Goal: Task Accomplishment & Management: Manage account settings

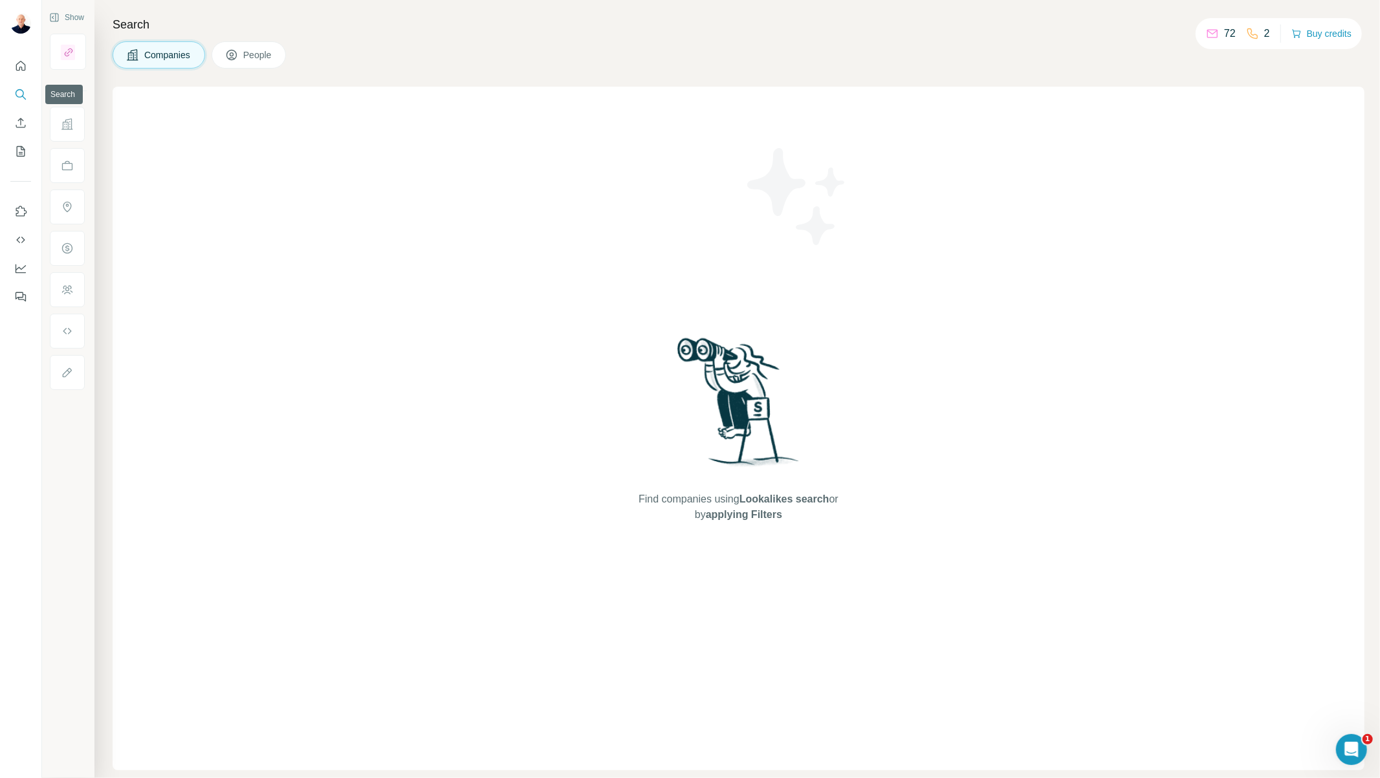
click at [23, 94] on icon "Search" at bounding box center [20, 93] width 8 height 8
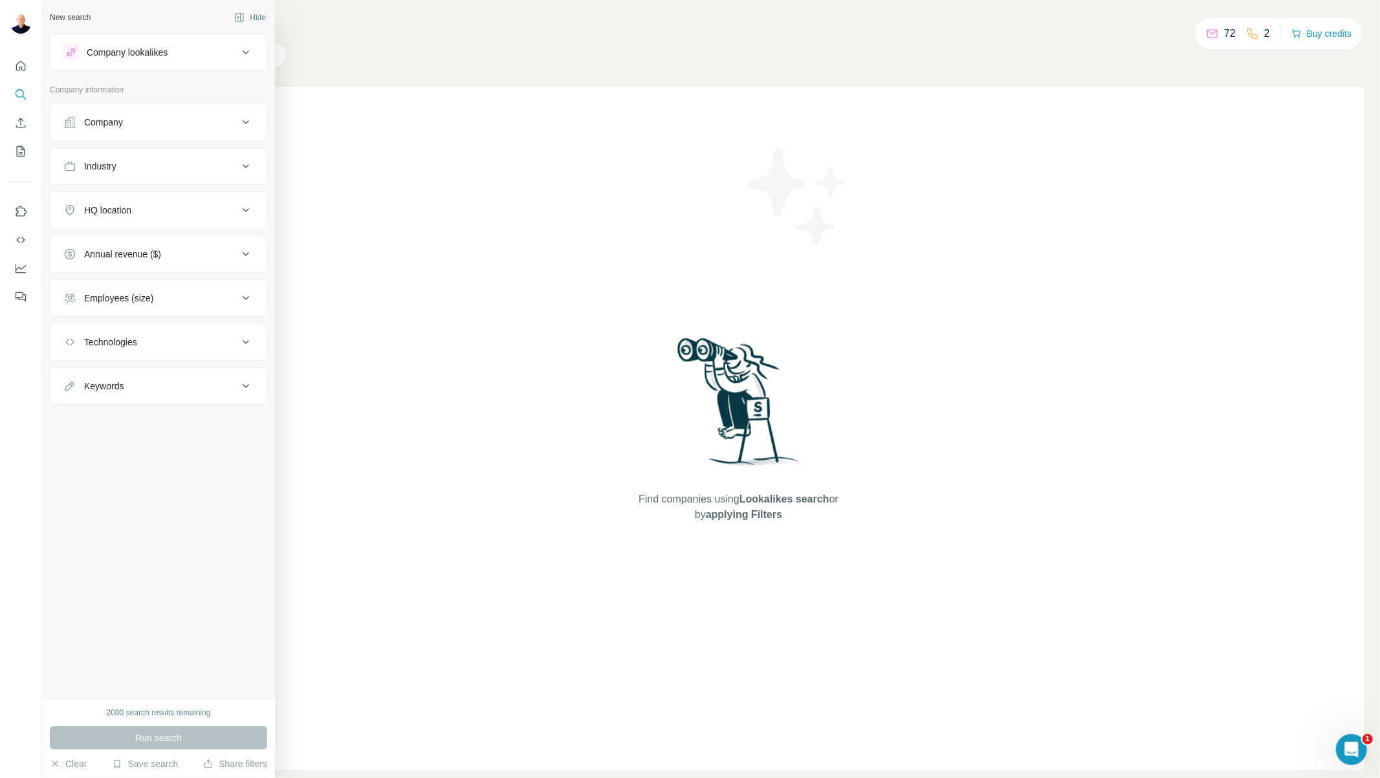
click at [88, 89] on p "Company information" at bounding box center [158, 90] width 217 height 12
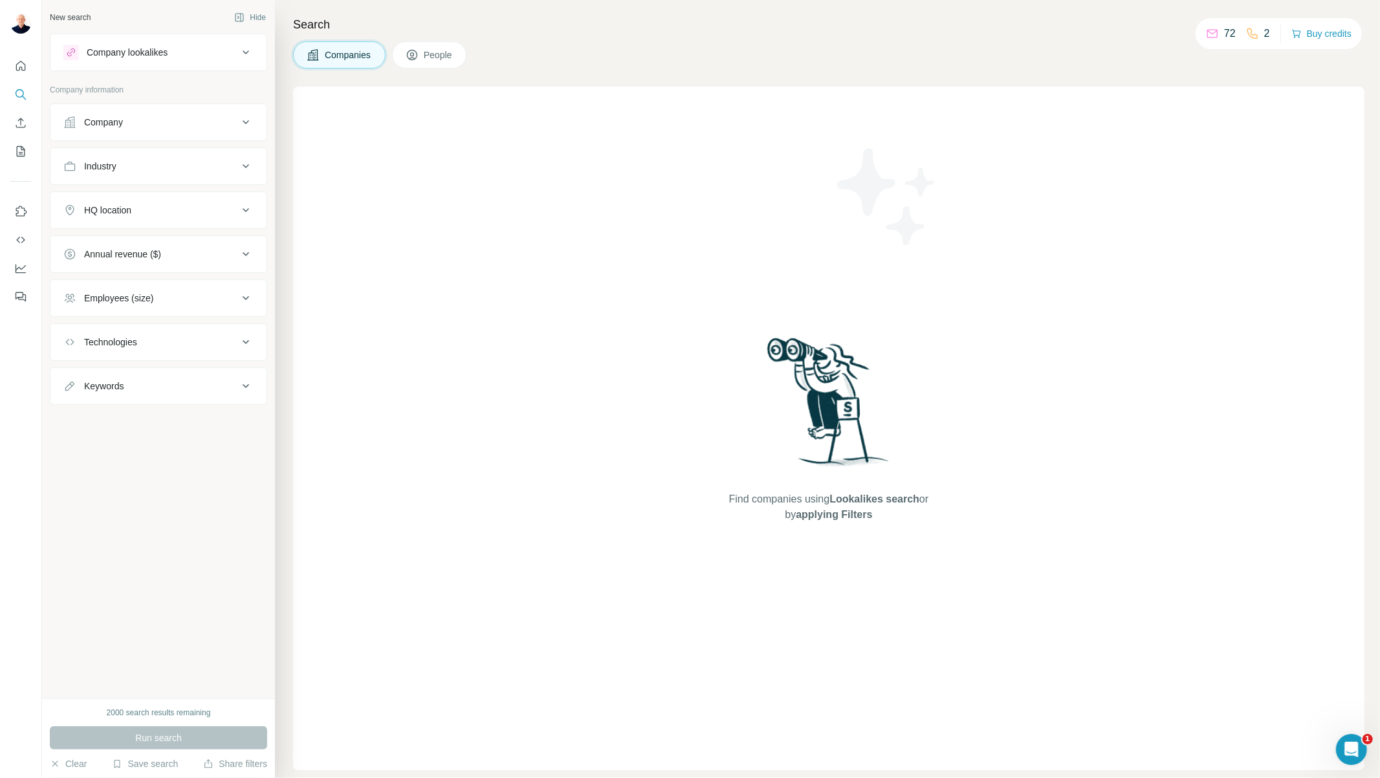
click at [153, 778] on div "2000 search results remaining Run search Clear Save search Share filters" at bounding box center [158, 739] width 233 height 80
click at [153, 773] on div "2000 search results remaining Run search Clear Save search Share filters" at bounding box center [158, 739] width 233 height 80
click at [151, 760] on button "Save search" at bounding box center [145, 764] width 66 height 13
click at [164, 744] on div "View my saved searches" at bounding box center [181, 742] width 137 height 26
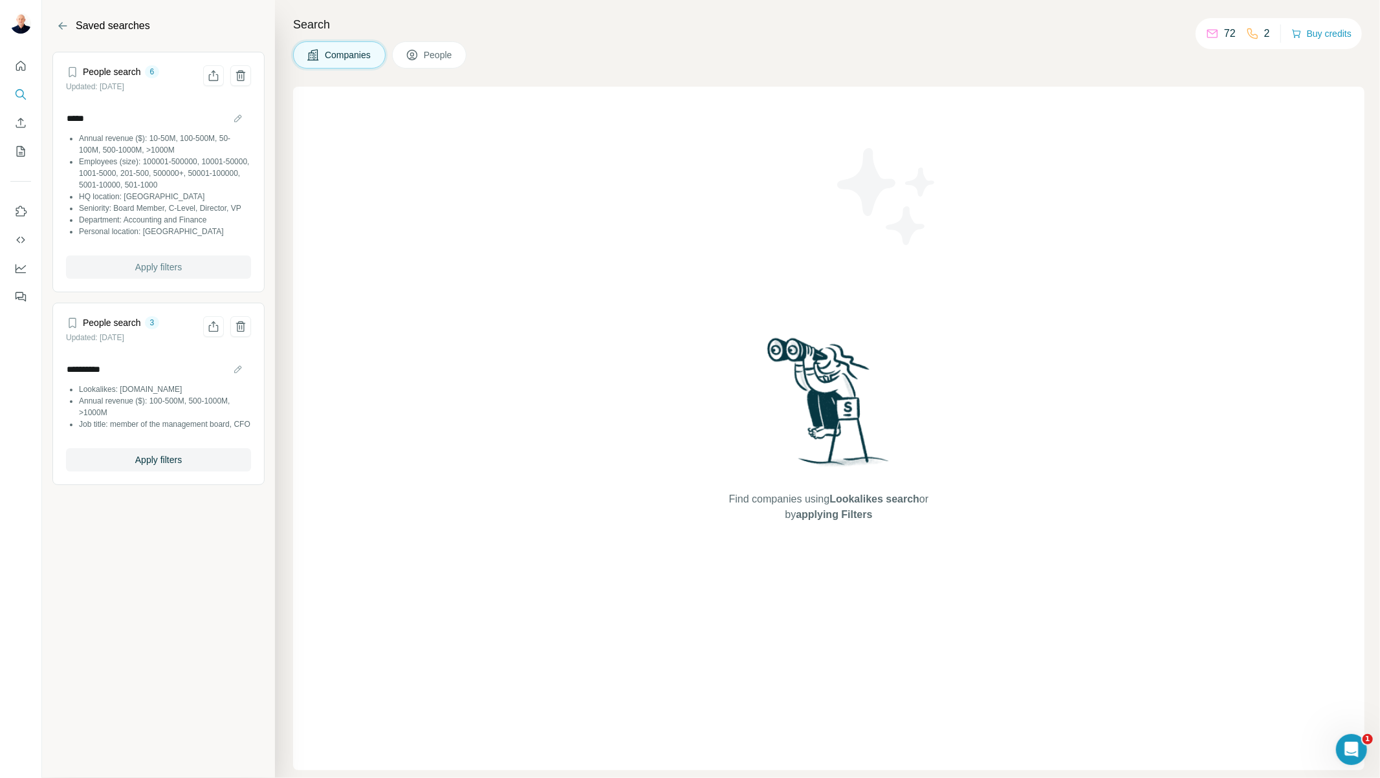
click at [201, 270] on button "Apply filters" at bounding box center [158, 267] width 185 height 23
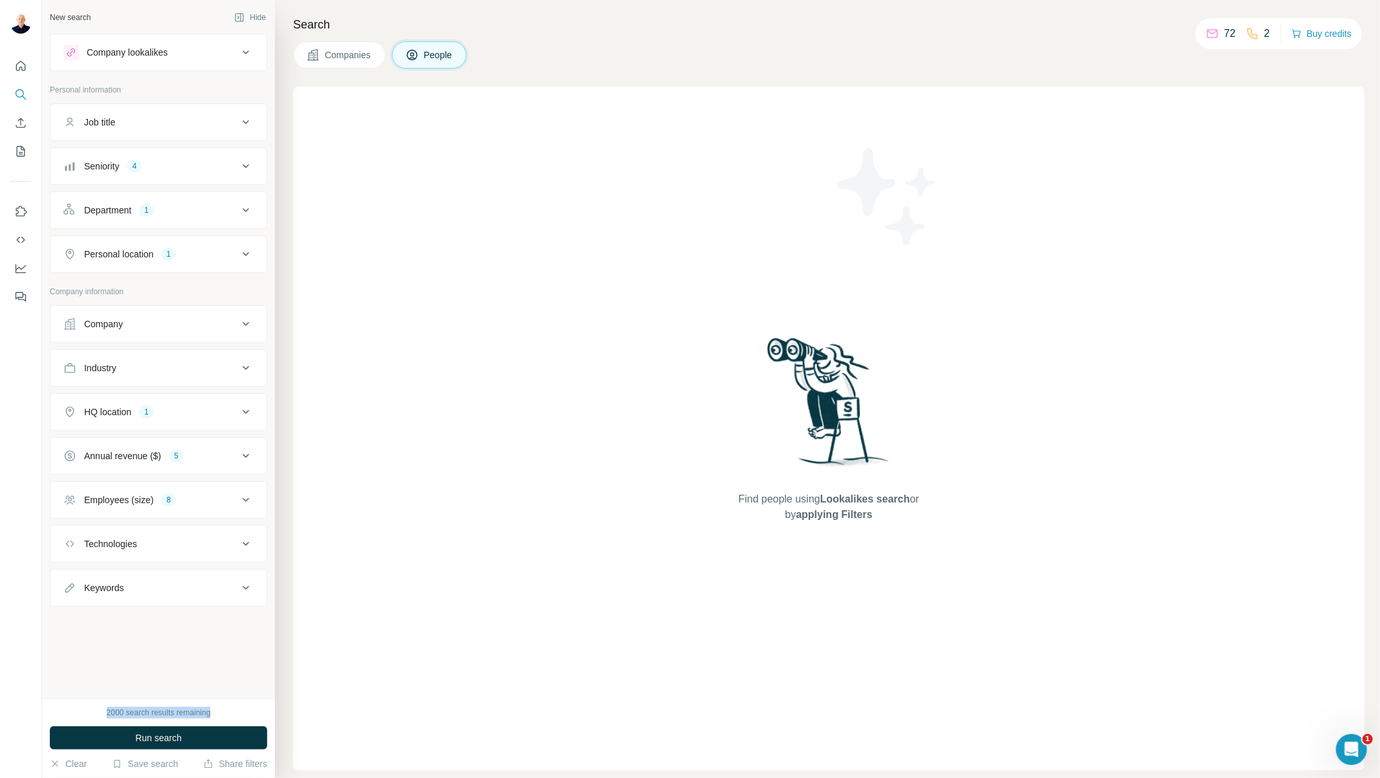
drag, startPoint x: 110, startPoint y: 713, endPoint x: 243, endPoint y: 713, distance: 133.3
click at [241, 713] on div "2000 search results remaining" at bounding box center [158, 713] width 217 height 12
click at [230, 738] on button "Run search" at bounding box center [158, 738] width 217 height 23
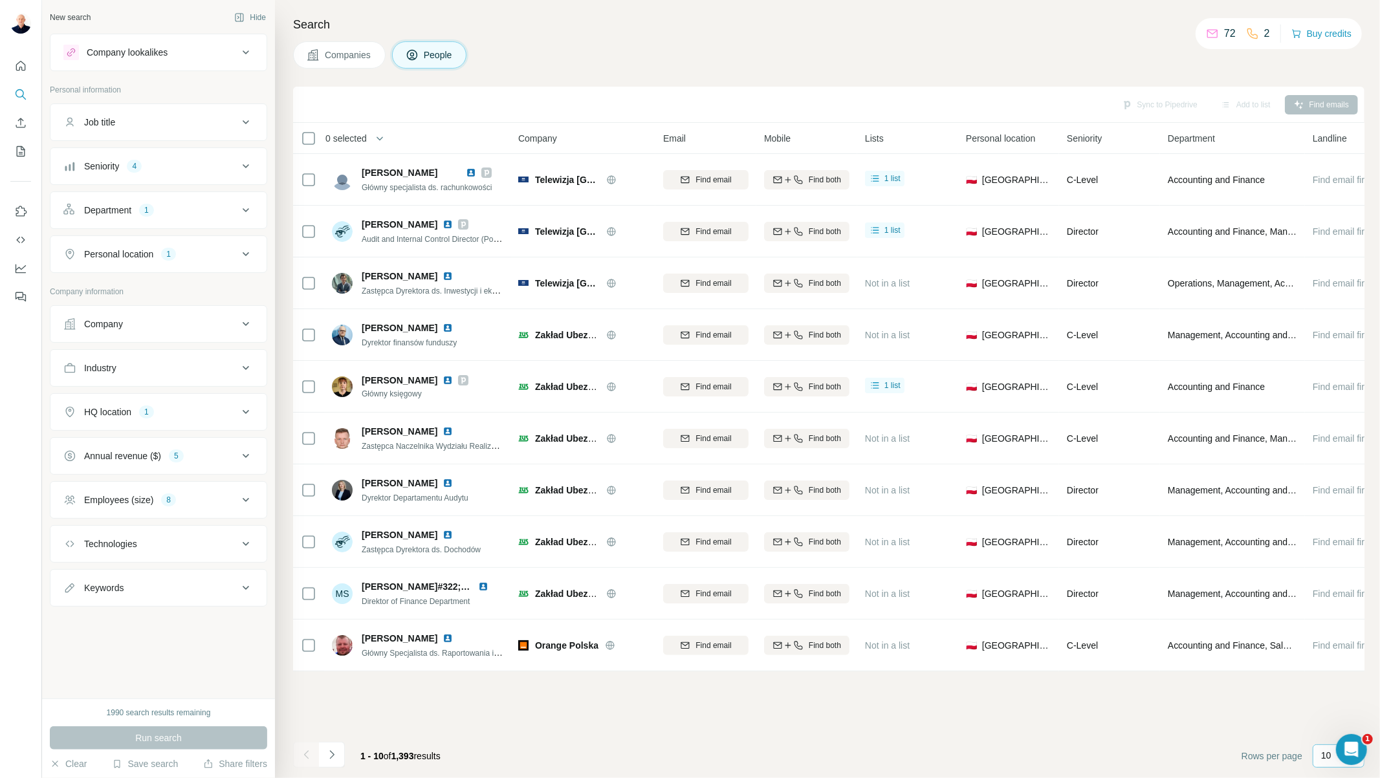
click at [1322, 758] on p "10" at bounding box center [1326, 755] width 10 height 13
click at [1337, 656] on div "60" at bounding box center [1339, 657] width 30 height 13
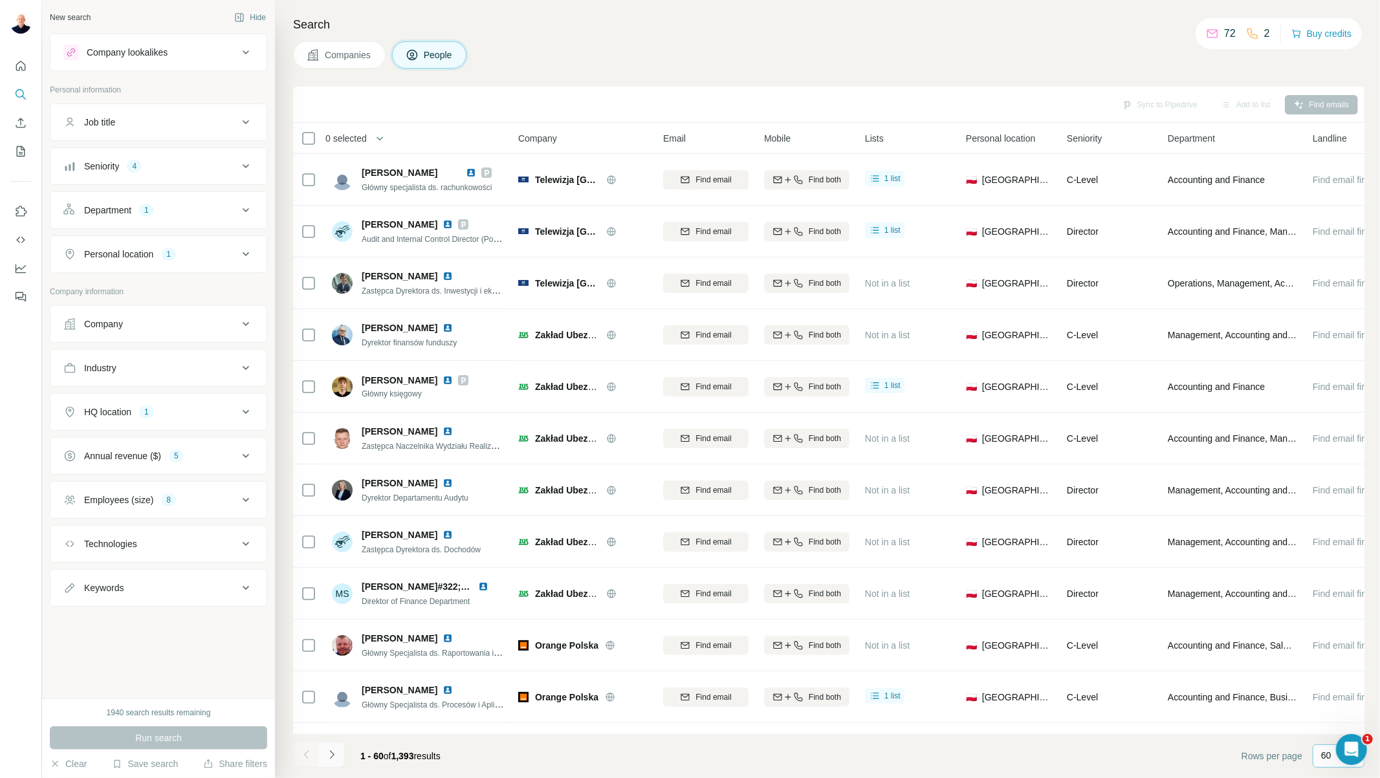
click at [332, 758] on icon "Navigate to next page" at bounding box center [331, 755] width 13 height 13
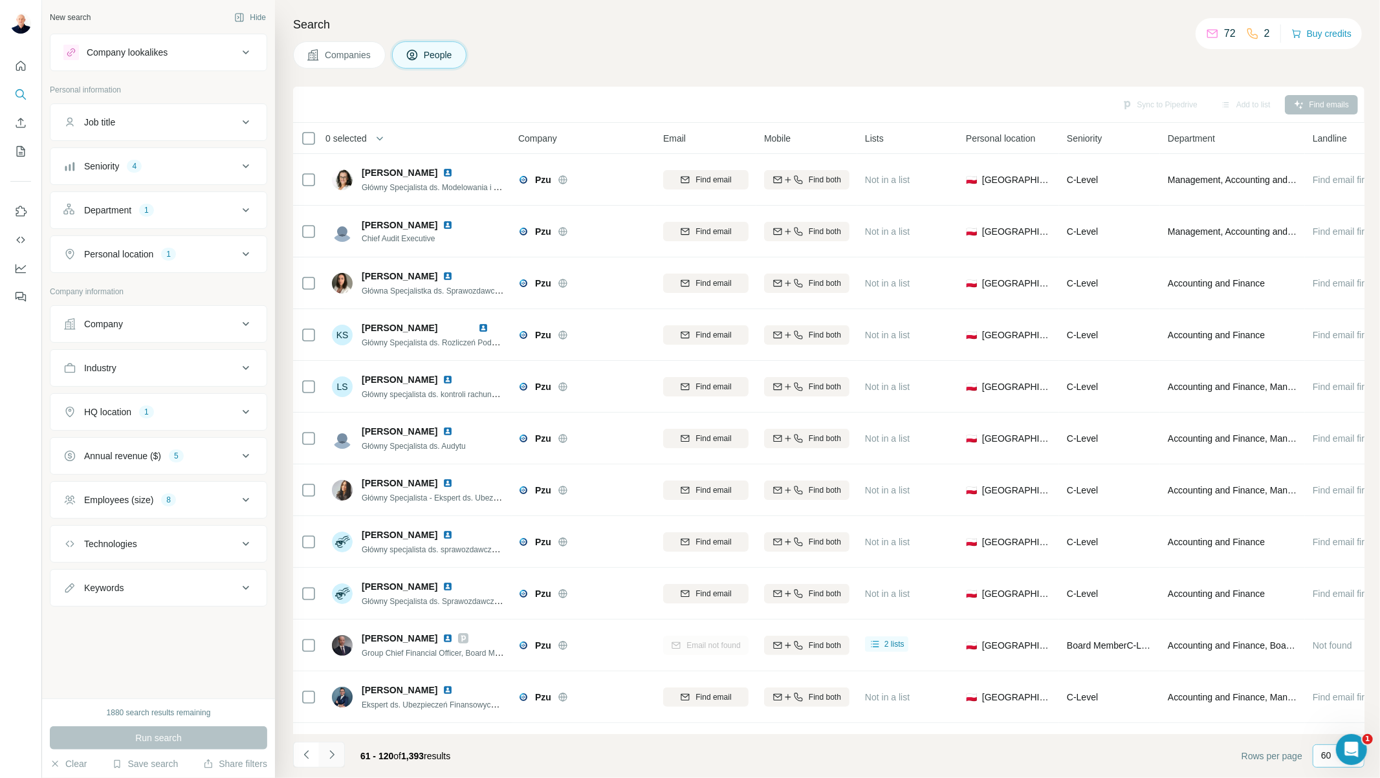
click at [332, 758] on icon "Navigate to next page" at bounding box center [331, 755] width 13 height 13
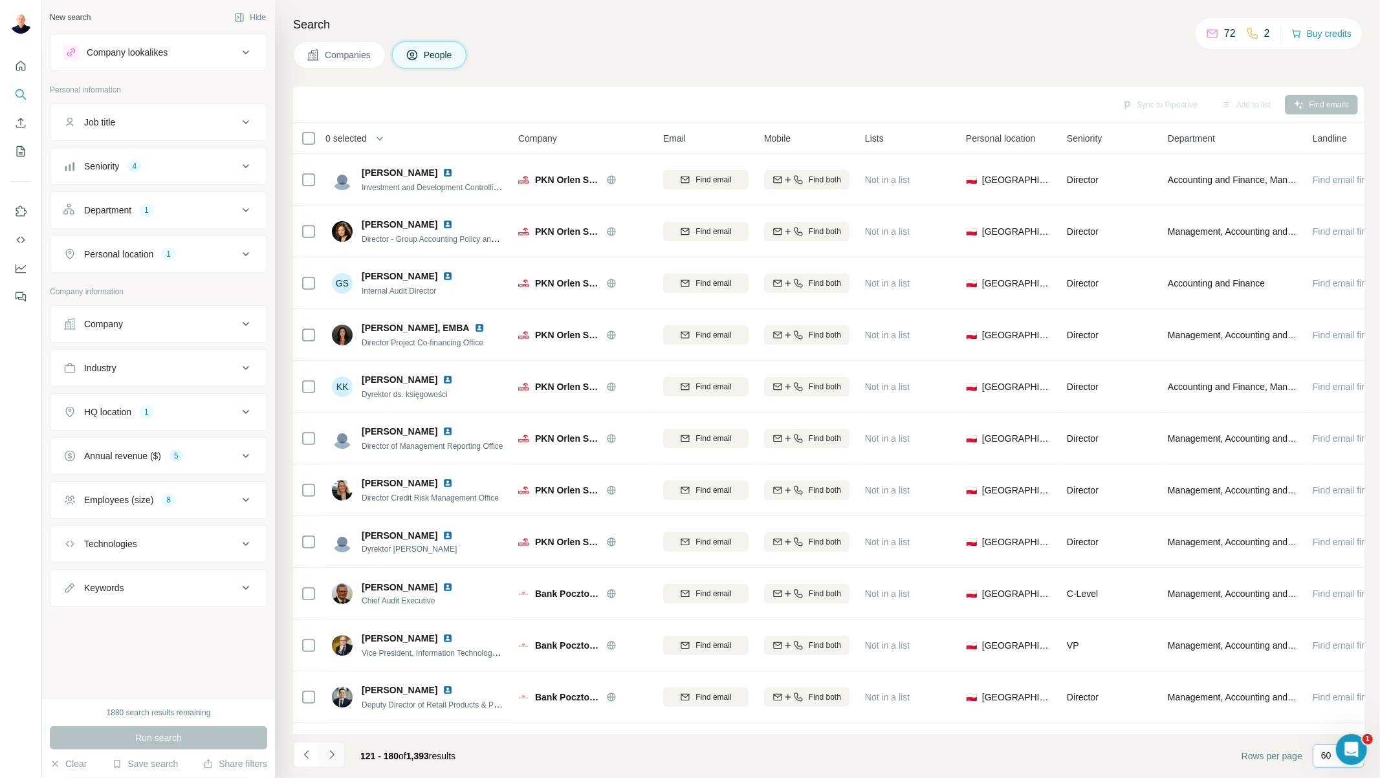
click at [332, 758] on icon "Navigate to next page" at bounding box center [331, 755] width 13 height 13
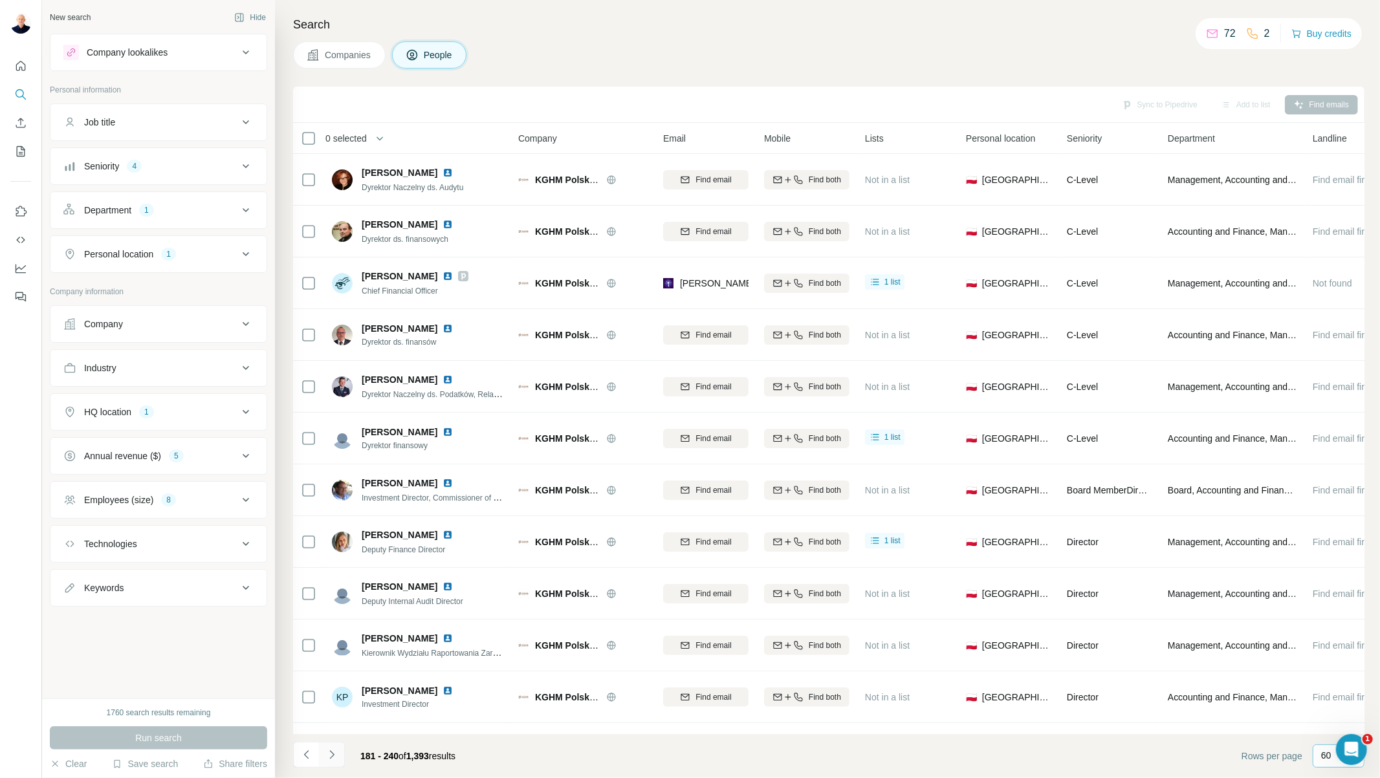
click at [332, 758] on icon "Navigate to next page" at bounding box center [331, 755] width 13 height 13
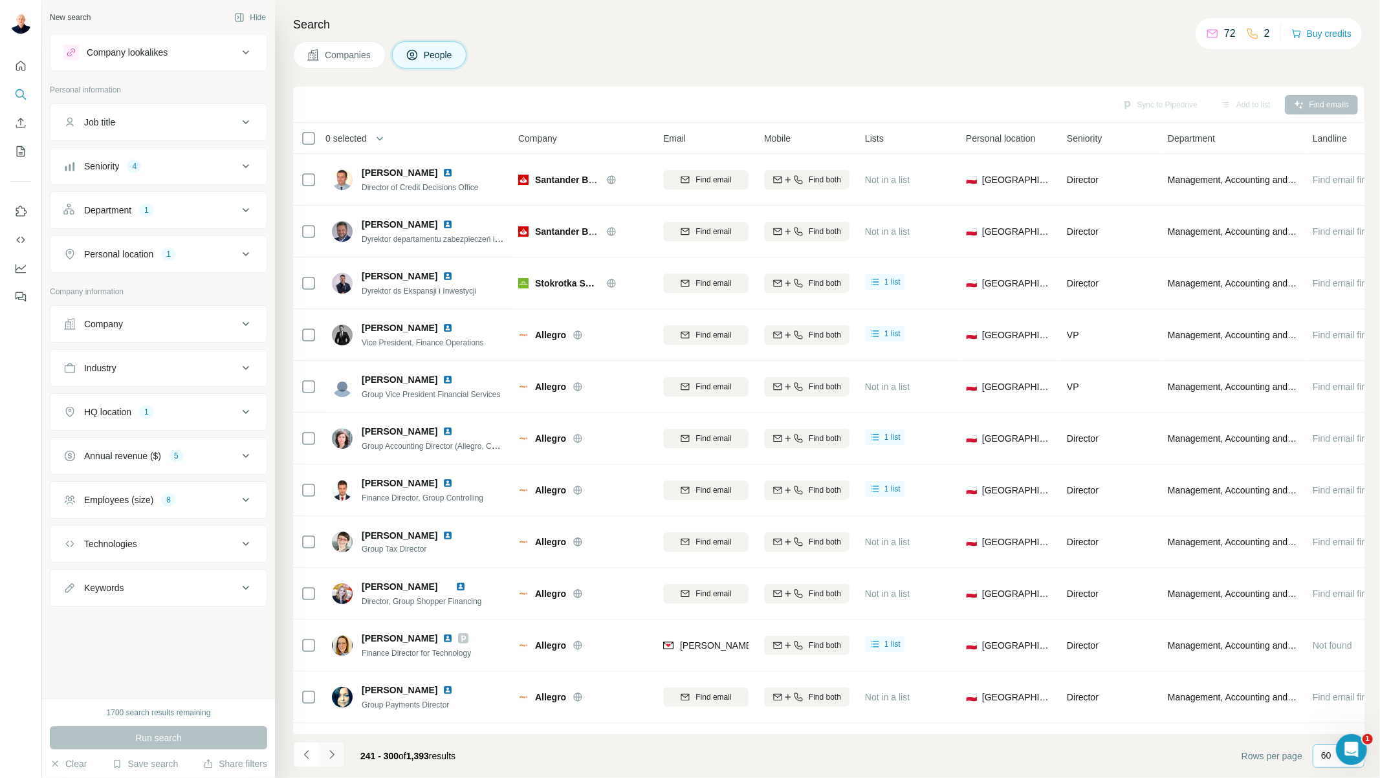
click at [332, 758] on icon "Navigate to next page" at bounding box center [331, 755] width 13 height 13
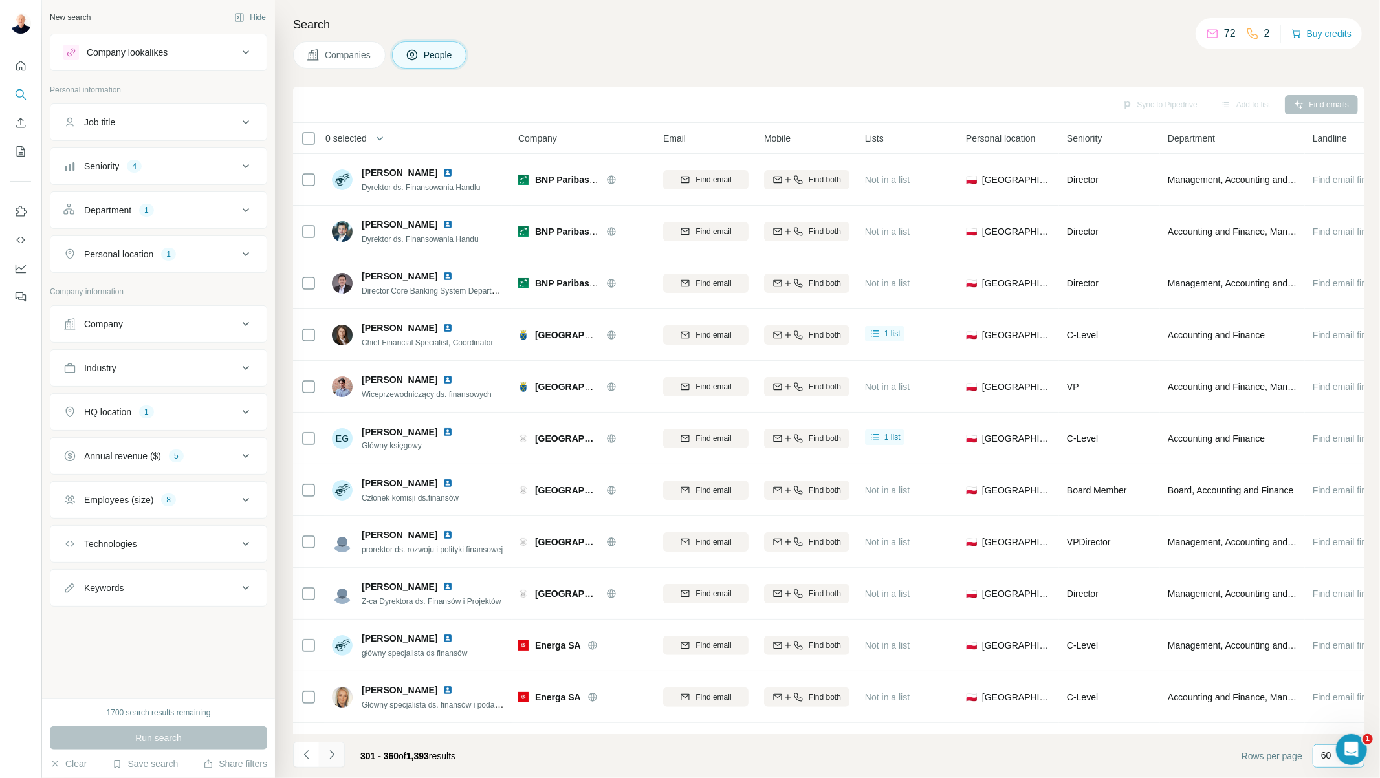
click at [332, 758] on icon "Navigate to next page" at bounding box center [331, 755] width 13 height 13
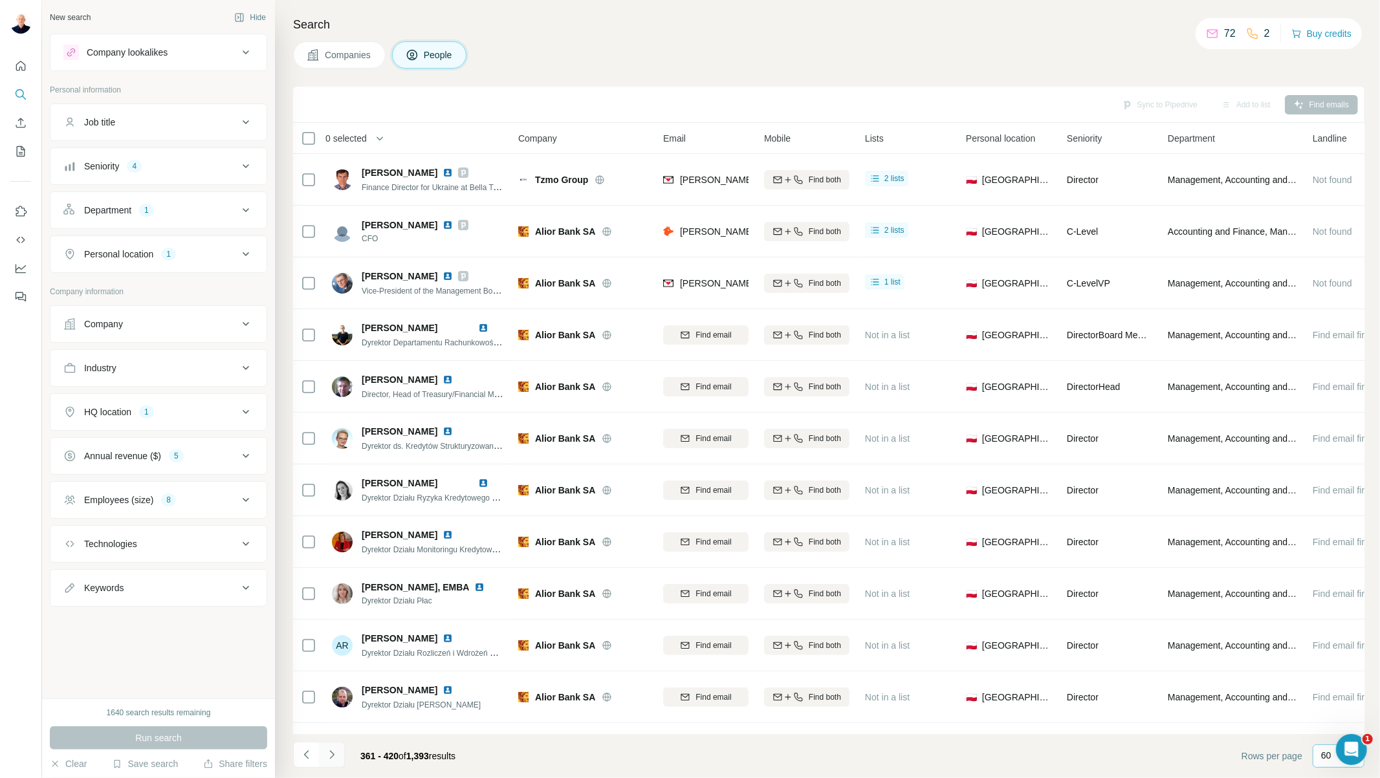
click at [332, 758] on icon "Navigate to next page" at bounding box center [331, 755] width 13 height 13
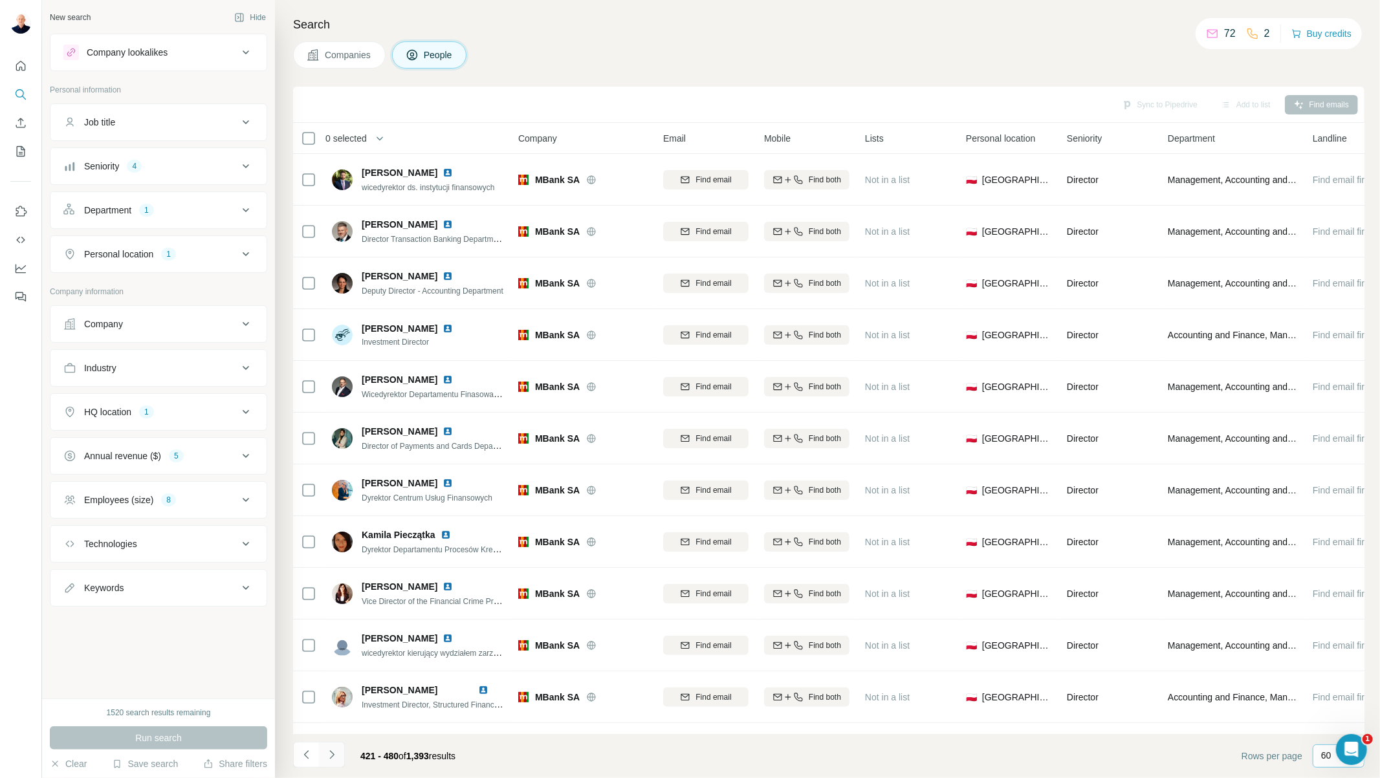
click at [332, 758] on icon "Navigate to next page" at bounding box center [331, 755] width 13 height 13
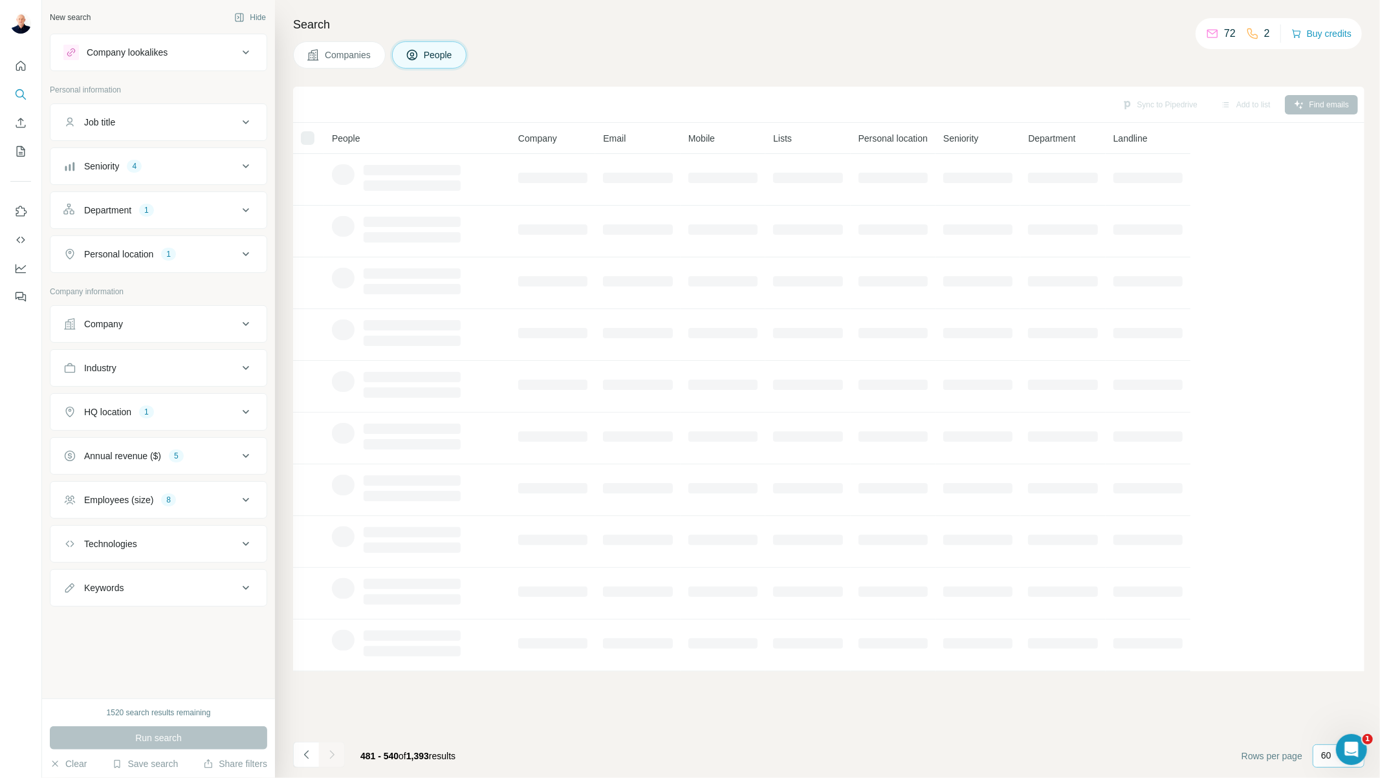
click at [332, 758] on icon "Navigate to next page" at bounding box center [331, 755] width 13 height 13
click at [332, 758] on div at bounding box center [332, 755] width 26 height 26
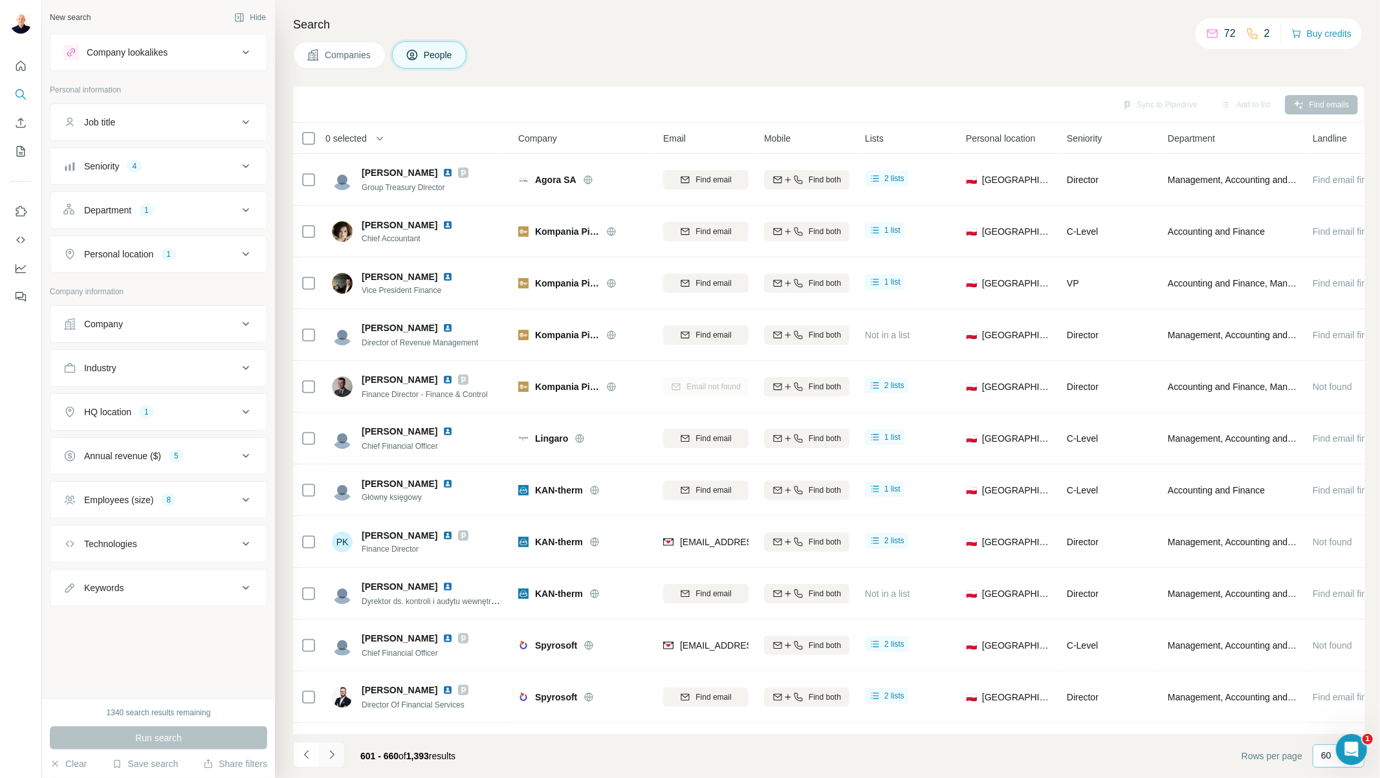
click at [332, 758] on icon "Navigate to next page" at bounding box center [331, 755] width 13 height 13
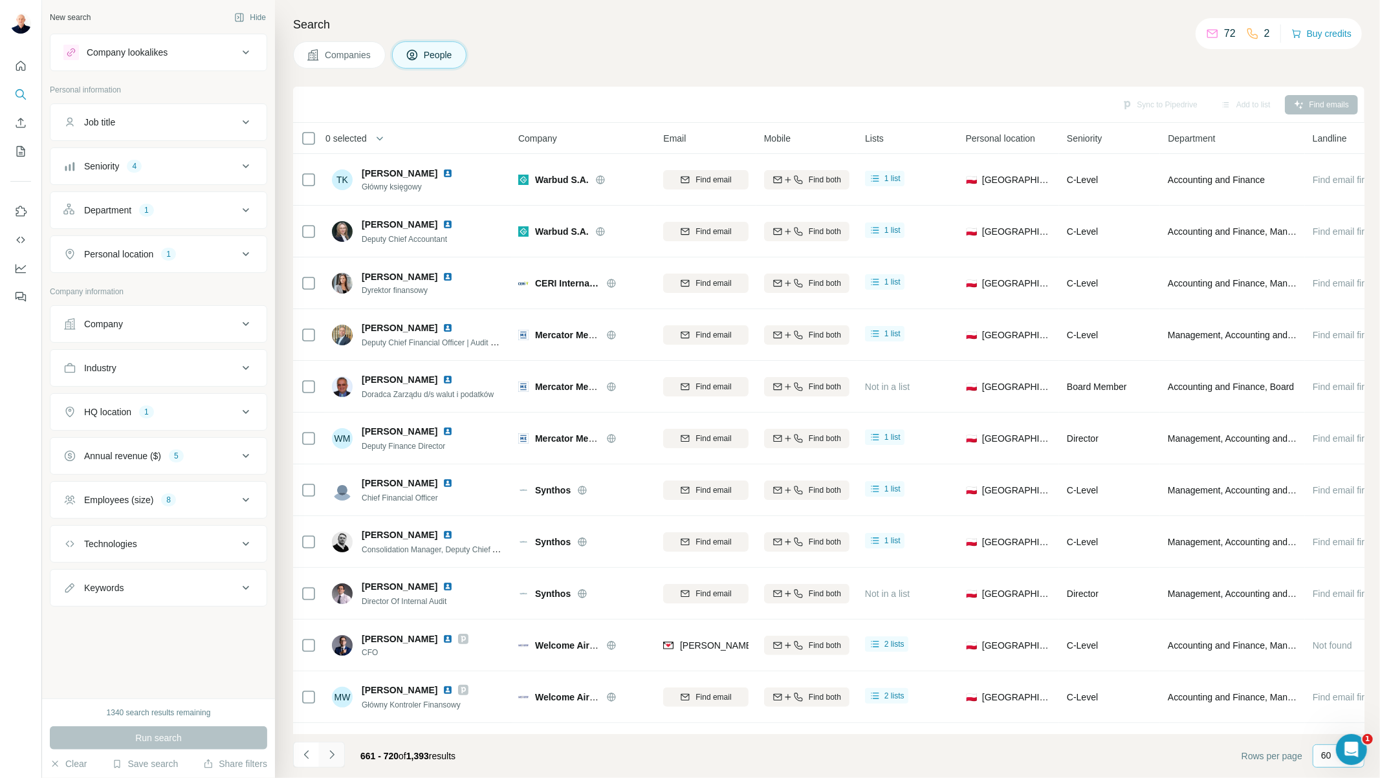
click at [332, 758] on icon "Navigate to next page" at bounding box center [331, 755] width 13 height 13
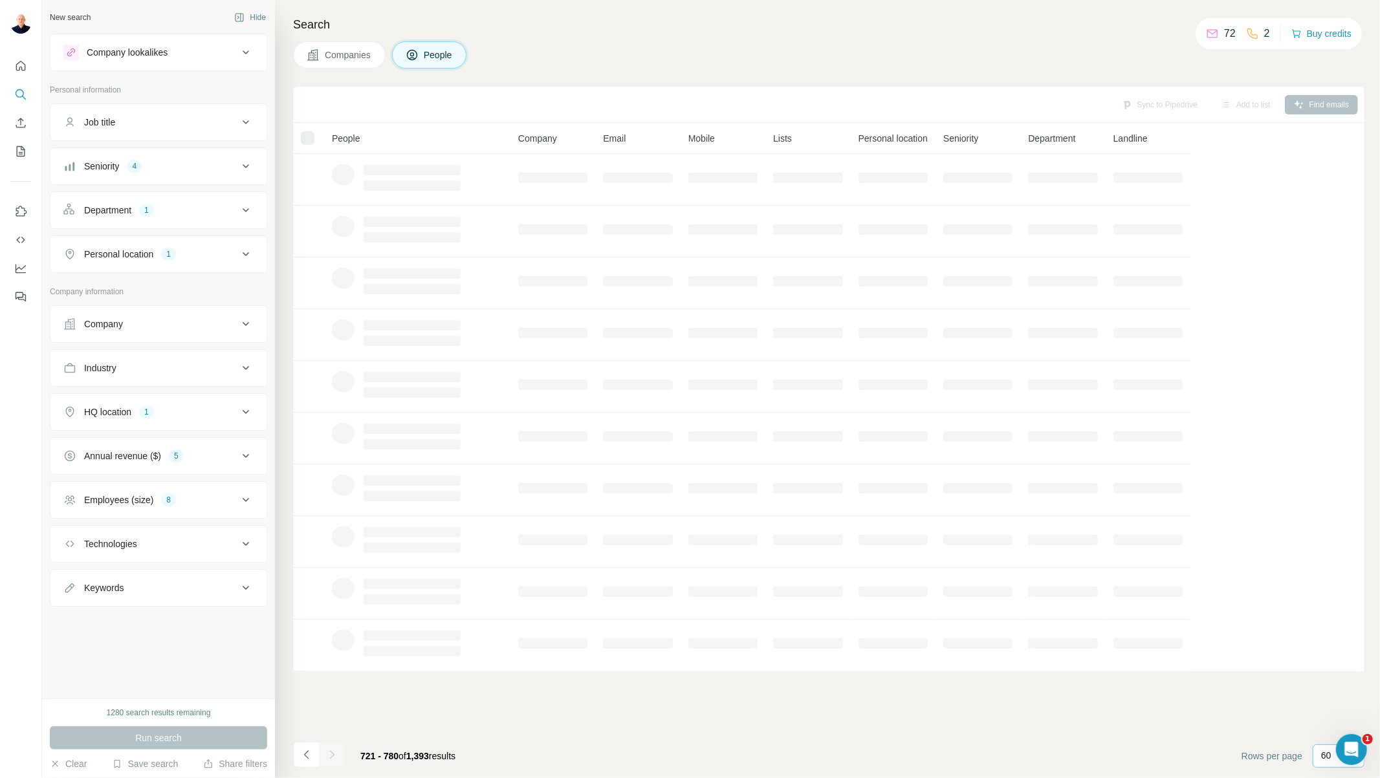
click at [332, 758] on icon "Navigate to next page" at bounding box center [331, 755] width 13 height 13
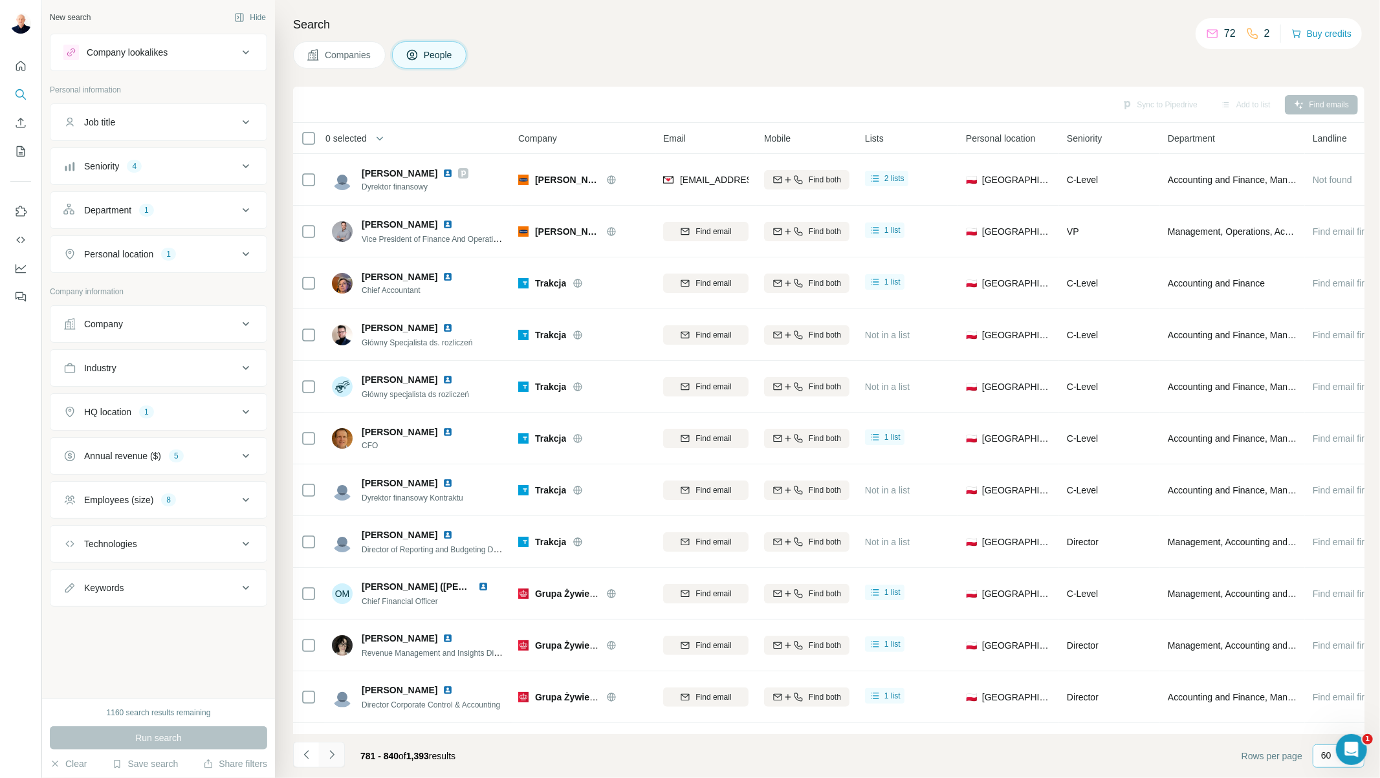
click at [327, 753] on icon "Navigate to next page" at bounding box center [331, 755] width 13 height 13
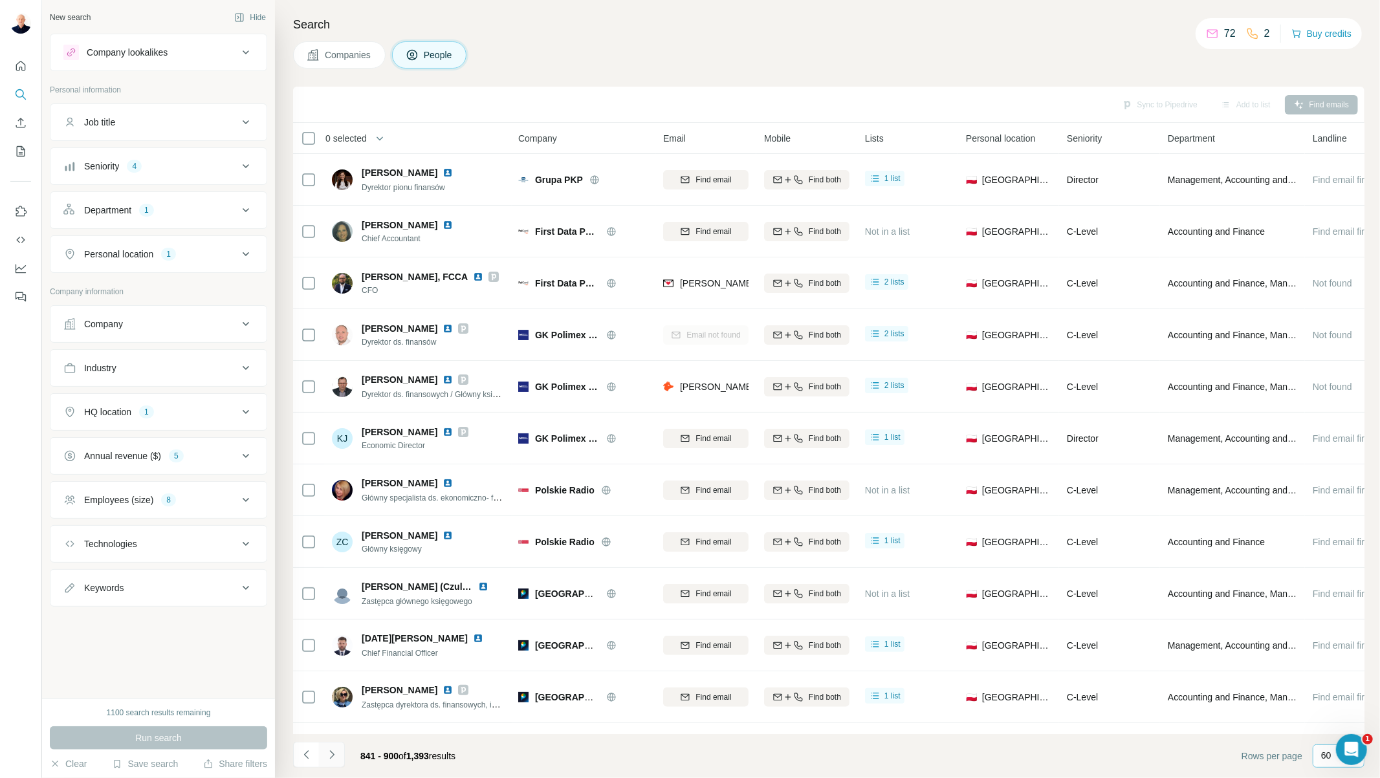
click at [331, 755] on icon "Navigate to next page" at bounding box center [331, 755] width 13 height 13
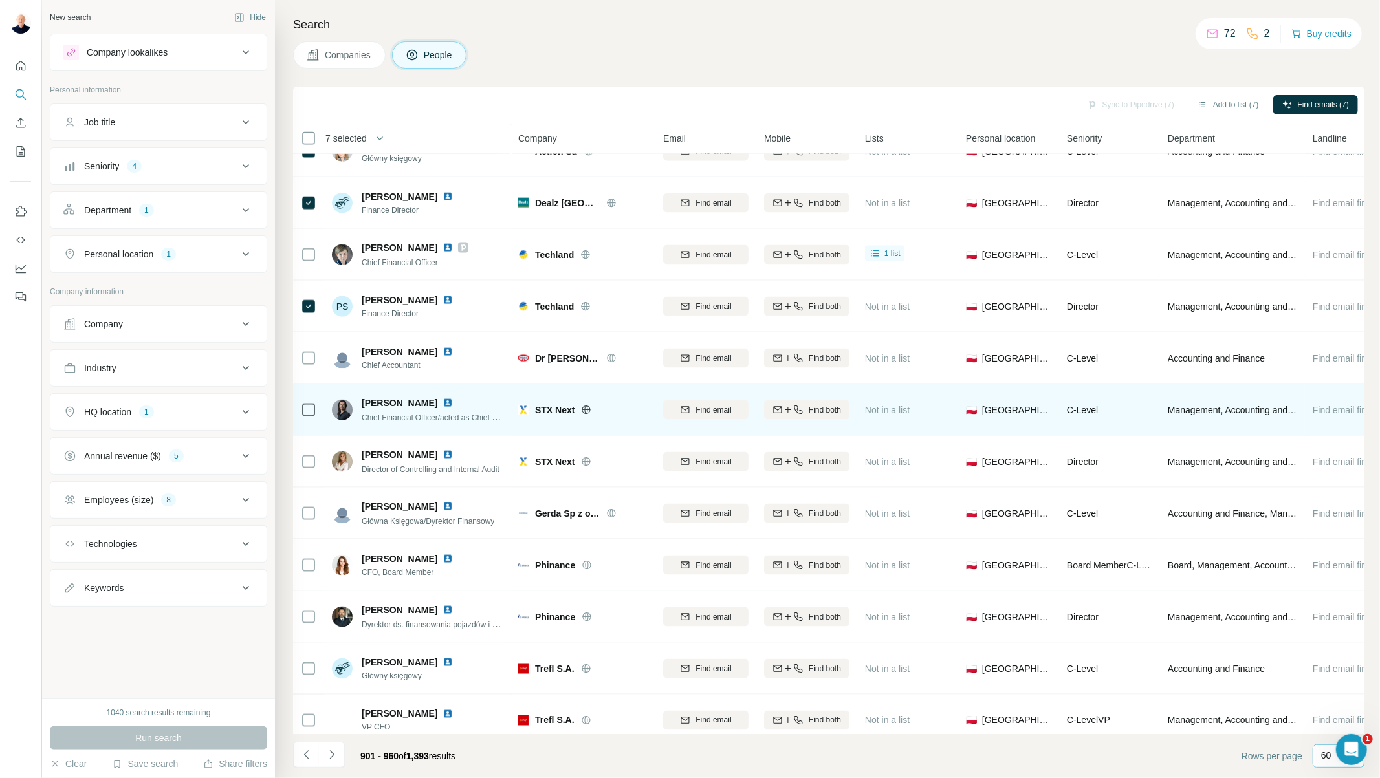
scroll to position [1510, 0]
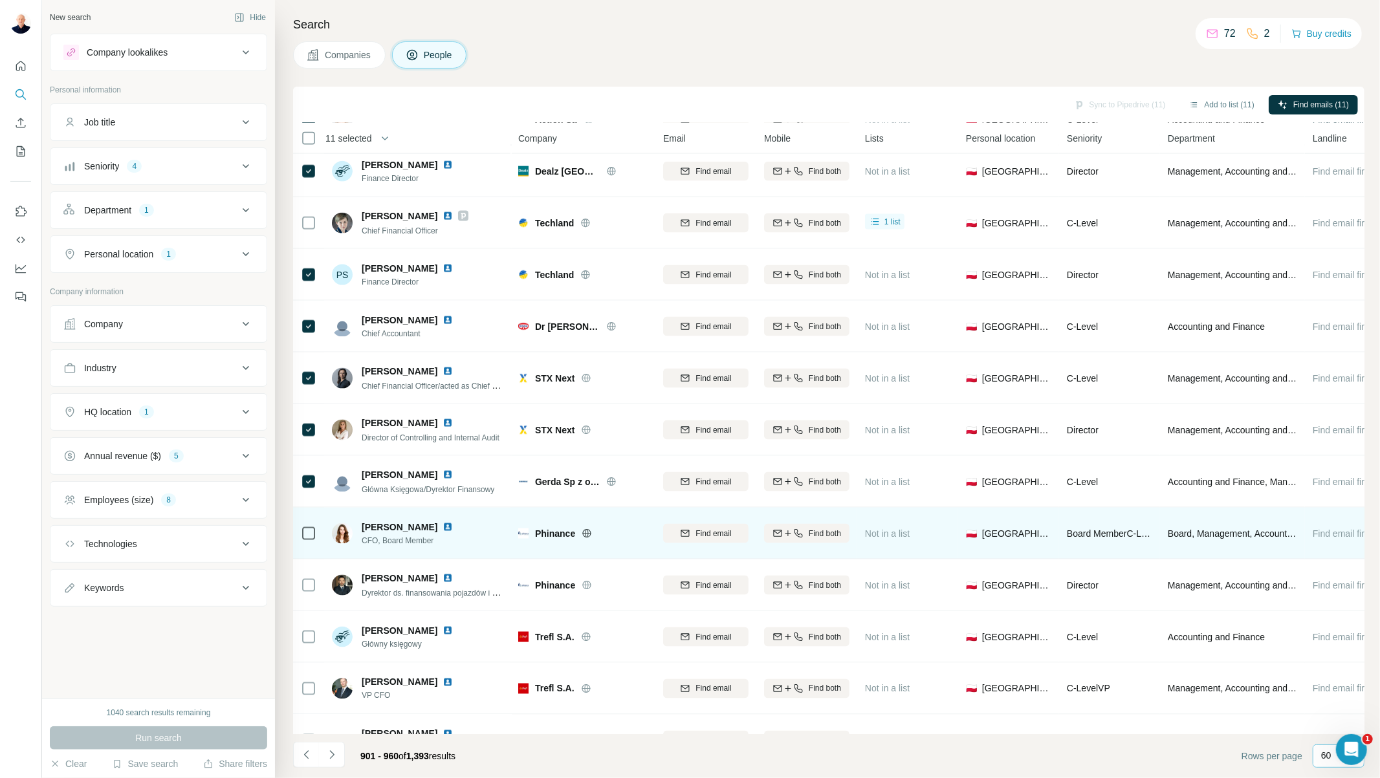
click at [304, 542] on div at bounding box center [309, 534] width 16 height 36
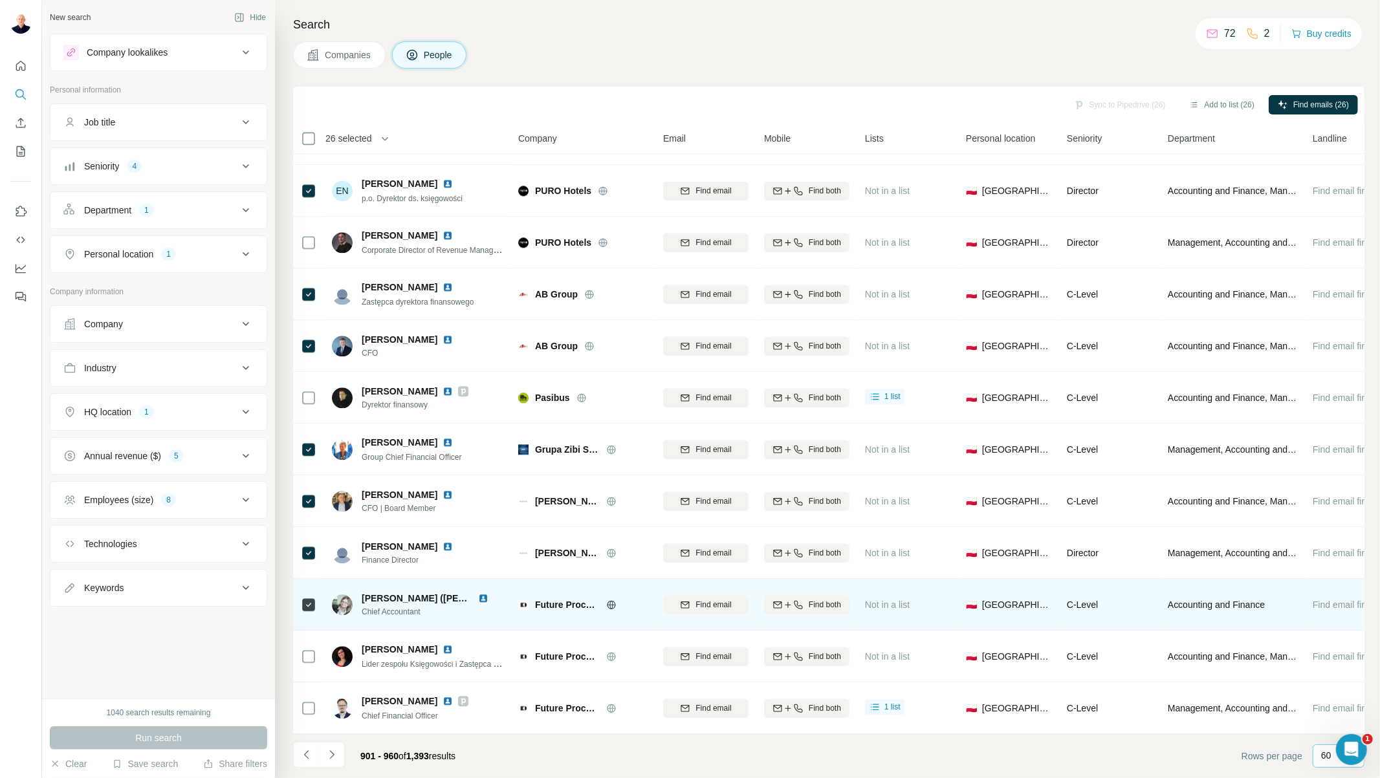
scroll to position [2532, 0]
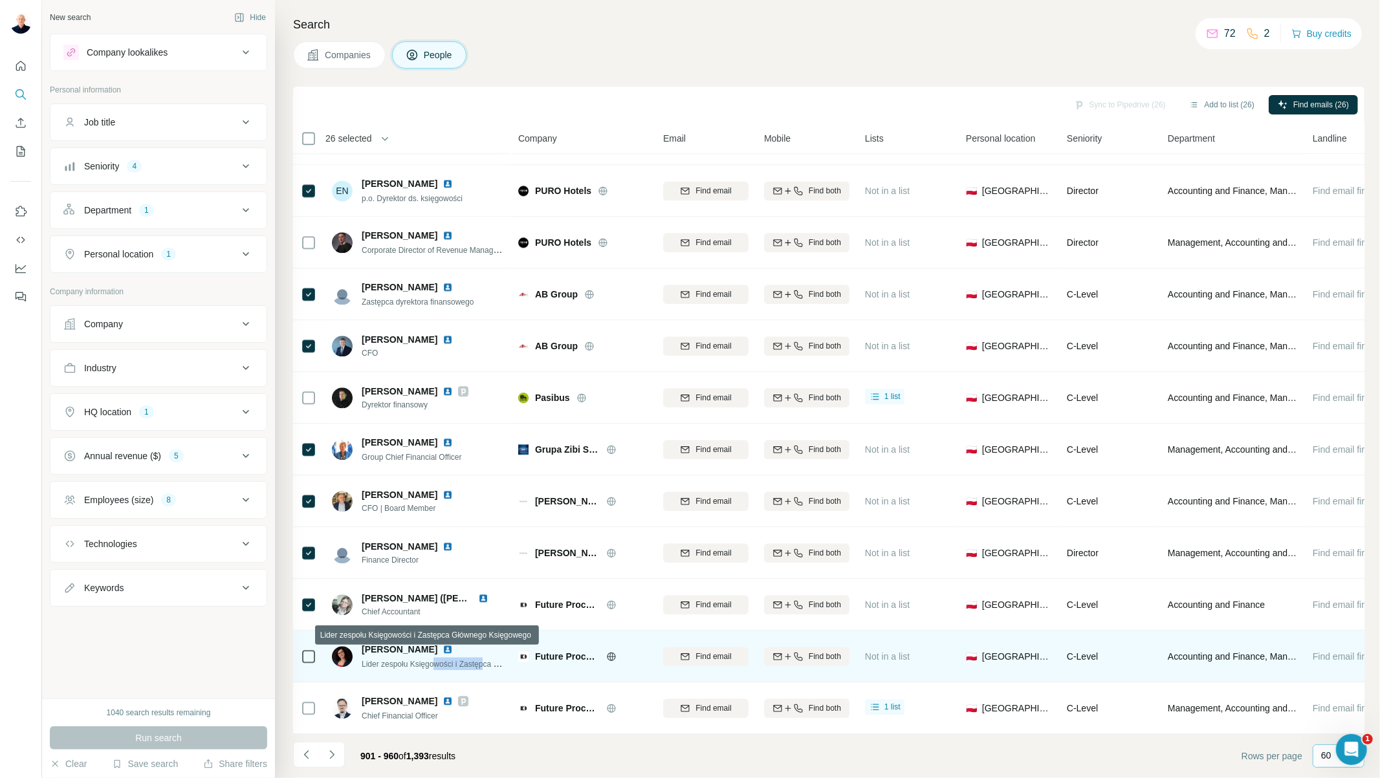
drag, startPoint x: 492, startPoint y: 658, endPoint x: 439, endPoint y: 665, distance: 53.5
click at [440, 665] on div "[PERSON_NAME] Lider zespołu Księgowości i Zastępca Głównego Księgowego" at bounding box center [418, 657] width 172 height 36
click at [315, 652] on icon at bounding box center [309, 657] width 16 height 16
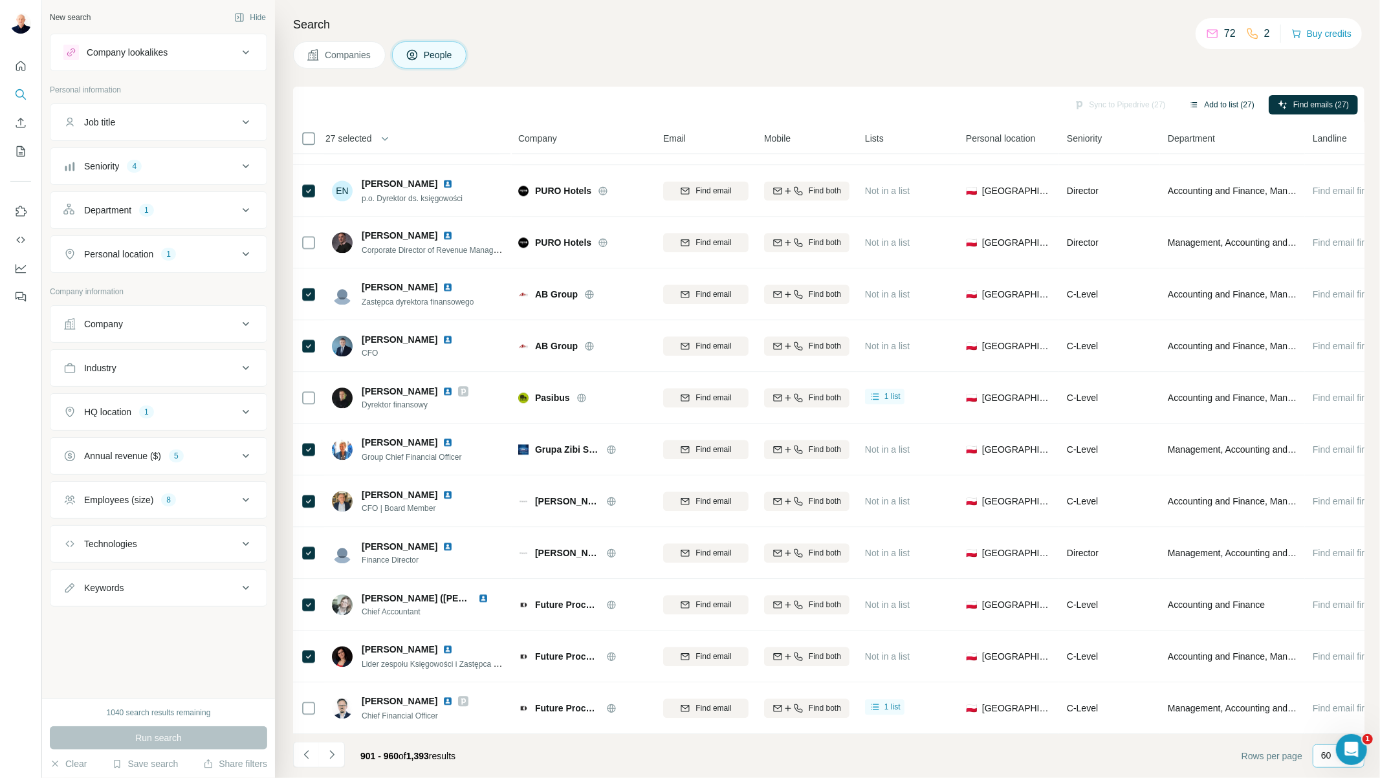
click at [1236, 105] on button "Add to list (27)" at bounding box center [1221, 104] width 83 height 19
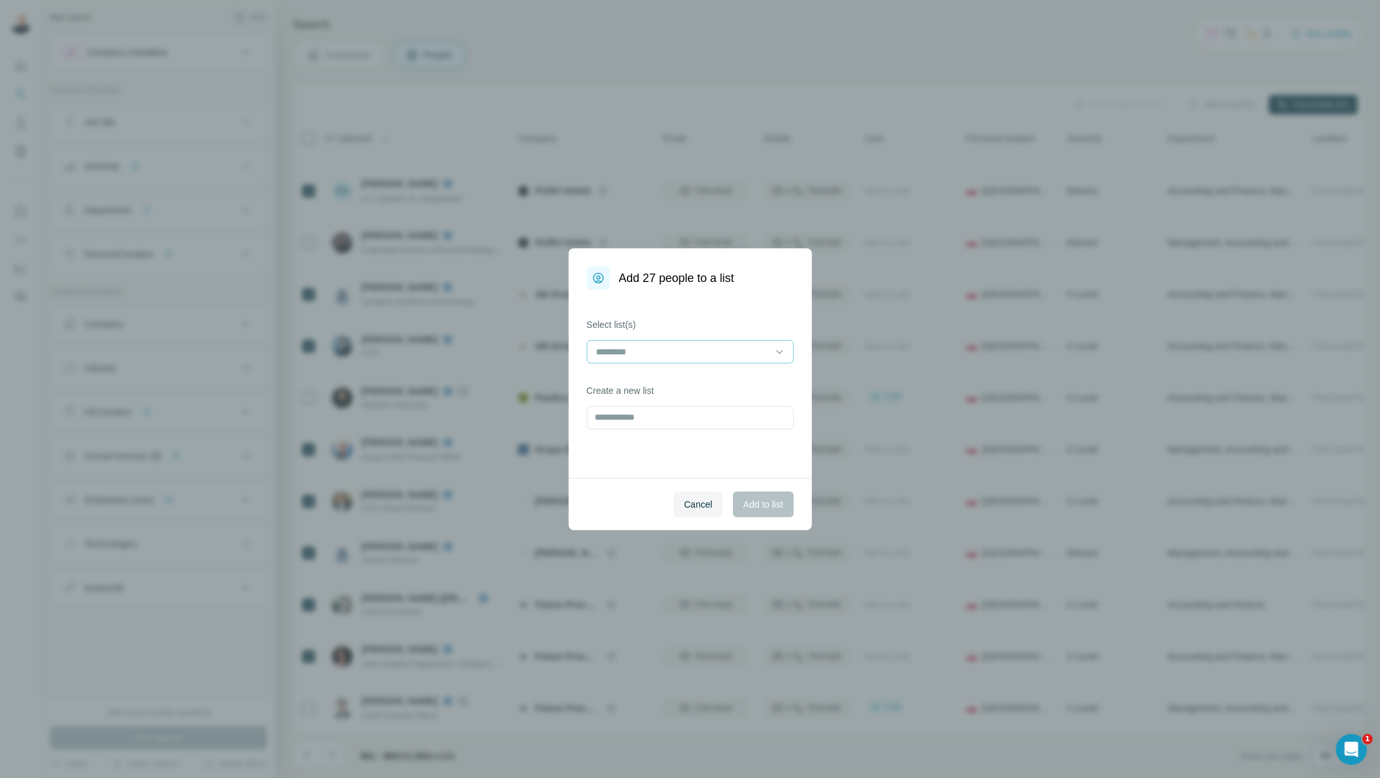
click at [642, 353] on input at bounding box center [682, 352] width 175 height 14
click at [648, 382] on p "[PERSON_NAME]" at bounding box center [635, 381] width 74 height 13
click at [753, 501] on span "Add to list" at bounding box center [762, 504] width 39 height 13
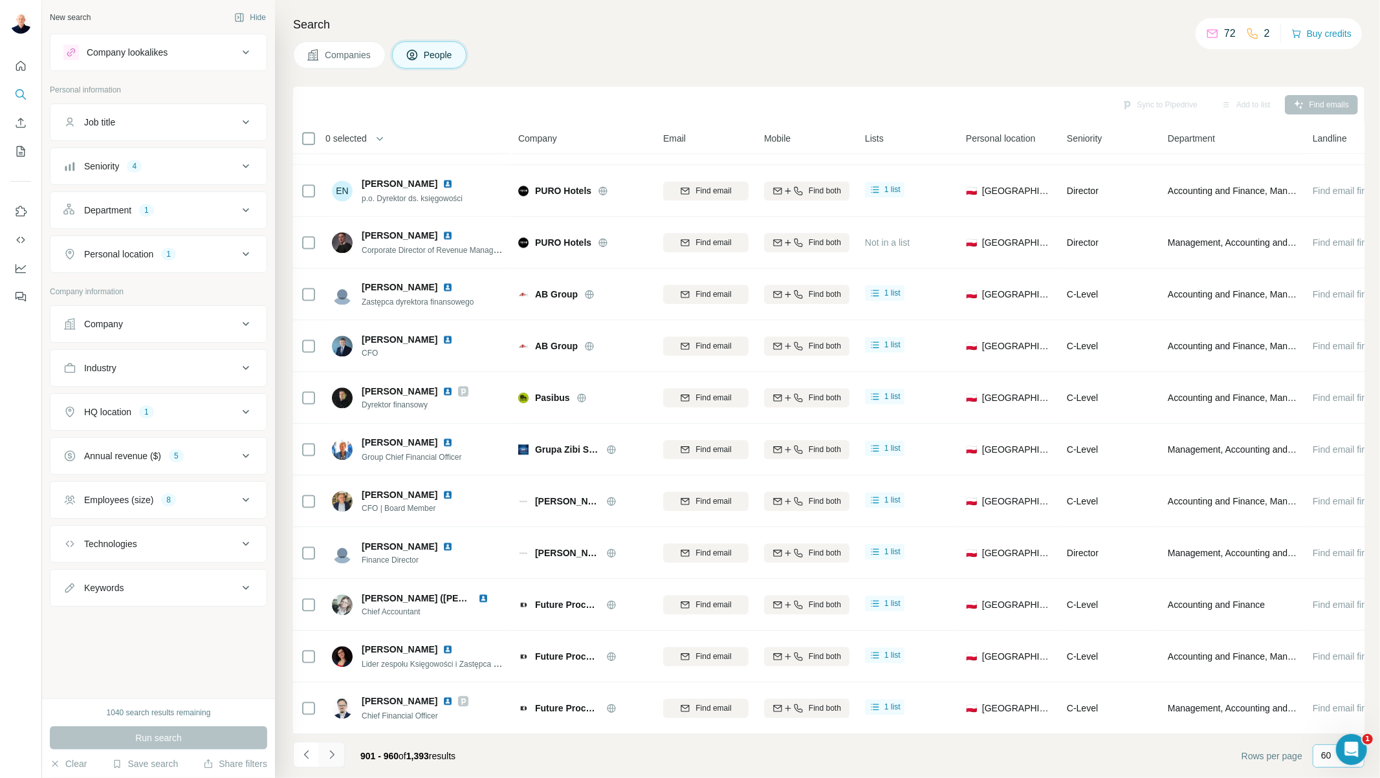
click at [324, 754] on button "Navigate to next page" at bounding box center [332, 755] width 26 height 26
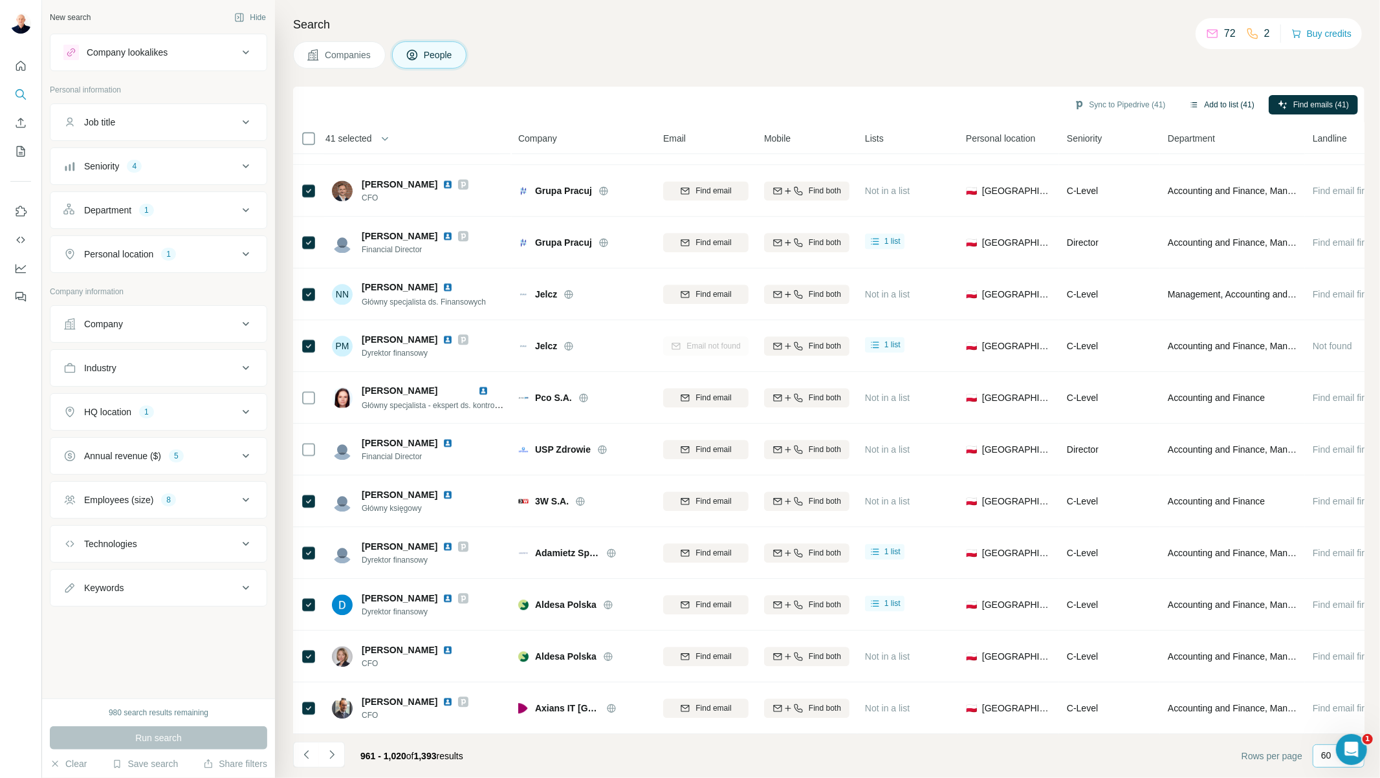
click at [1247, 101] on button "Add to list (41)" at bounding box center [1221, 104] width 83 height 19
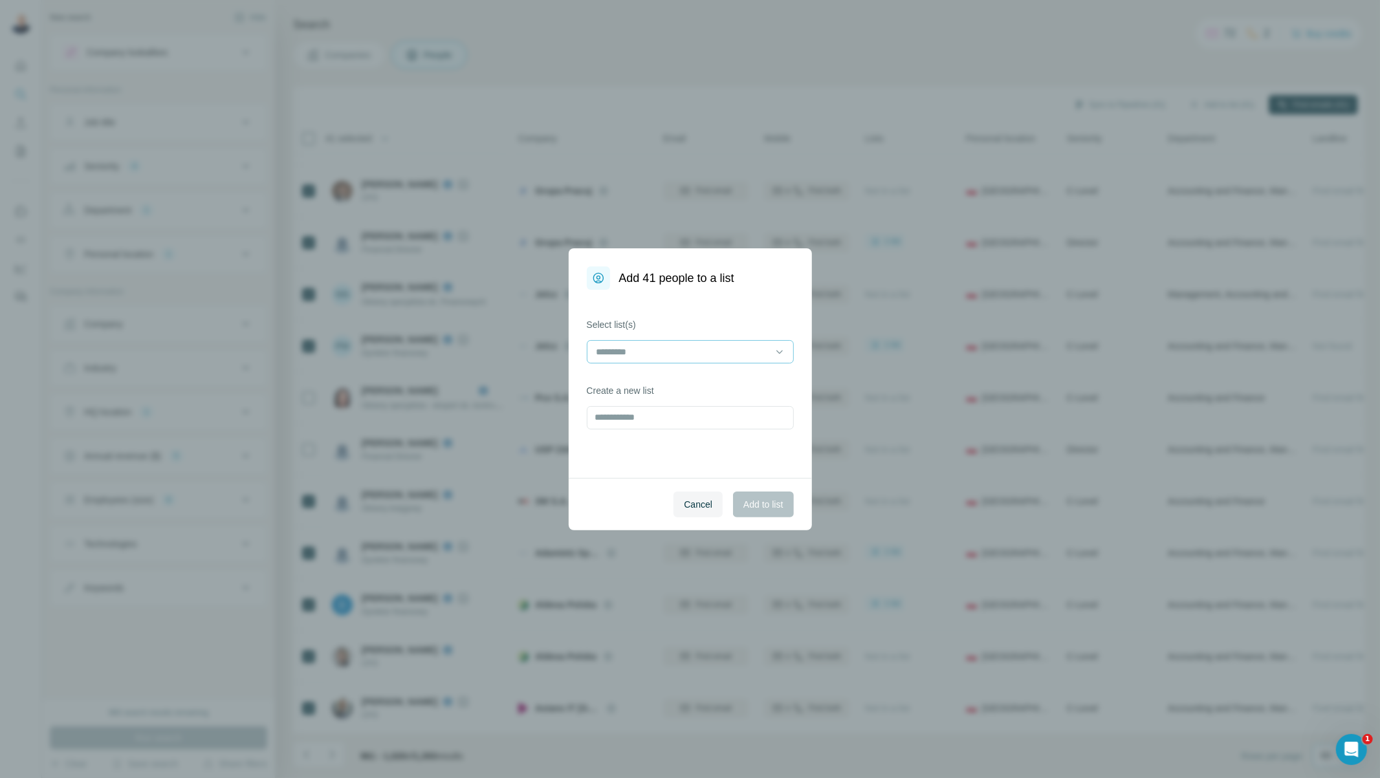
click at [673, 353] on input at bounding box center [682, 352] width 175 height 14
click at [680, 379] on div "[PERSON_NAME]" at bounding box center [690, 381] width 185 height 13
click at [772, 503] on span "Add to list" at bounding box center [762, 504] width 39 height 13
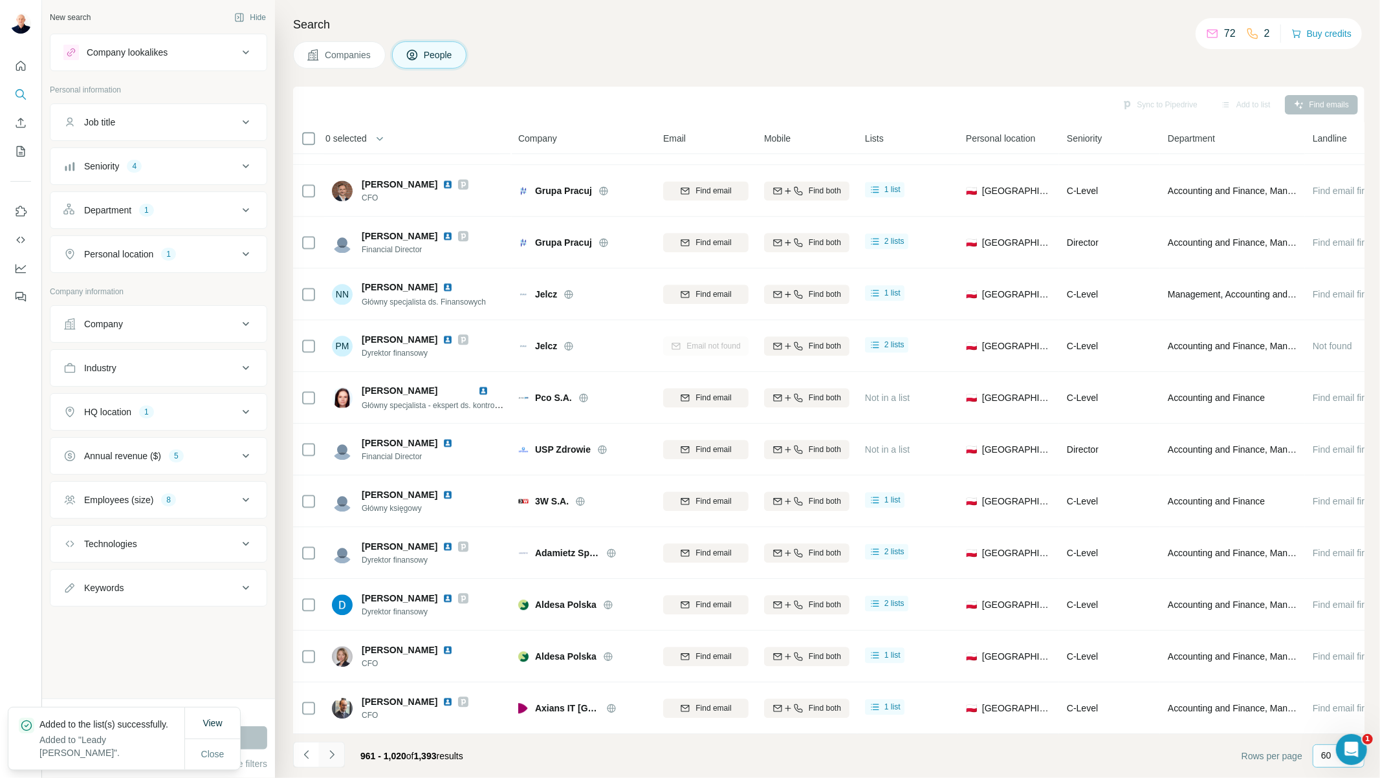
click at [332, 762] on button "Navigate to next page" at bounding box center [332, 755] width 26 height 26
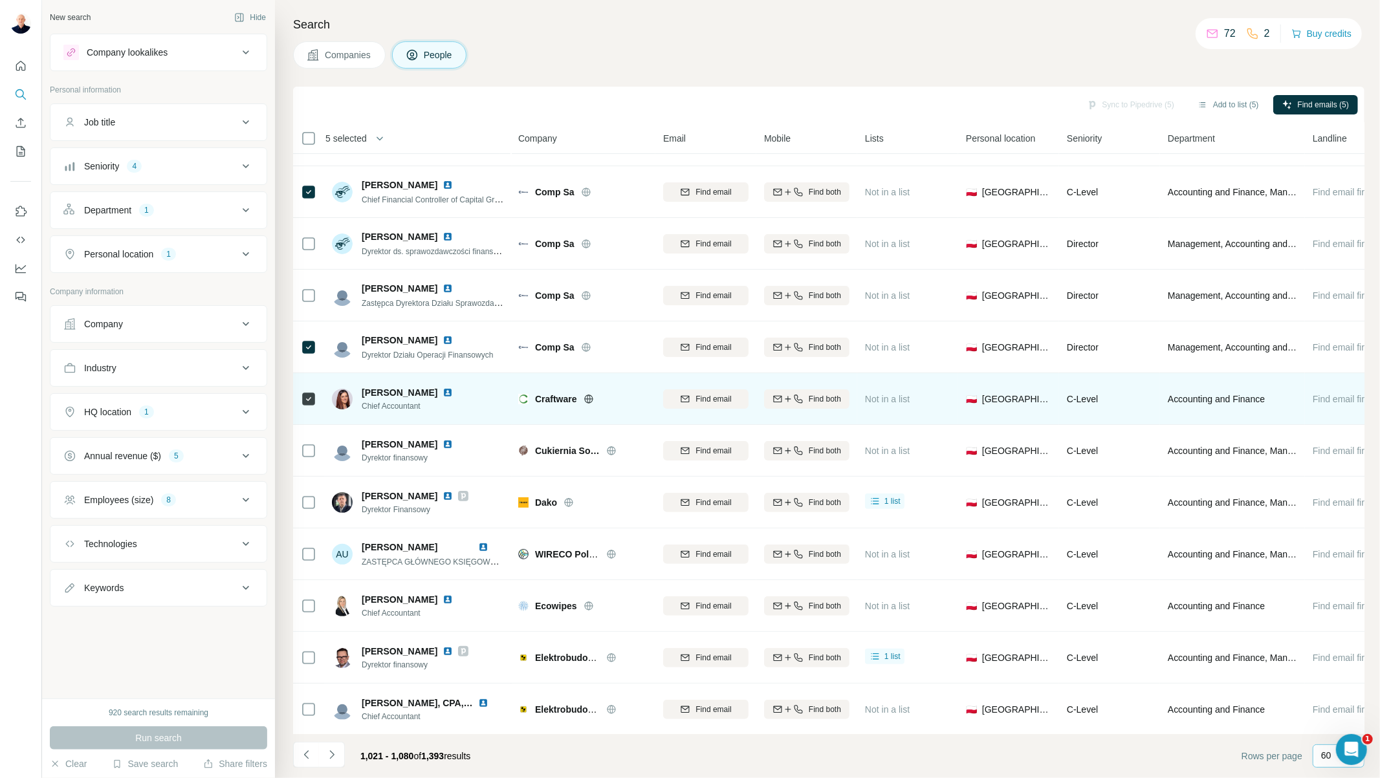
scroll to position [144, 0]
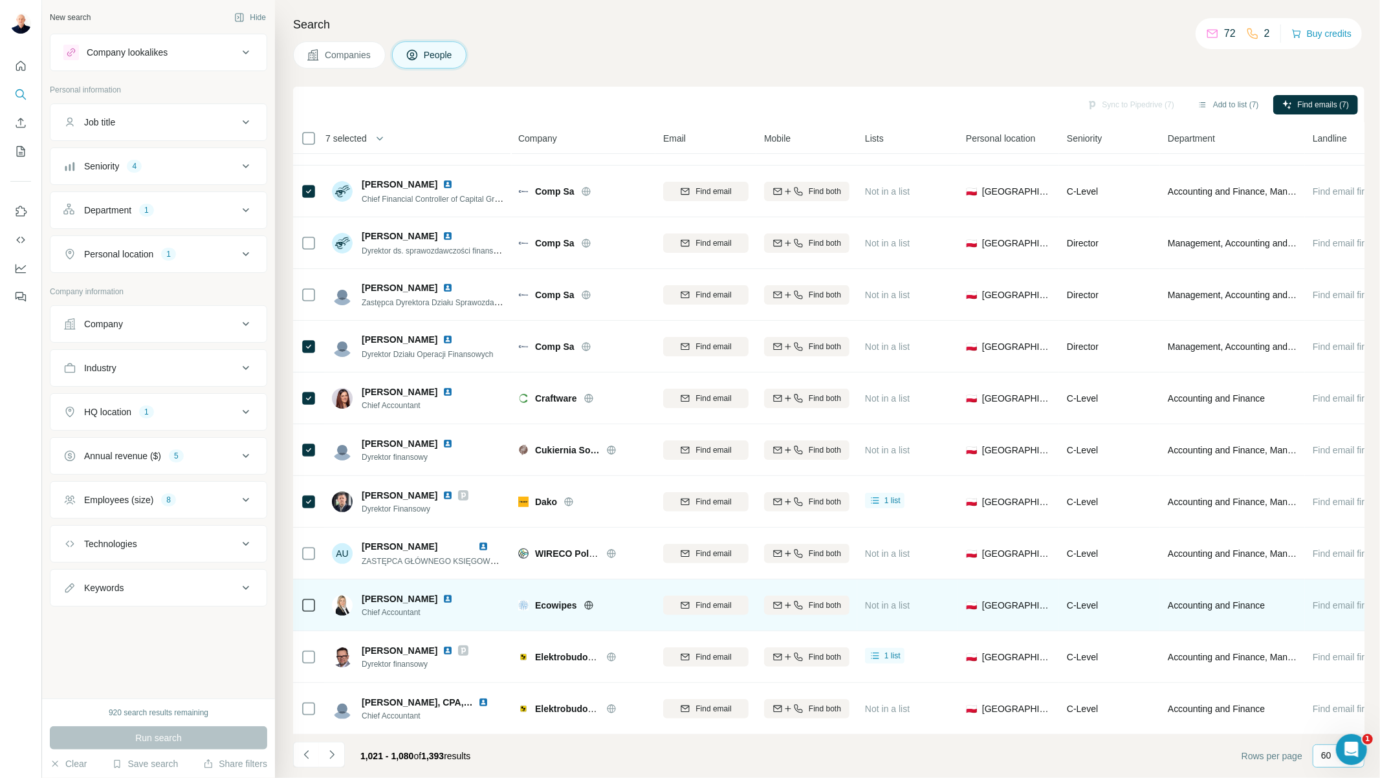
click at [308, 615] on div at bounding box center [309, 606] width 16 height 36
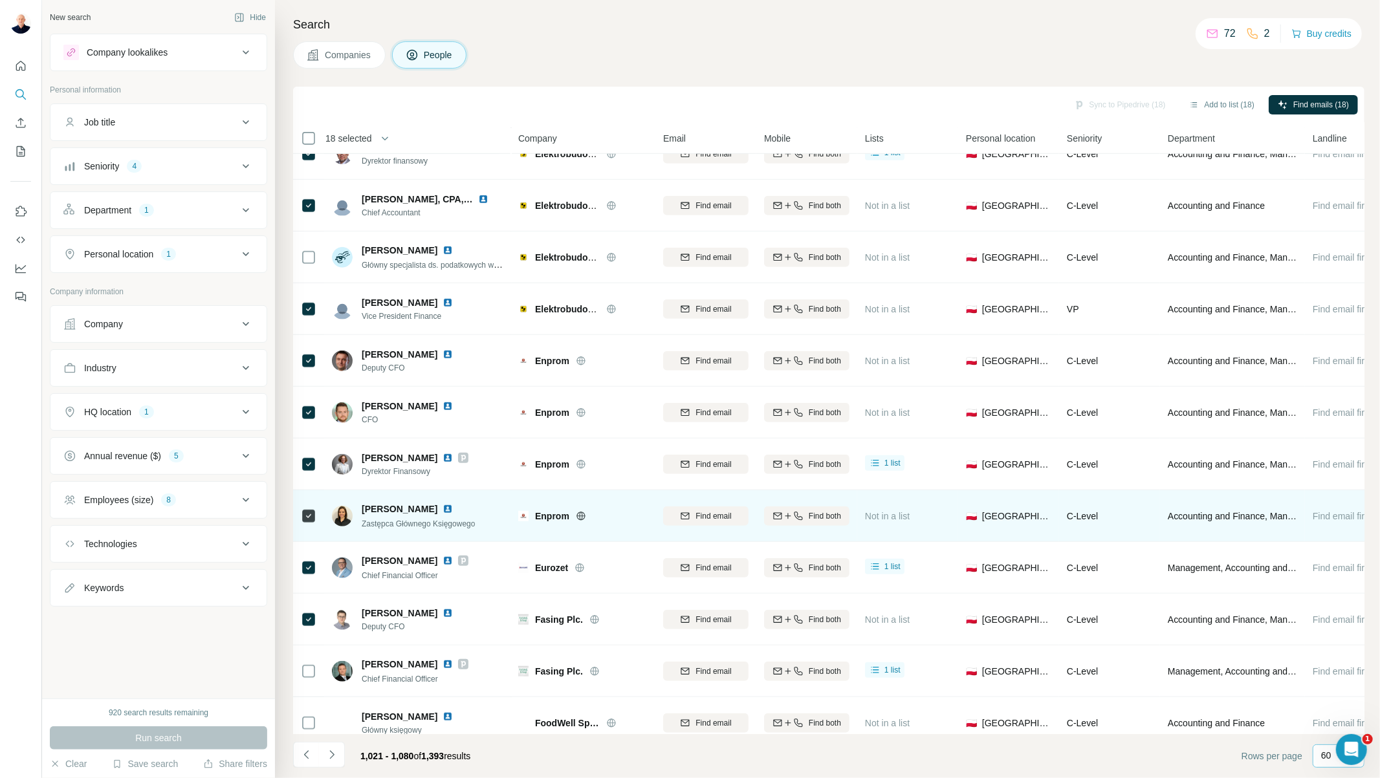
scroll to position [719, 0]
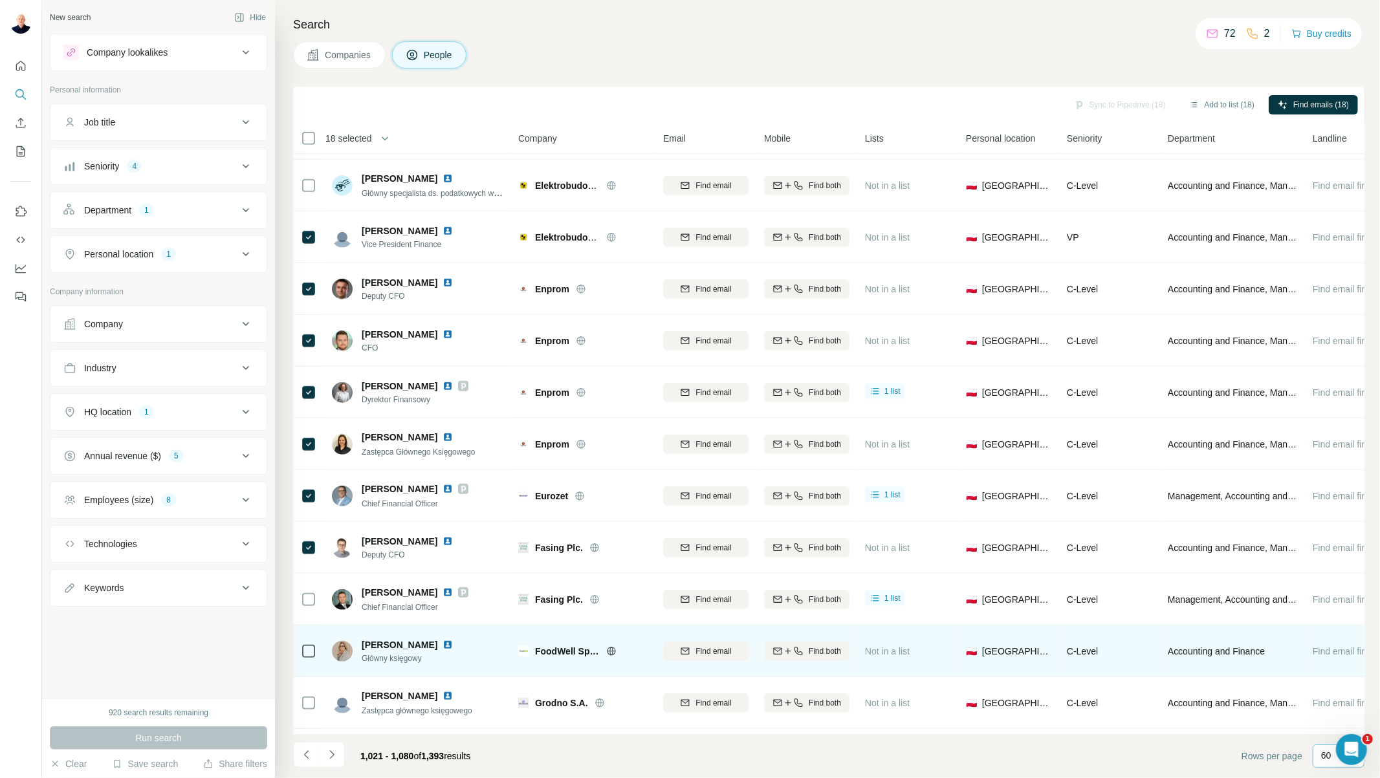
click at [315, 651] on icon at bounding box center [309, 652] width 16 height 16
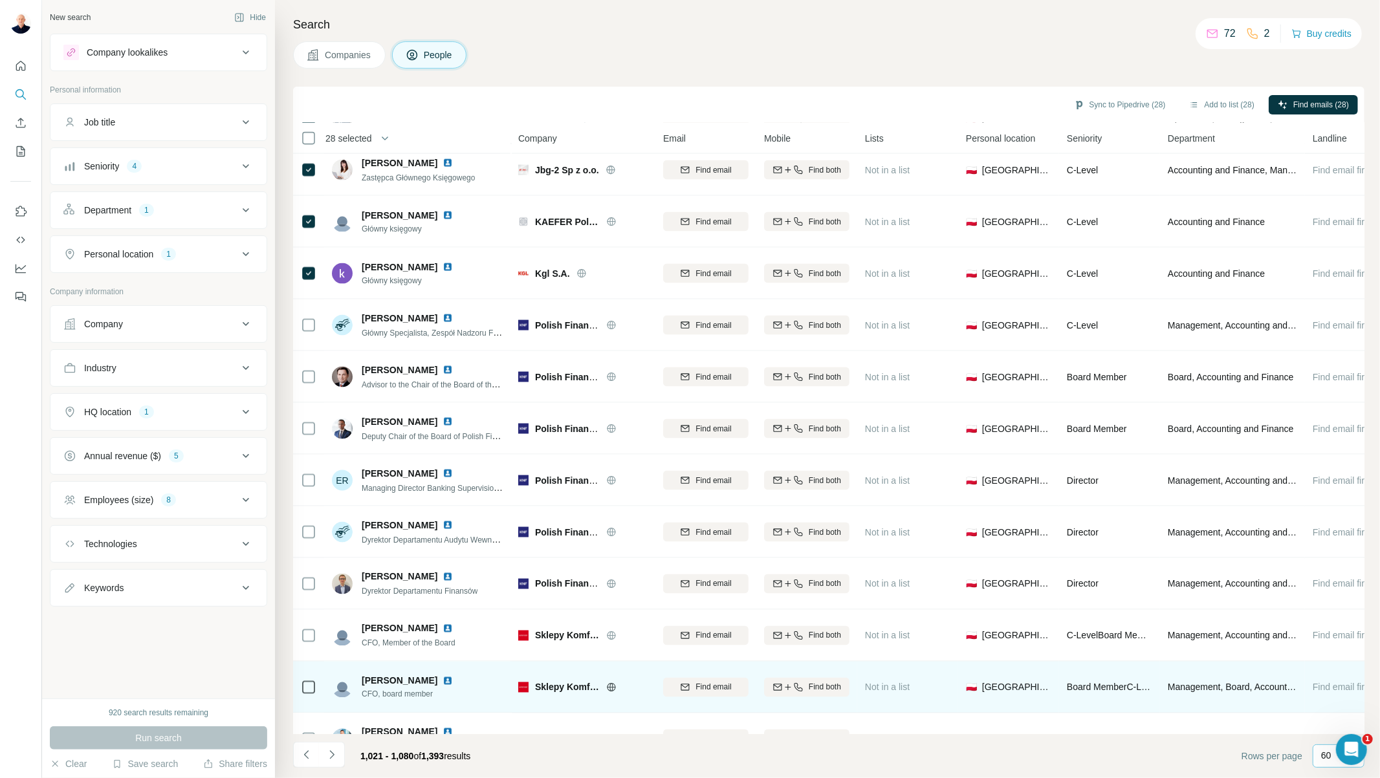
scroll to position [1653, 0]
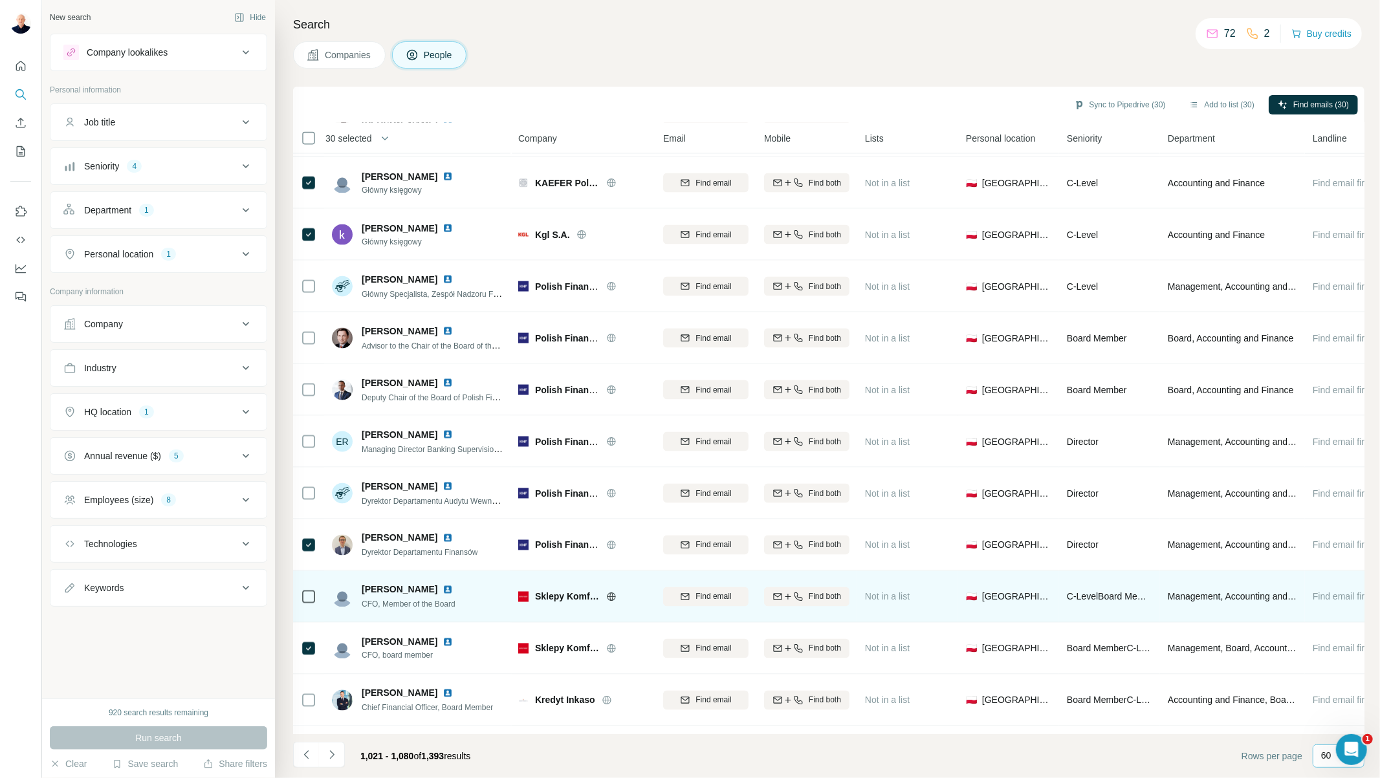
click at [301, 595] on icon at bounding box center [309, 597] width 16 height 16
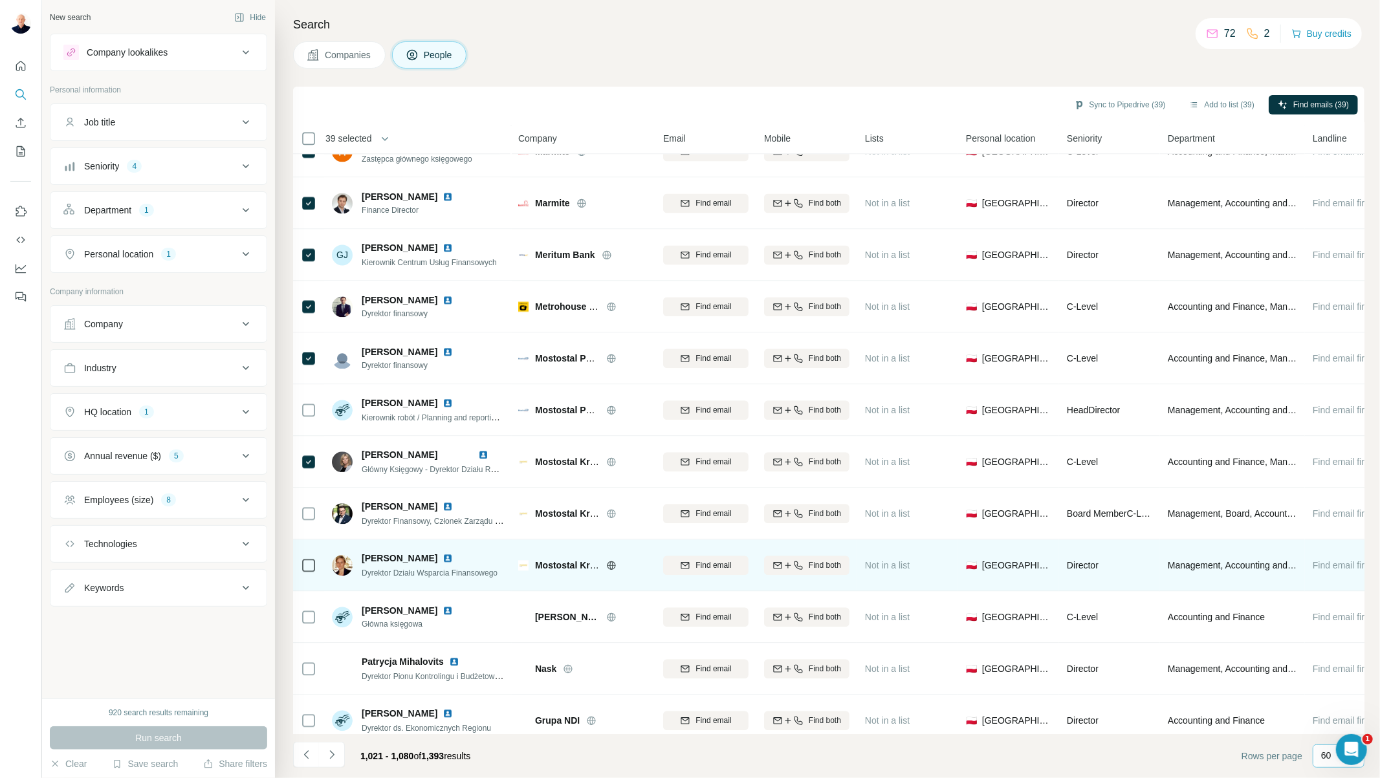
scroll to position [2444, 0]
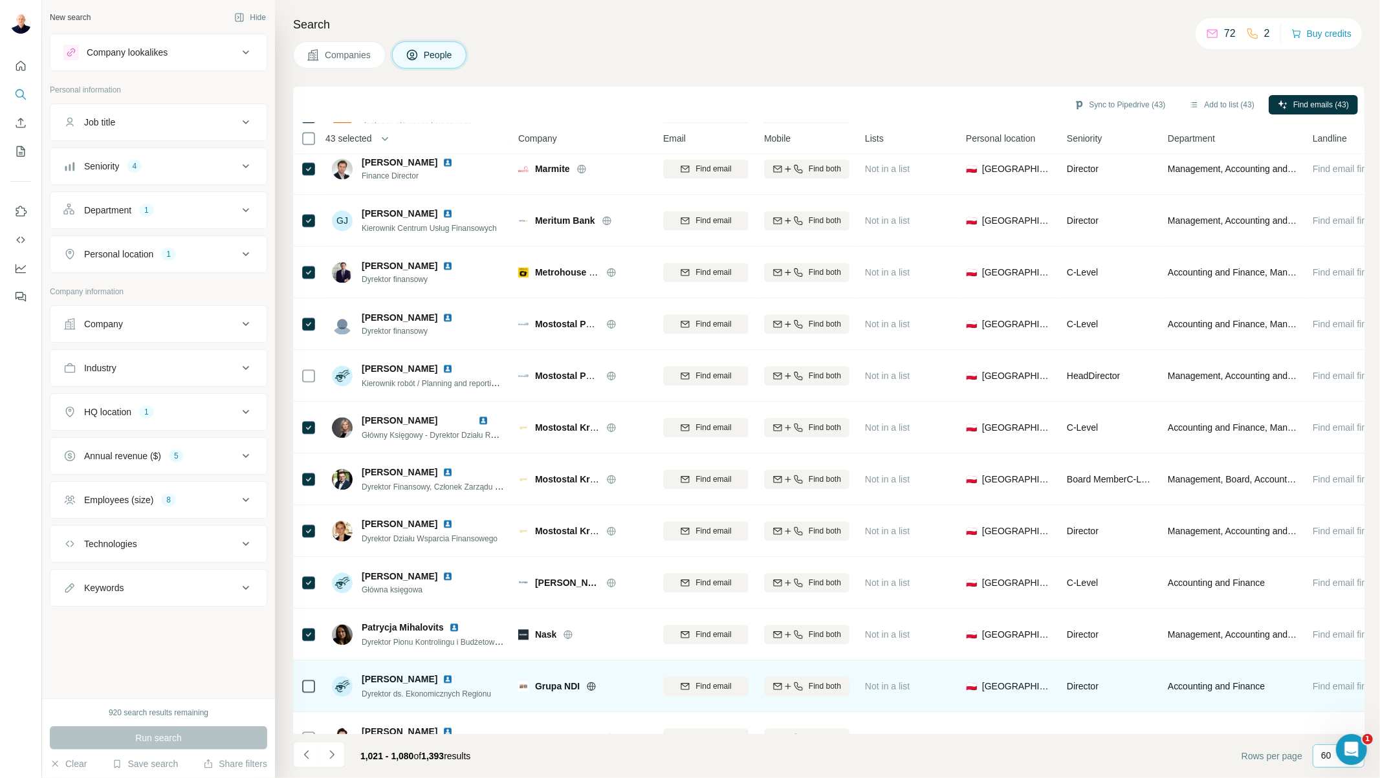
click at [318, 689] on td at bounding box center [308, 687] width 31 height 52
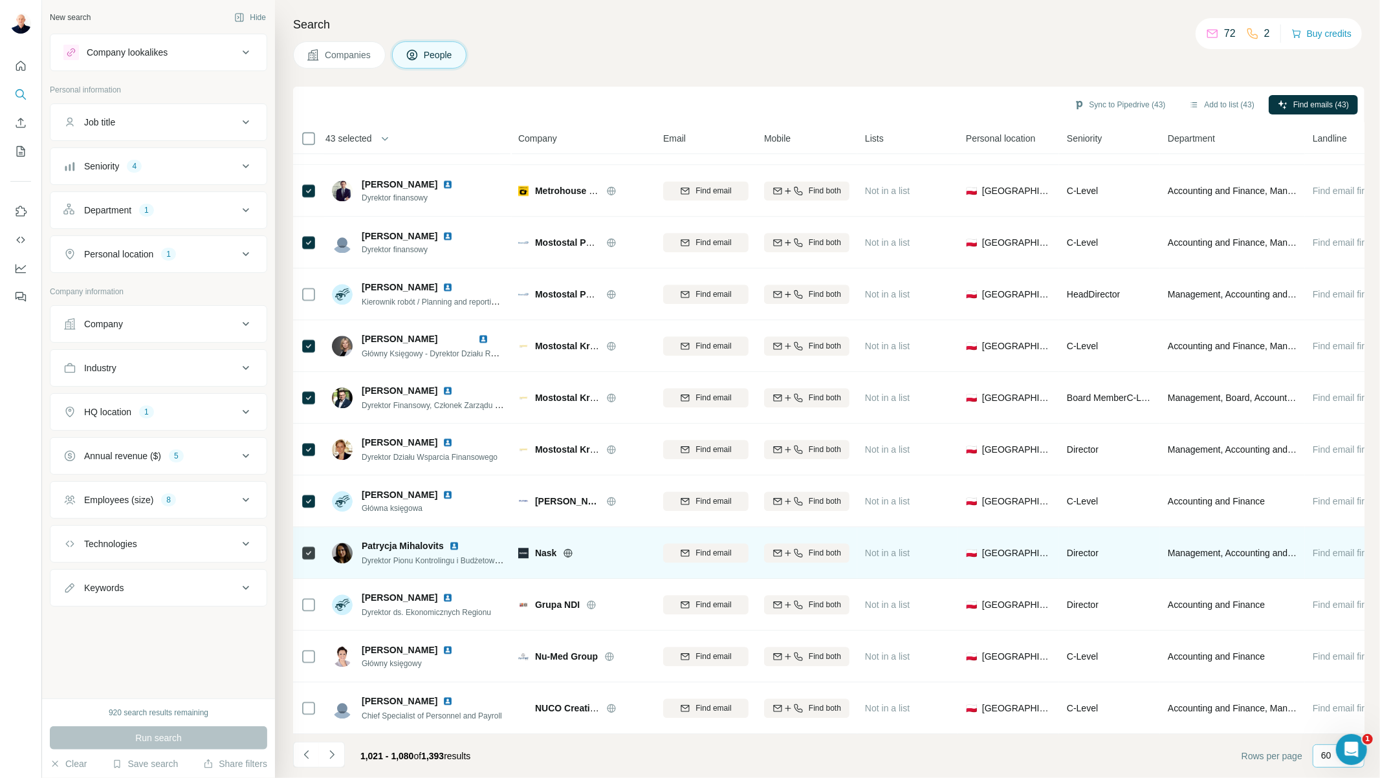
scroll to position [2532, 0]
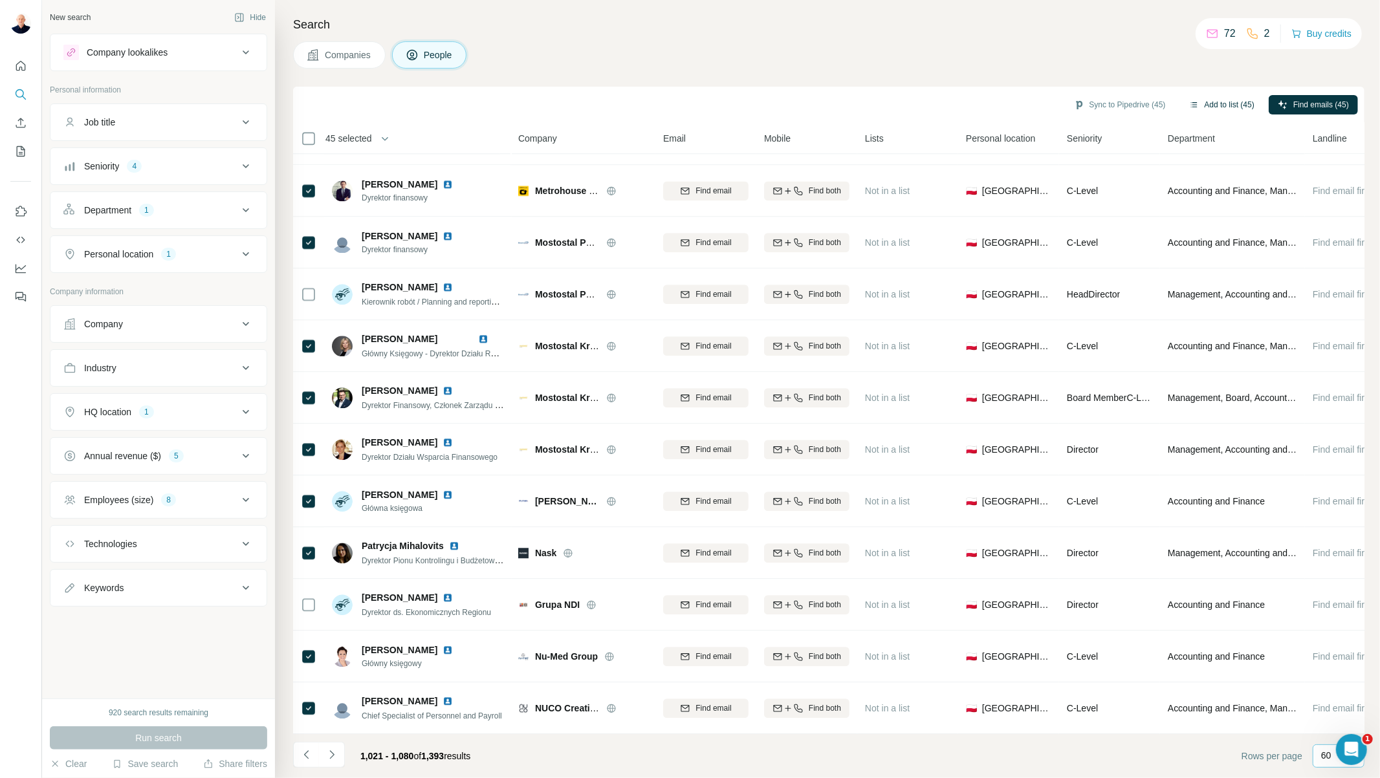
click at [1211, 104] on button "Add to list (45)" at bounding box center [1221, 104] width 83 height 19
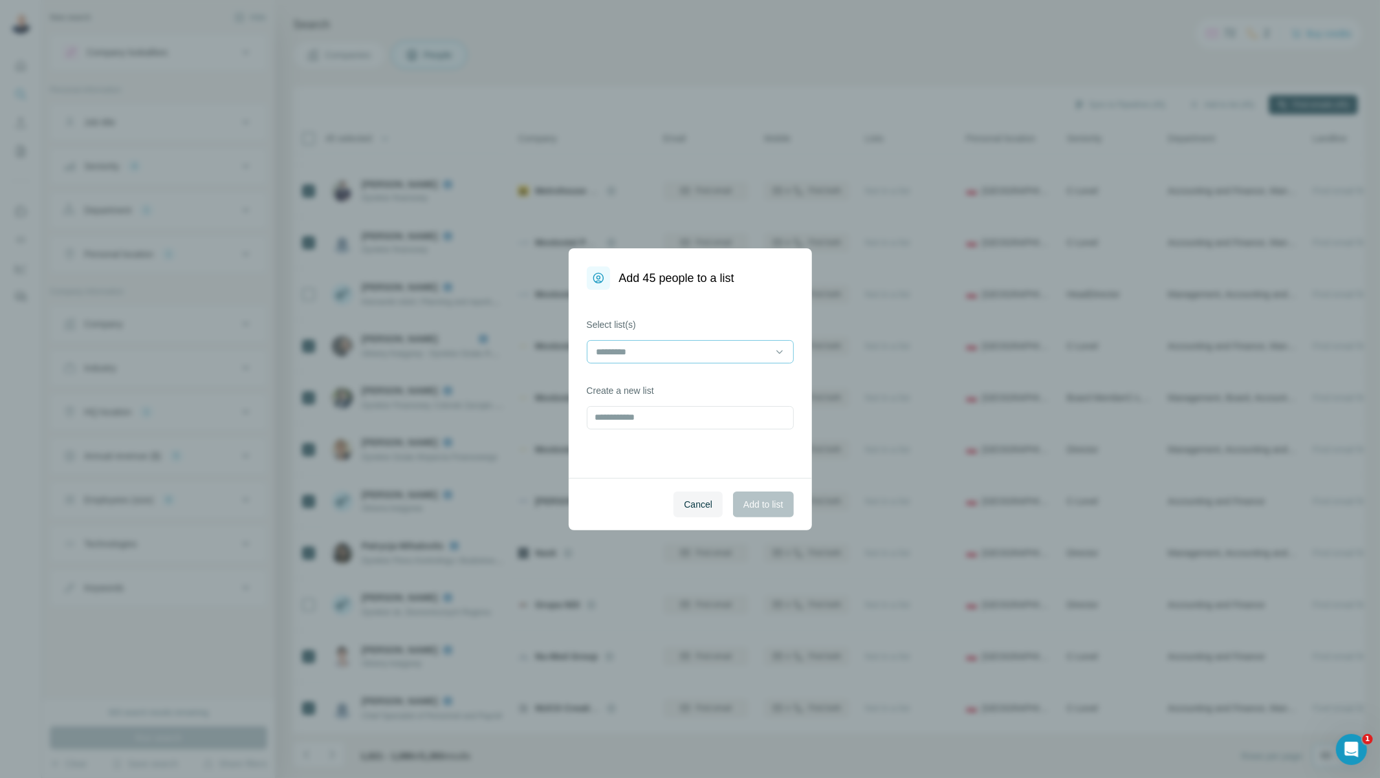
click at [666, 354] on input at bounding box center [682, 352] width 175 height 14
click at [748, 501] on span "Add to list" at bounding box center [762, 504] width 39 height 13
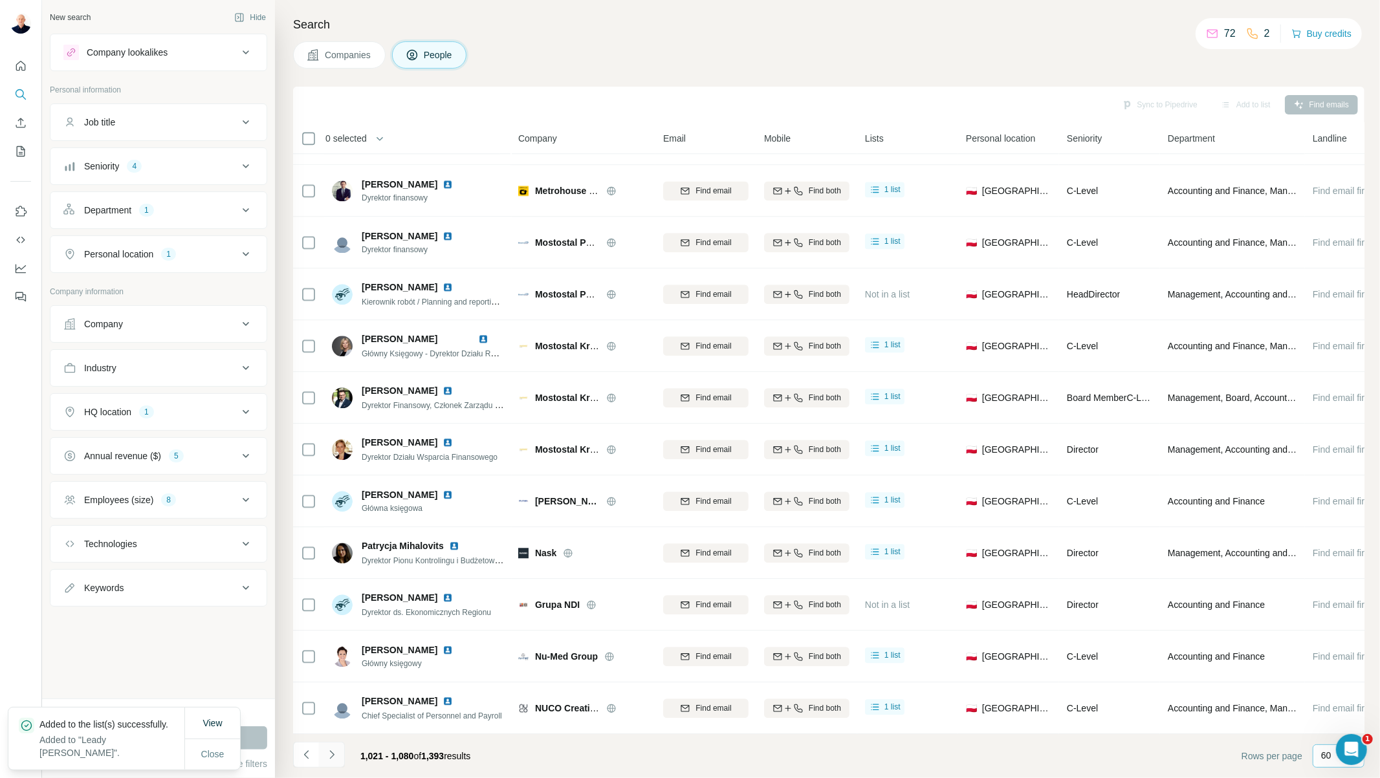
click at [335, 757] on icon "Navigate to next page" at bounding box center [331, 755] width 13 height 13
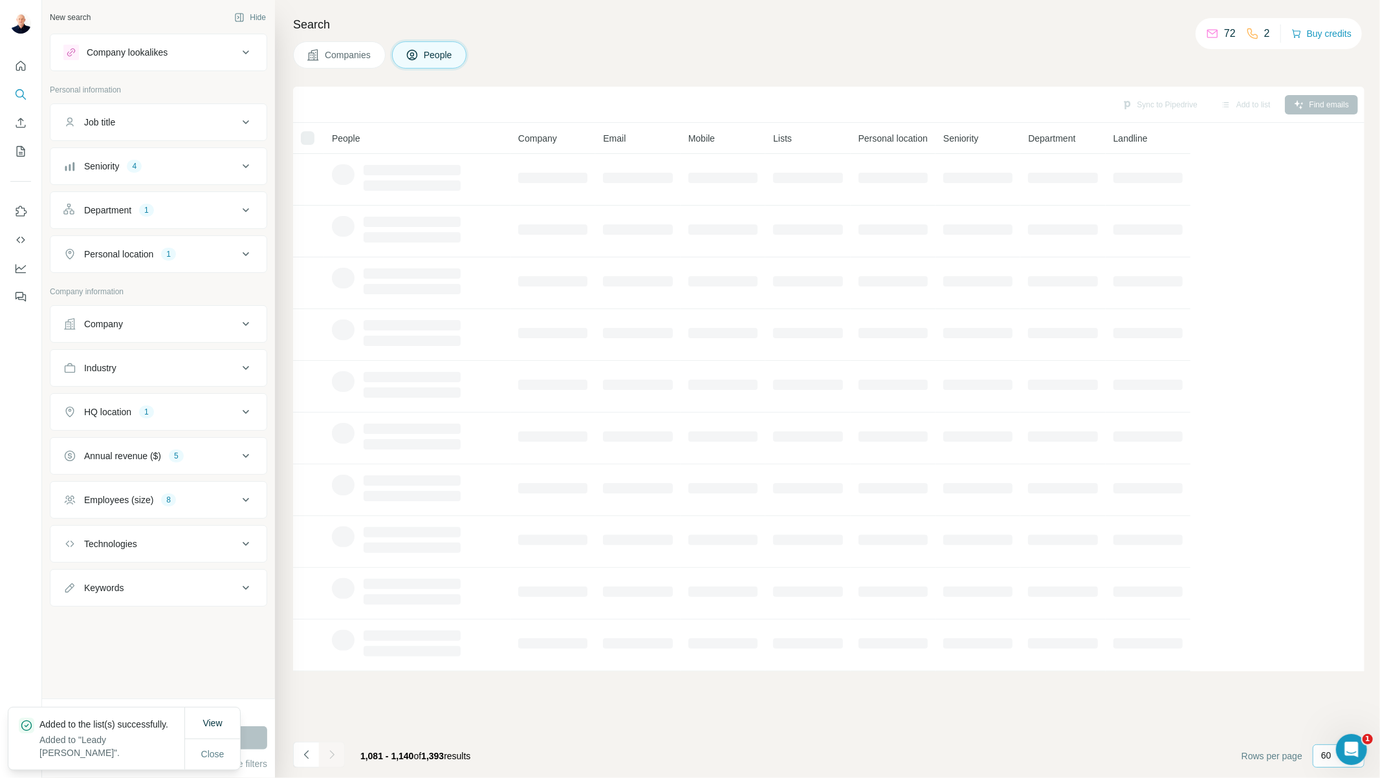
scroll to position [0, 0]
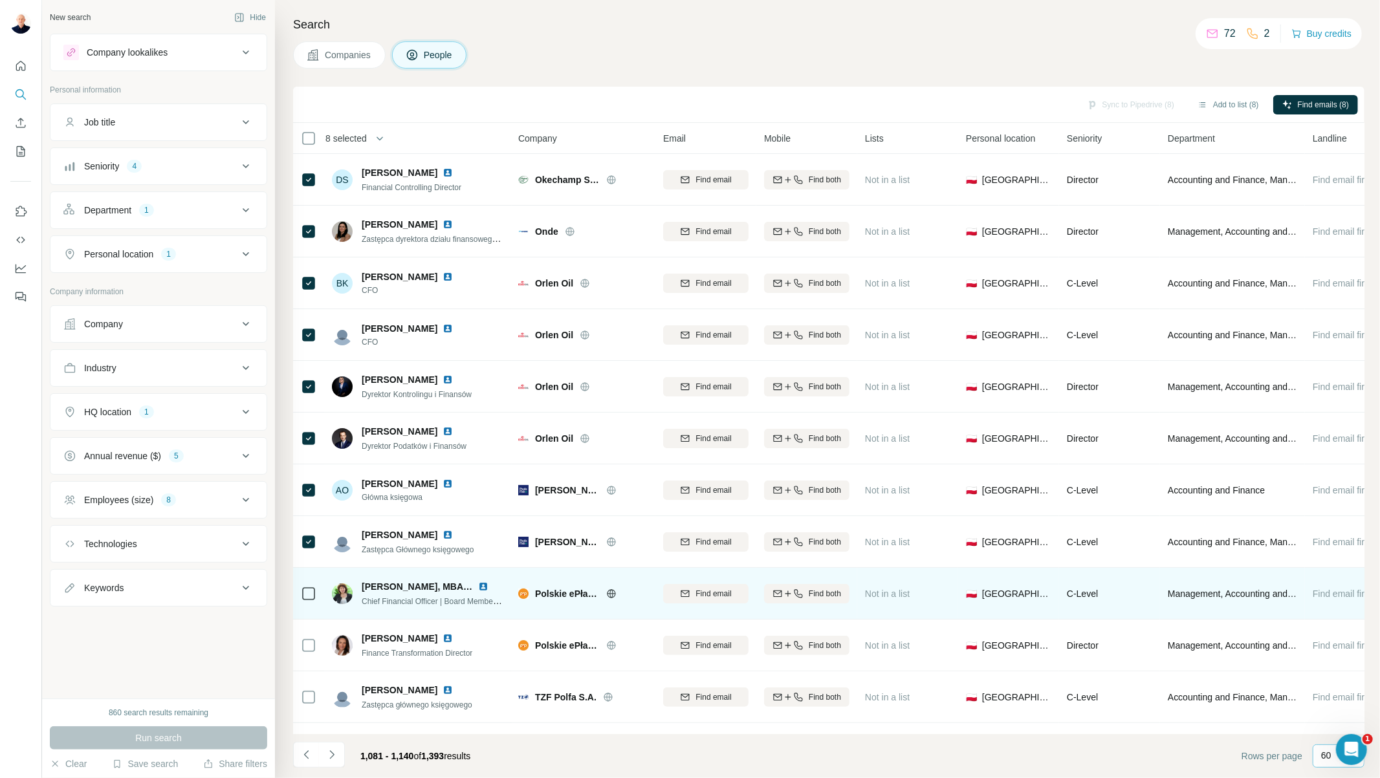
click at [308, 602] on div at bounding box center [309, 594] width 16 height 36
click at [306, 584] on div at bounding box center [309, 594] width 16 height 36
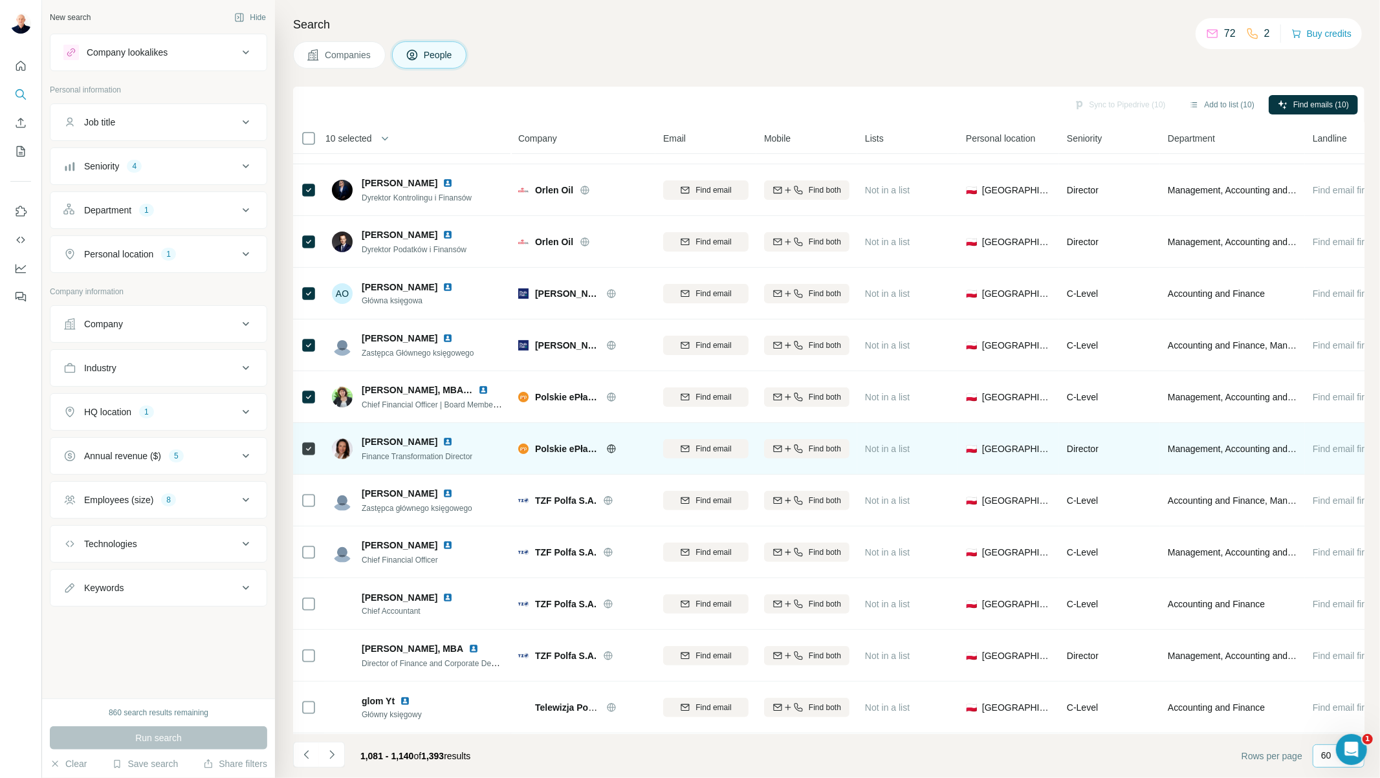
scroll to position [215, 0]
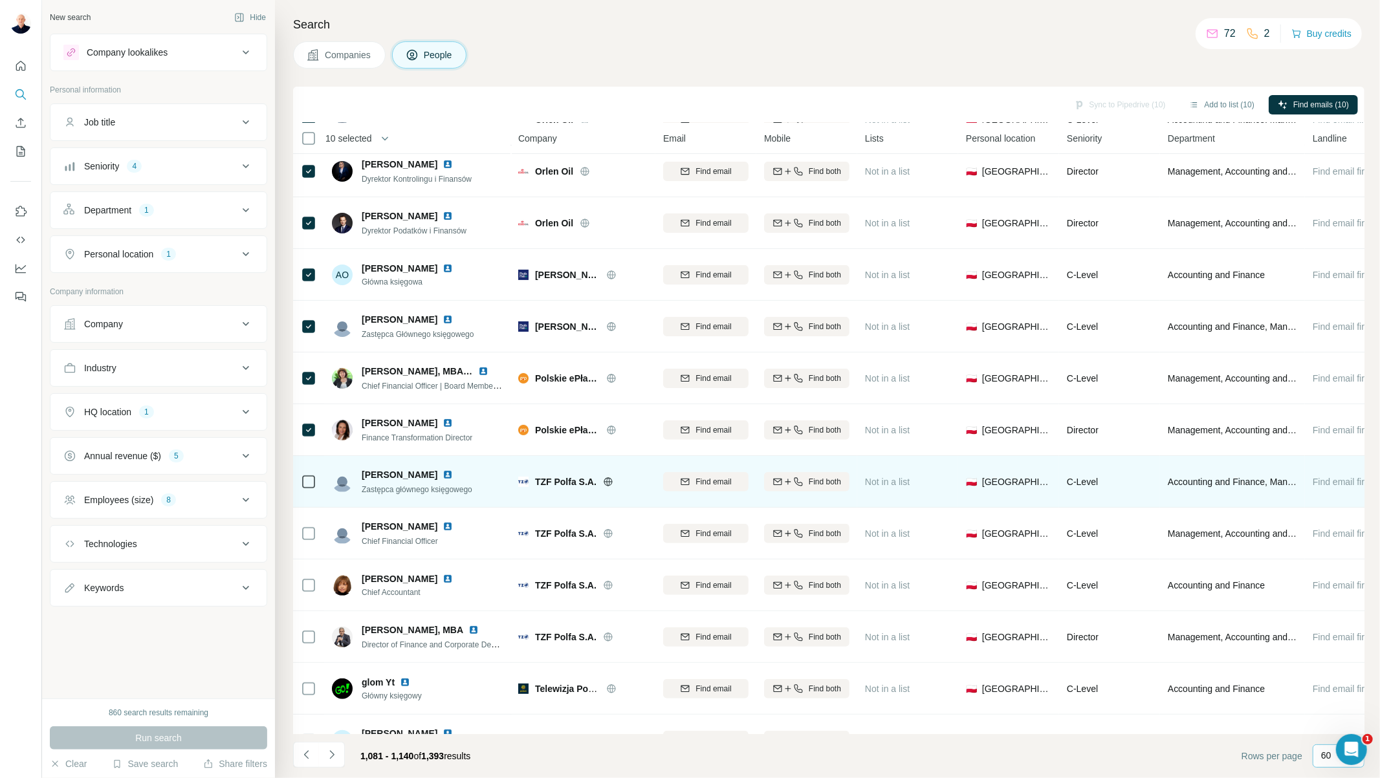
click at [316, 481] on icon at bounding box center [309, 482] width 16 height 16
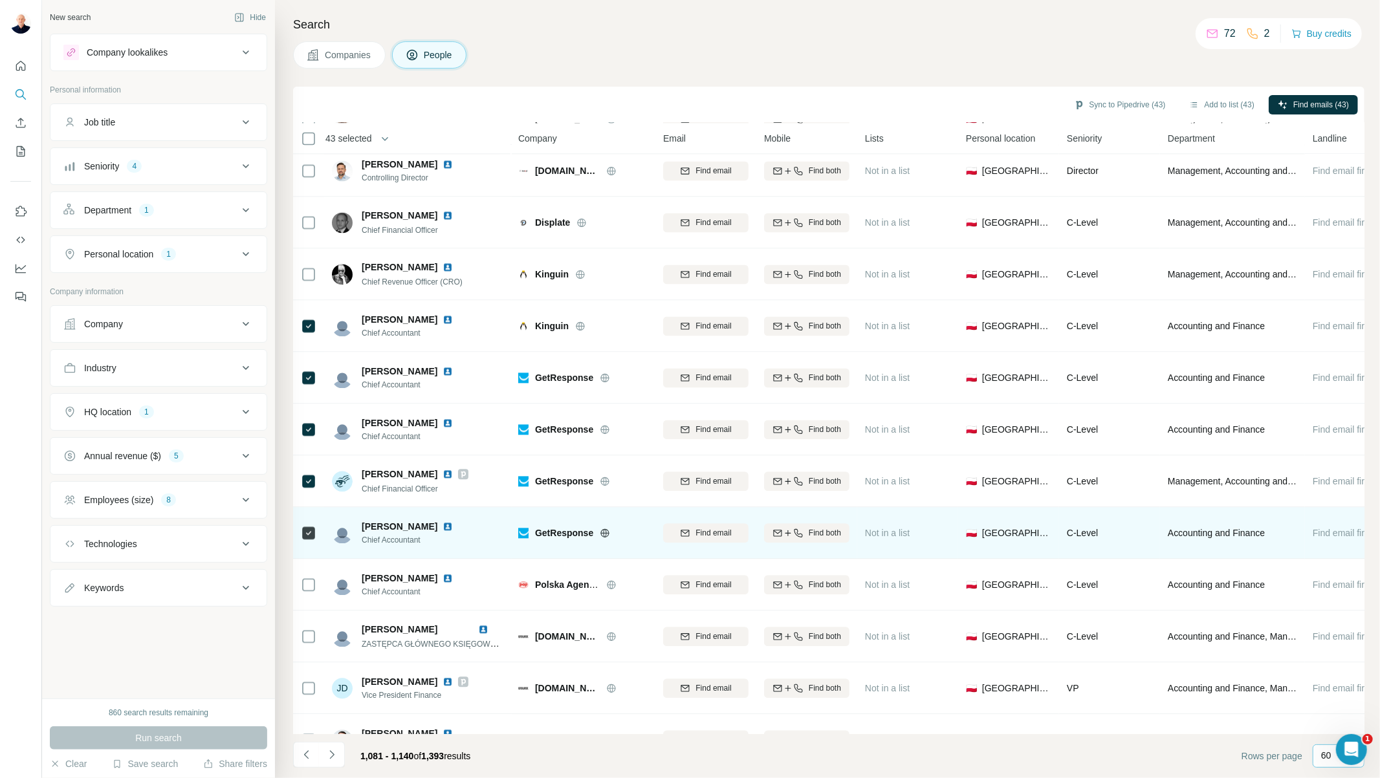
scroll to position [2372, 0]
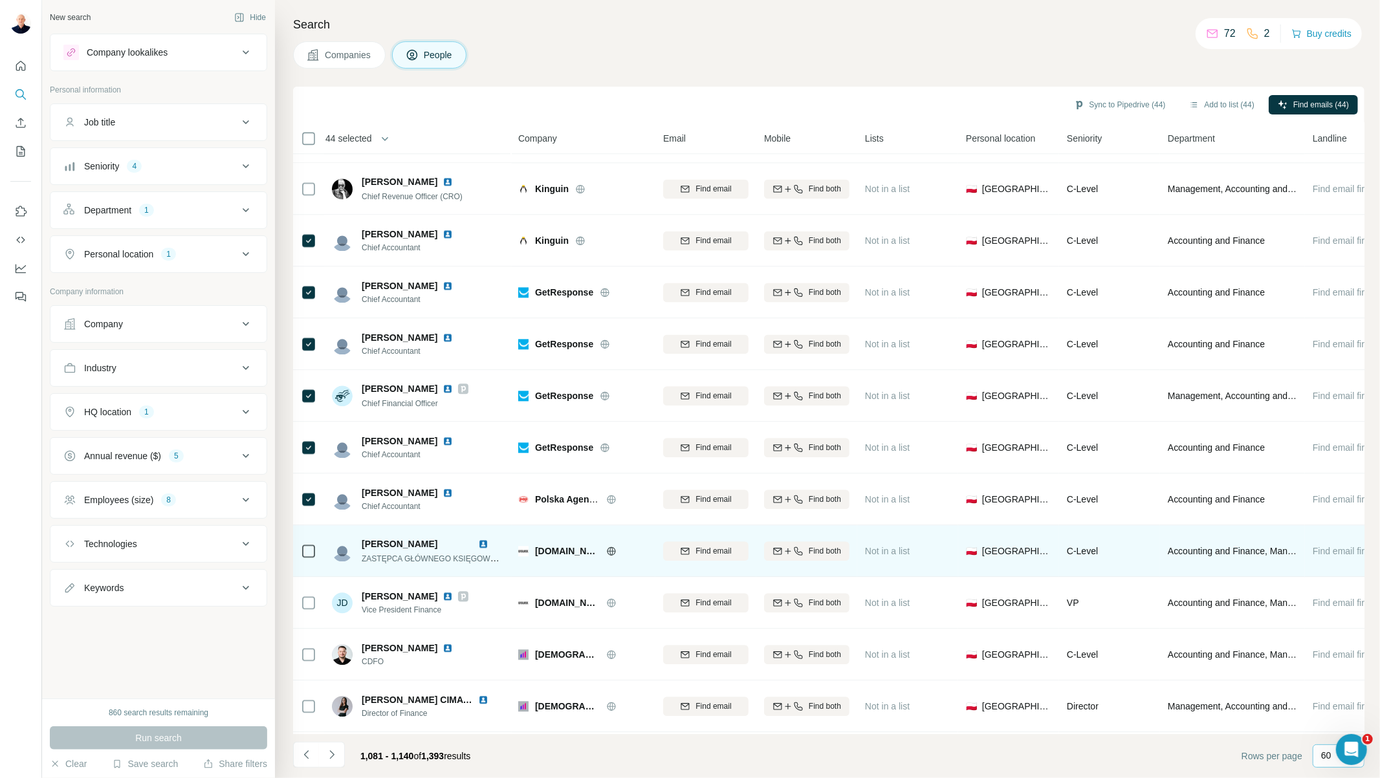
click at [309, 558] on icon at bounding box center [309, 552] width 16 height 16
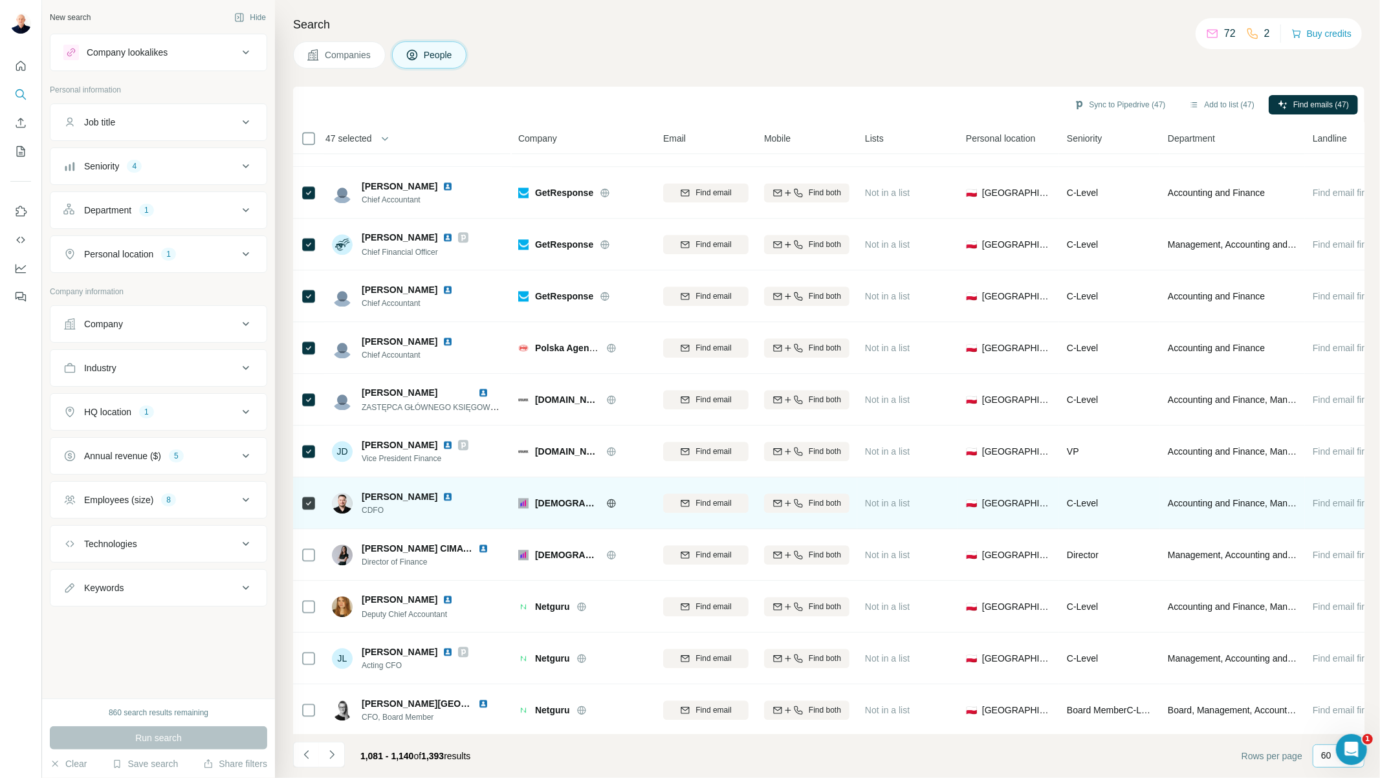
scroll to position [2532, 0]
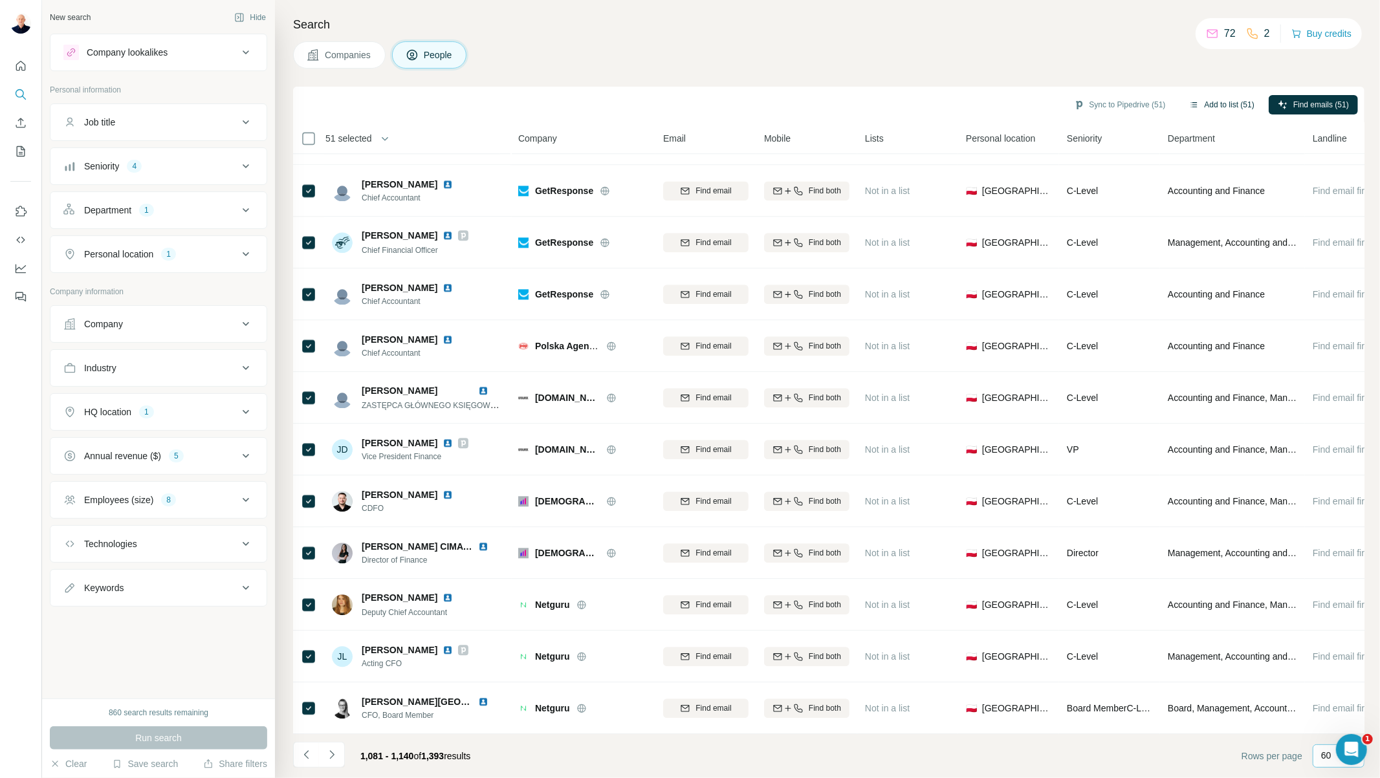
click at [1208, 104] on button "Add to list (51)" at bounding box center [1221, 104] width 83 height 19
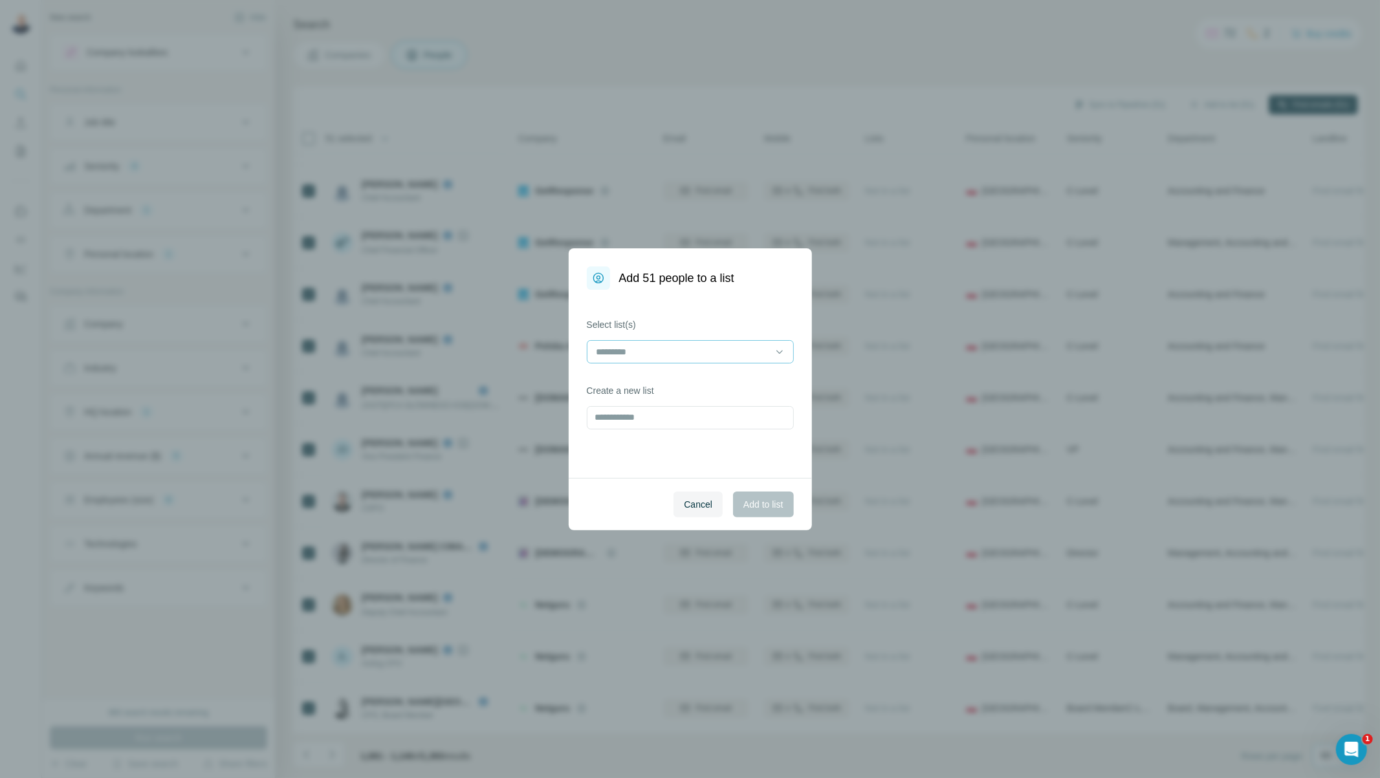
click at [688, 340] on div at bounding box center [690, 351] width 207 height 23
click at [682, 354] on input at bounding box center [682, 352] width 175 height 14
click at [666, 380] on div "[PERSON_NAME]" at bounding box center [690, 381] width 185 height 13
click at [771, 508] on span "Add to list" at bounding box center [762, 504] width 39 height 13
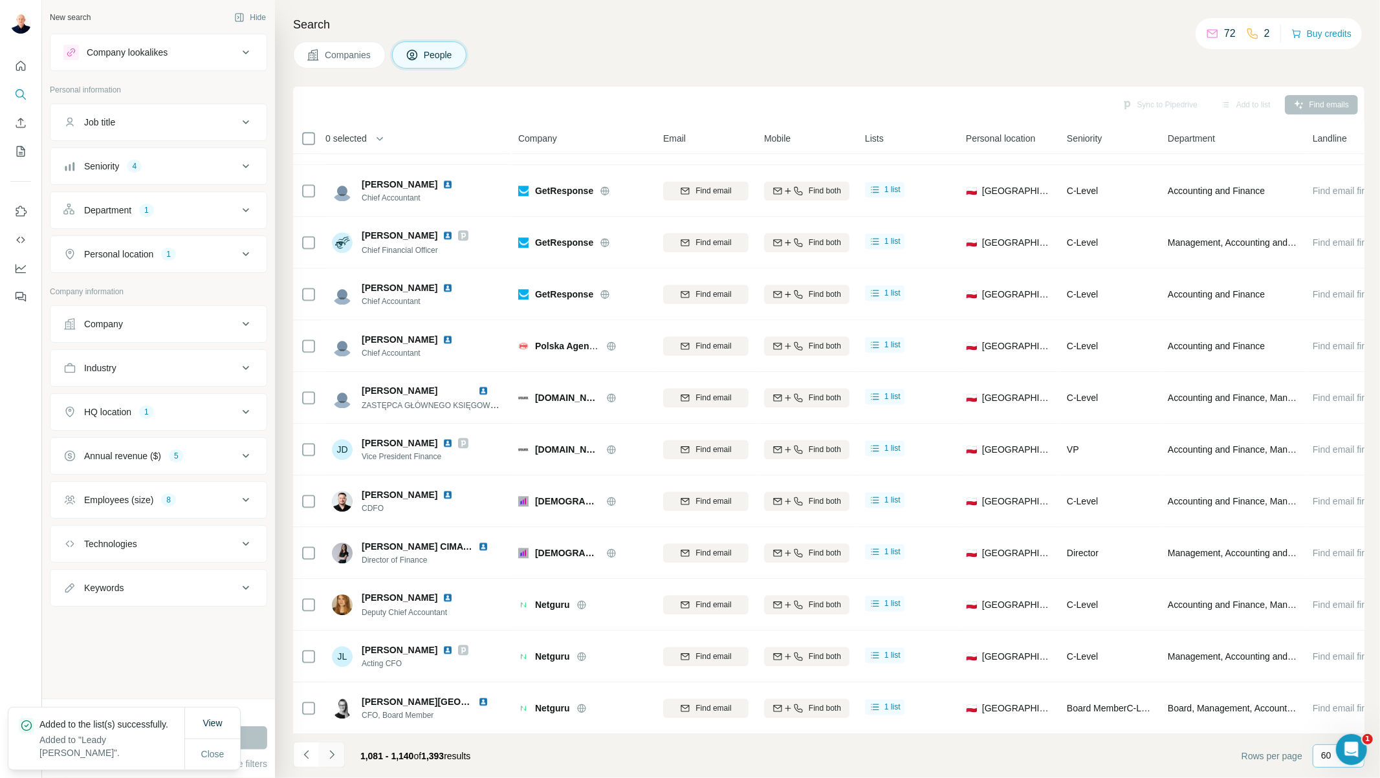
click at [329, 760] on icon "Navigate to next page" at bounding box center [331, 755] width 13 height 13
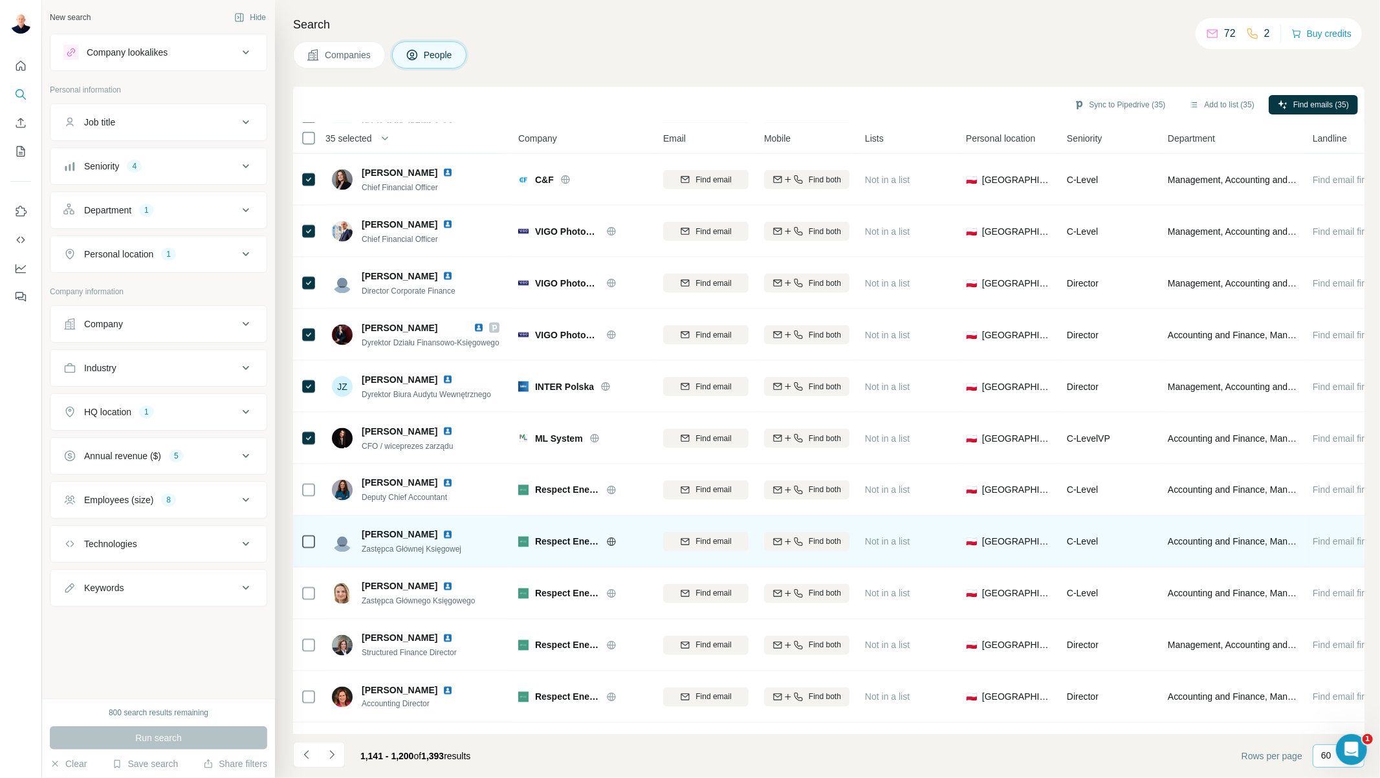
scroll to position [1725, 0]
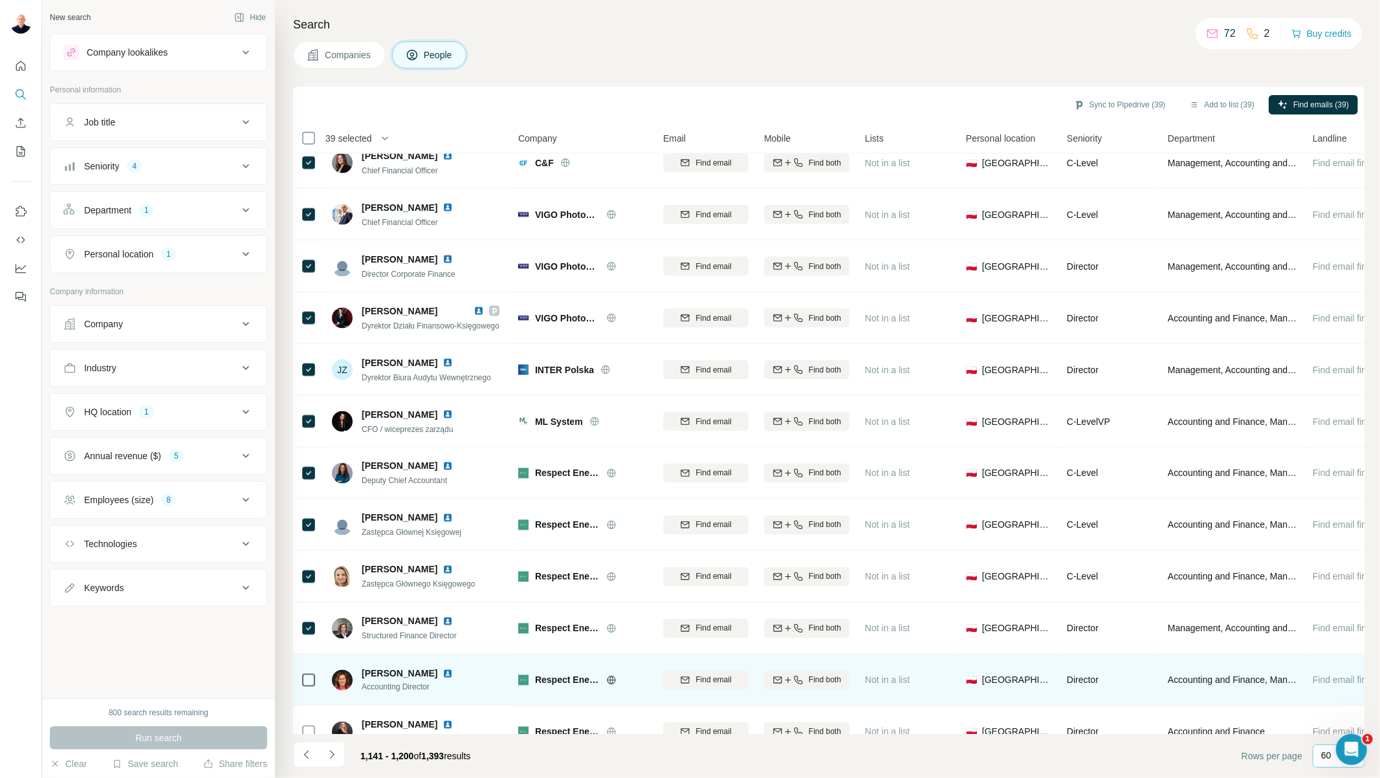
click at [305, 673] on icon at bounding box center [309, 681] width 16 height 16
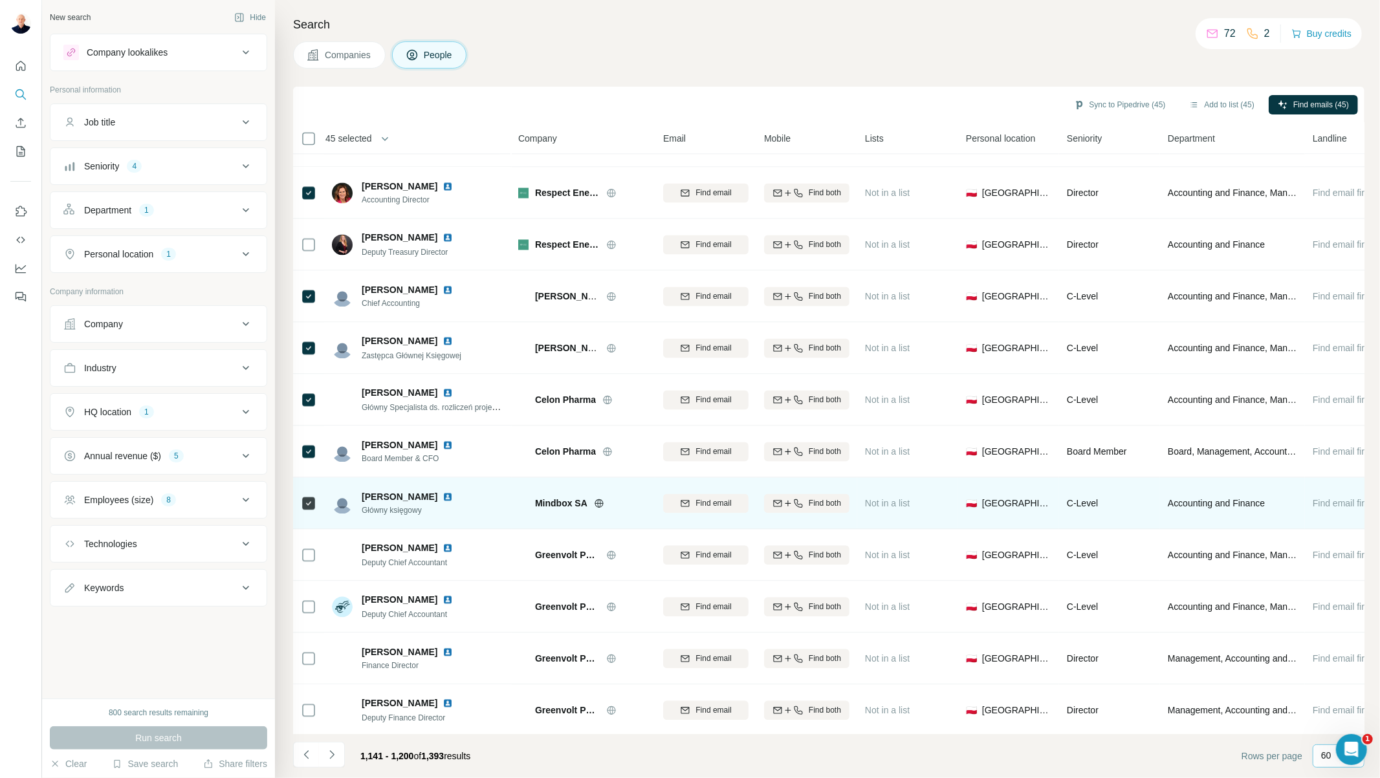
scroll to position [2300, 0]
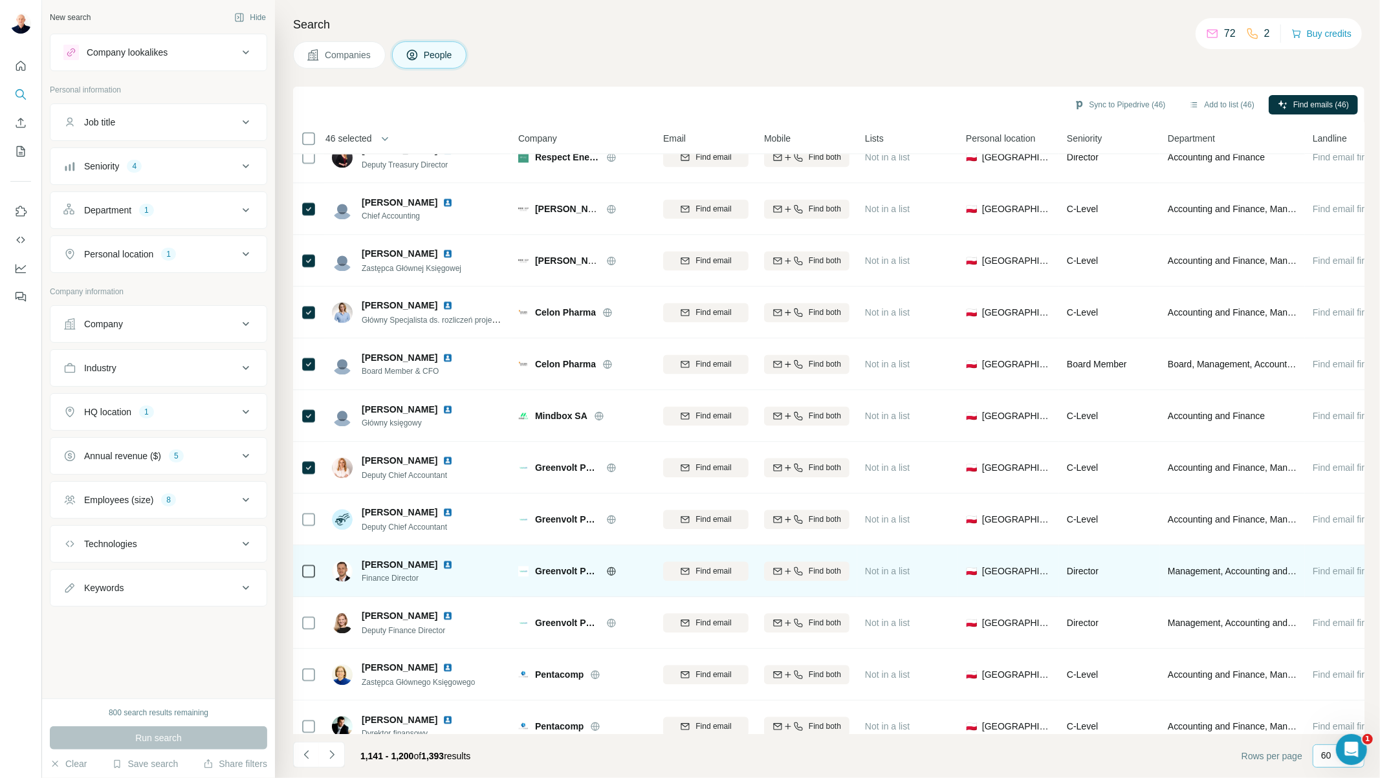
click at [0, 0] on tbody "[PERSON_NAME] Chief Accountant, Accounting&Tax Team Leader [PERSON_NAME] Find e…" at bounding box center [0, 0] width 0 height 0
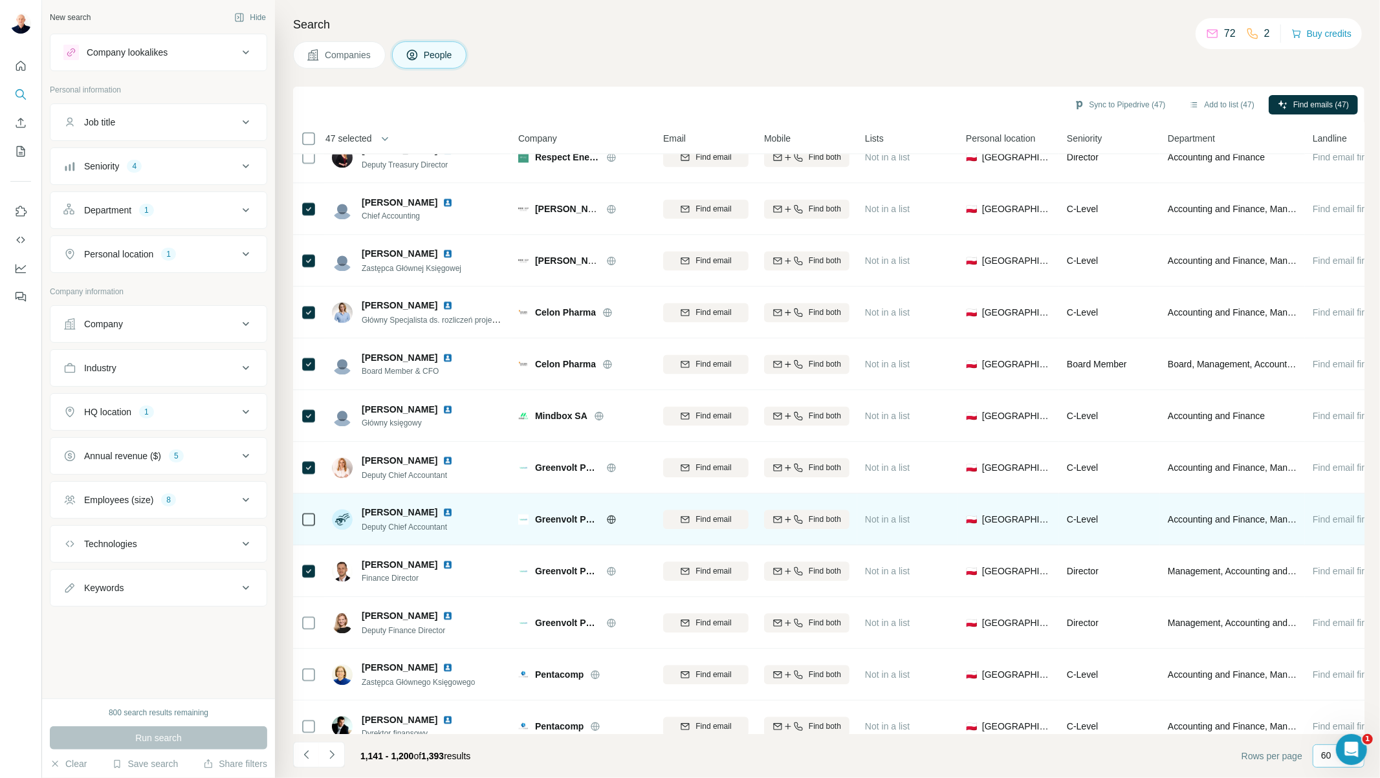
click at [309, 524] on div at bounding box center [309, 520] width 16 height 16
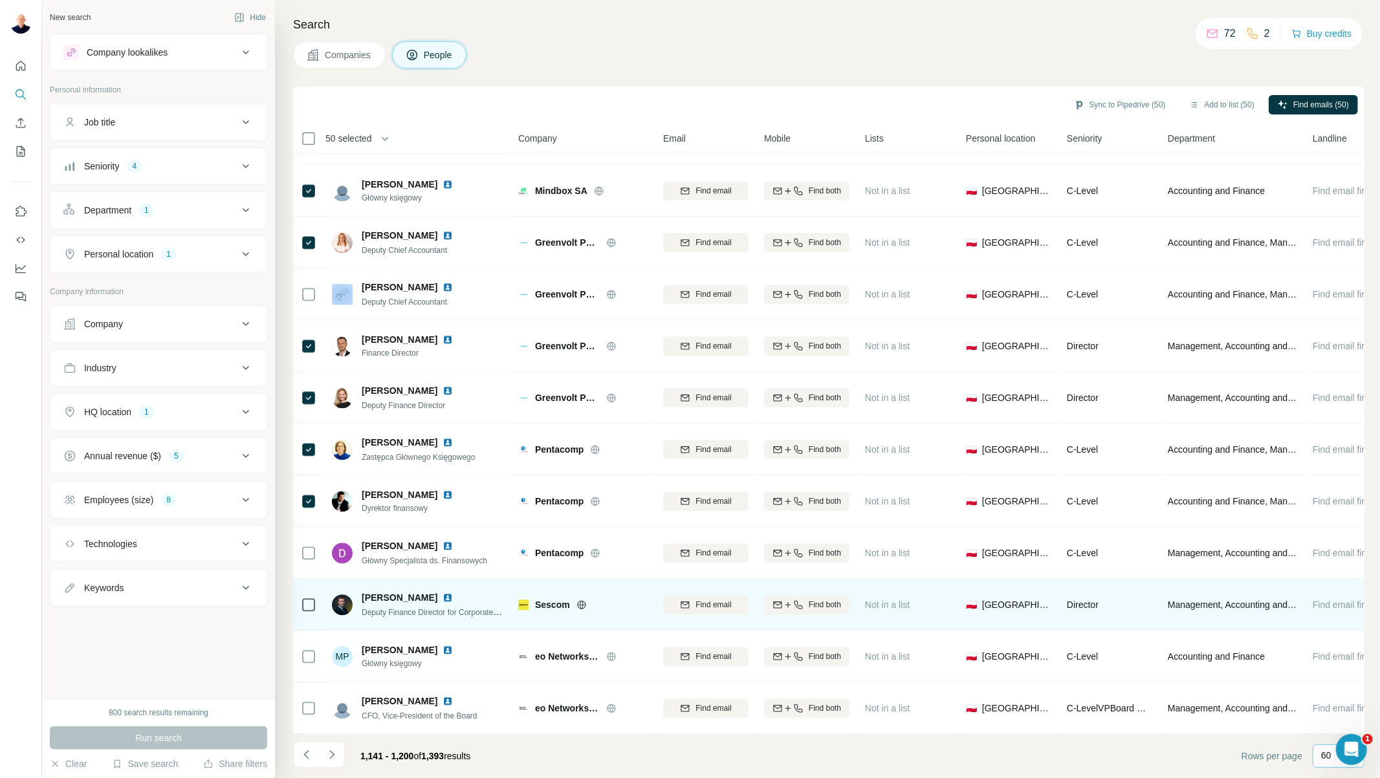
scroll to position [2532, 0]
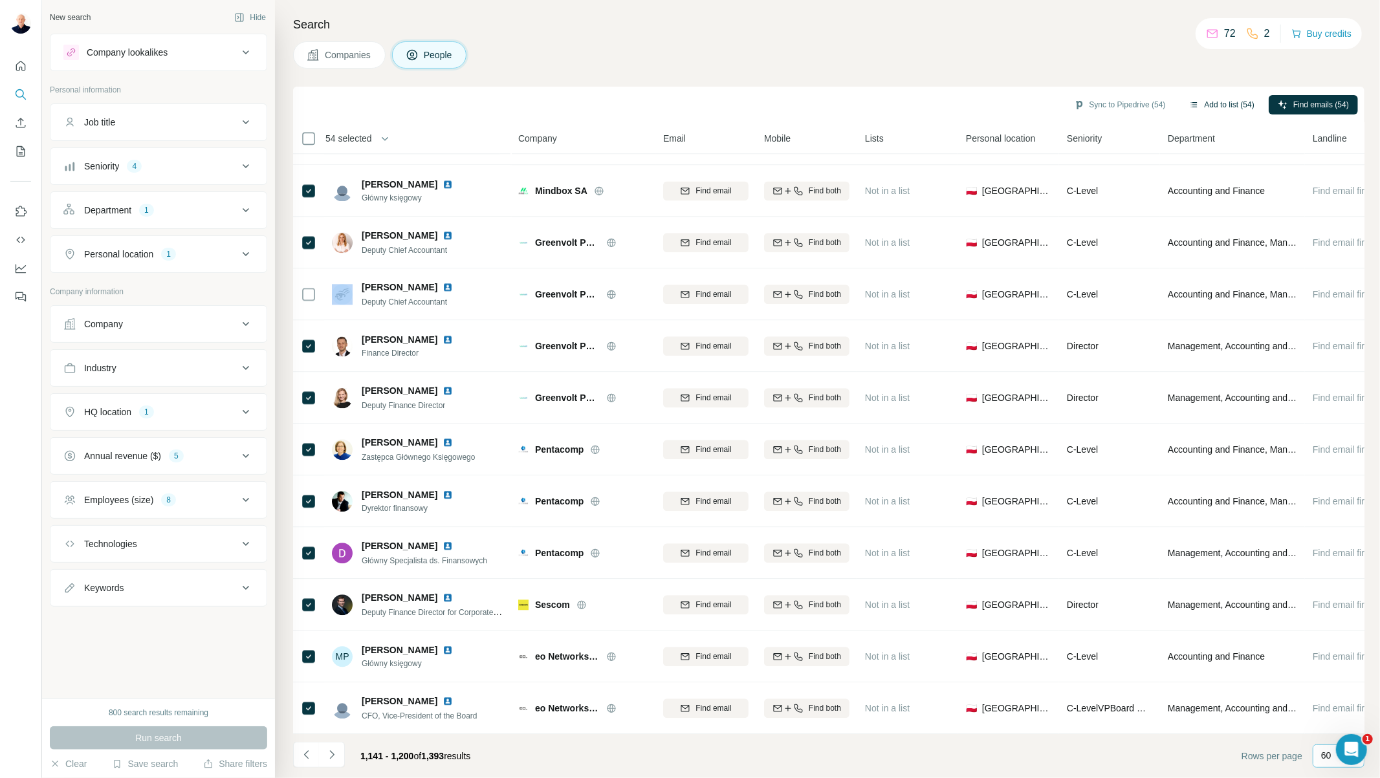
click at [1235, 95] on button "Add to list (54)" at bounding box center [1221, 104] width 83 height 19
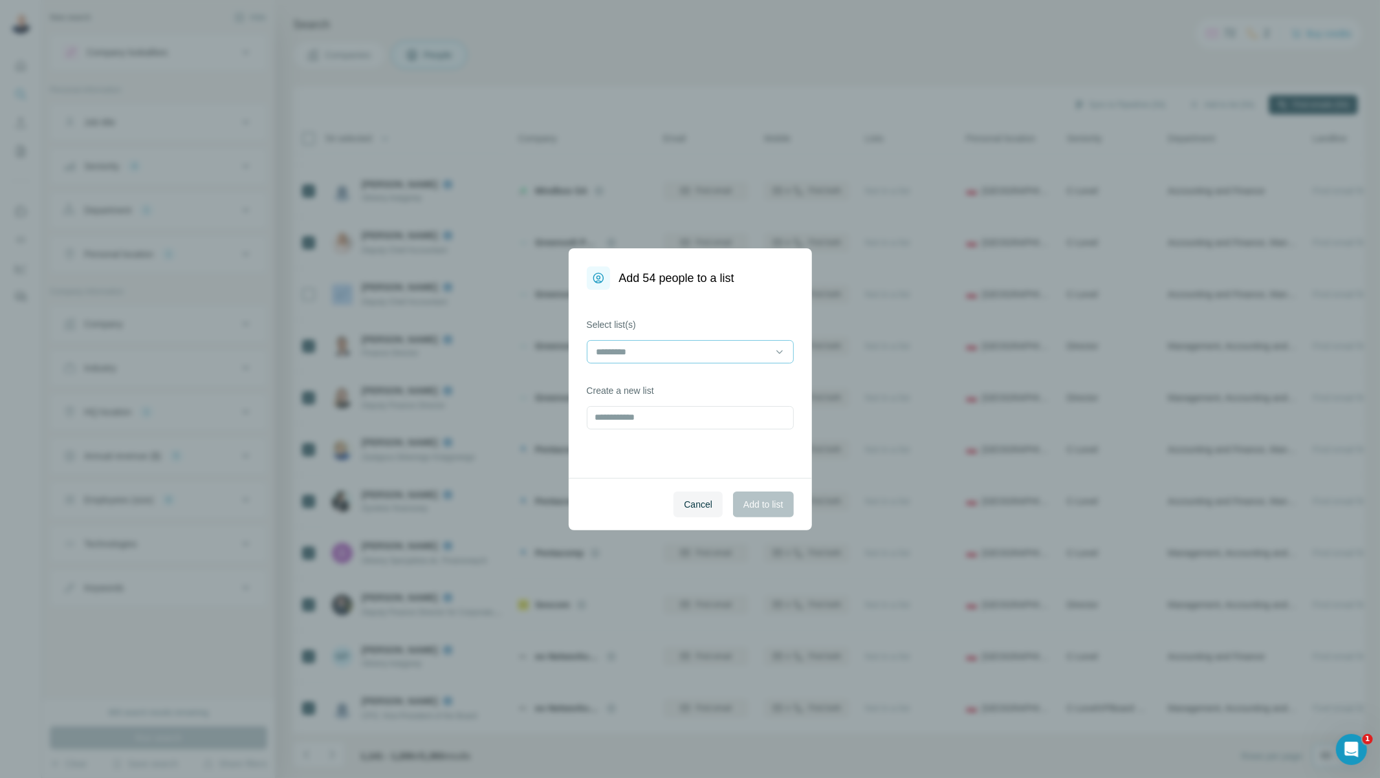
click at [672, 351] on input at bounding box center [682, 352] width 175 height 14
click at [660, 379] on div "[PERSON_NAME]" at bounding box center [690, 381] width 185 height 13
click at [760, 505] on span "Add to list" at bounding box center [762, 504] width 39 height 13
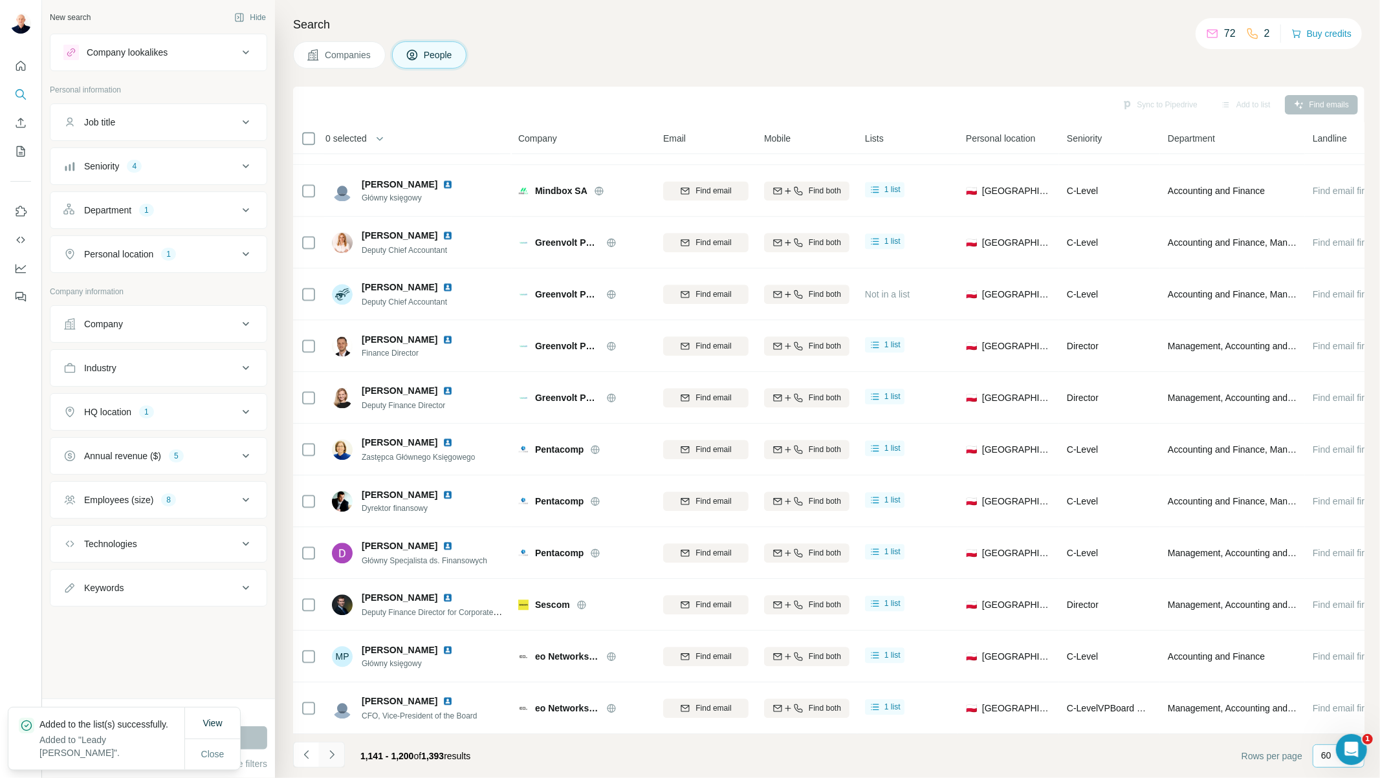
click at [330, 755] on icon "Navigate to next page" at bounding box center [331, 755] width 13 height 13
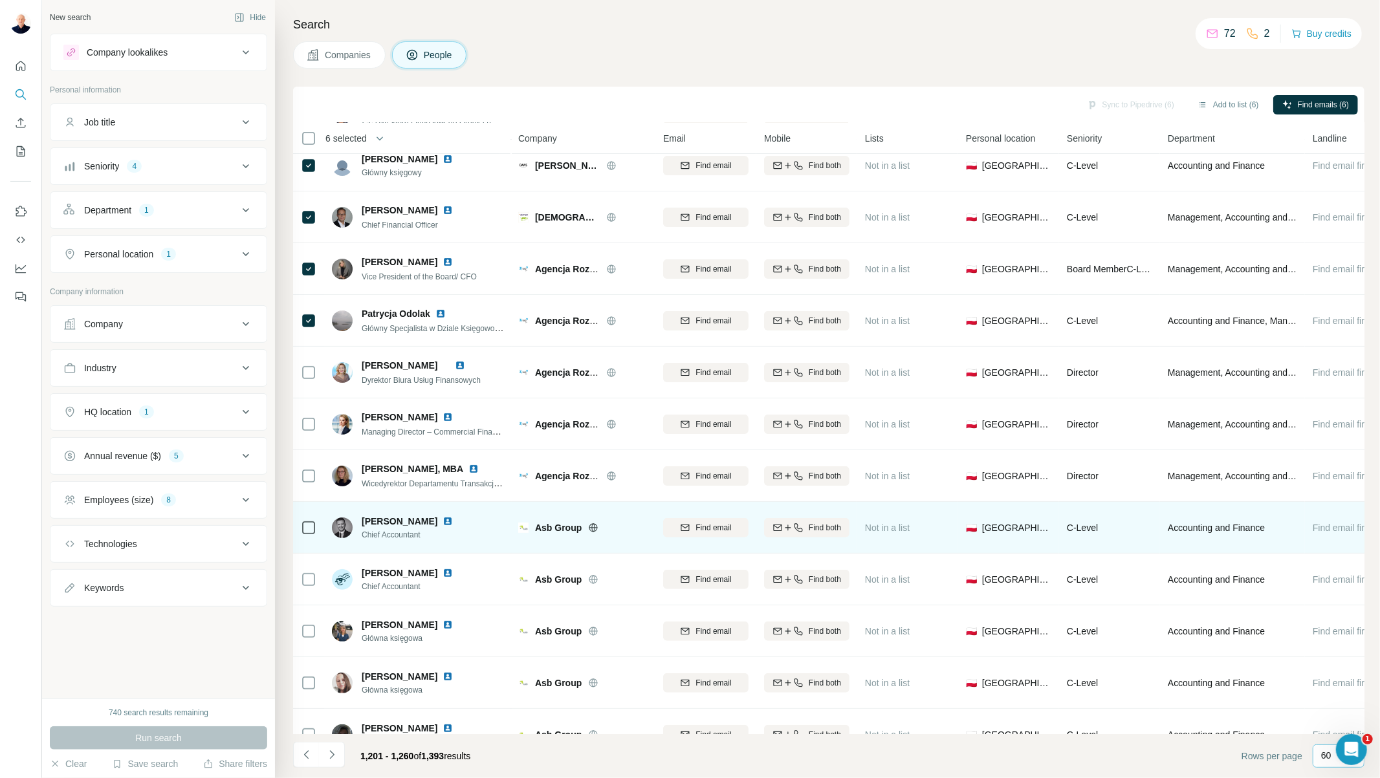
scroll to position [215, 0]
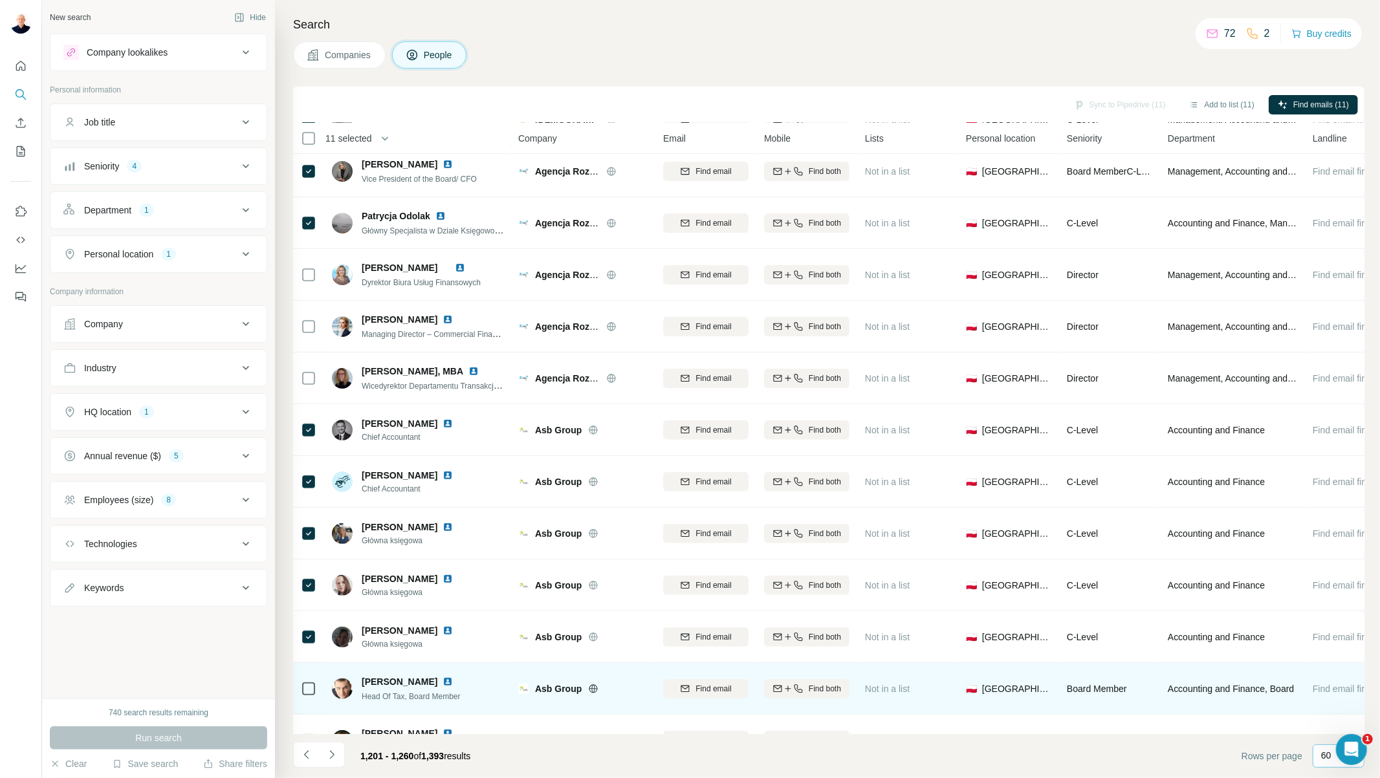
click at [307, 713] on td at bounding box center [308, 689] width 31 height 52
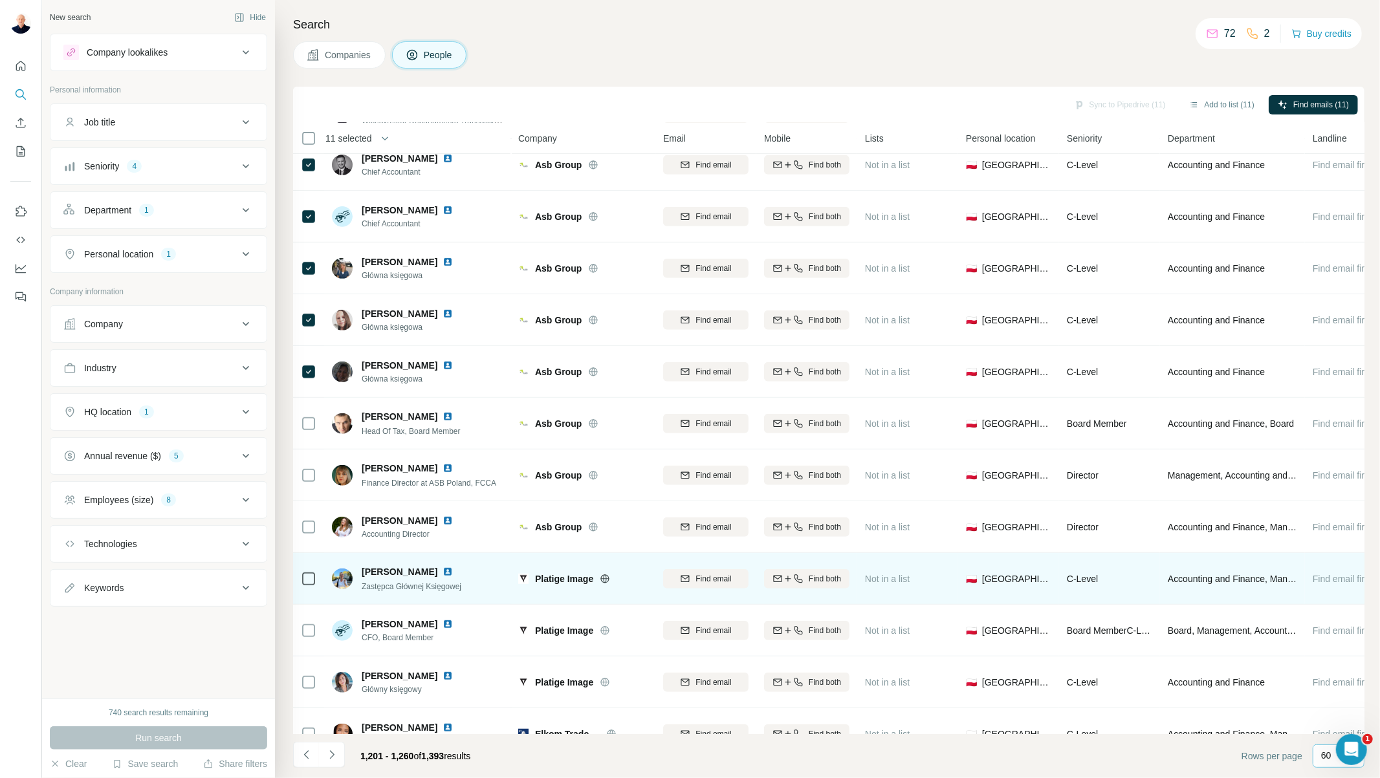
scroll to position [503, 0]
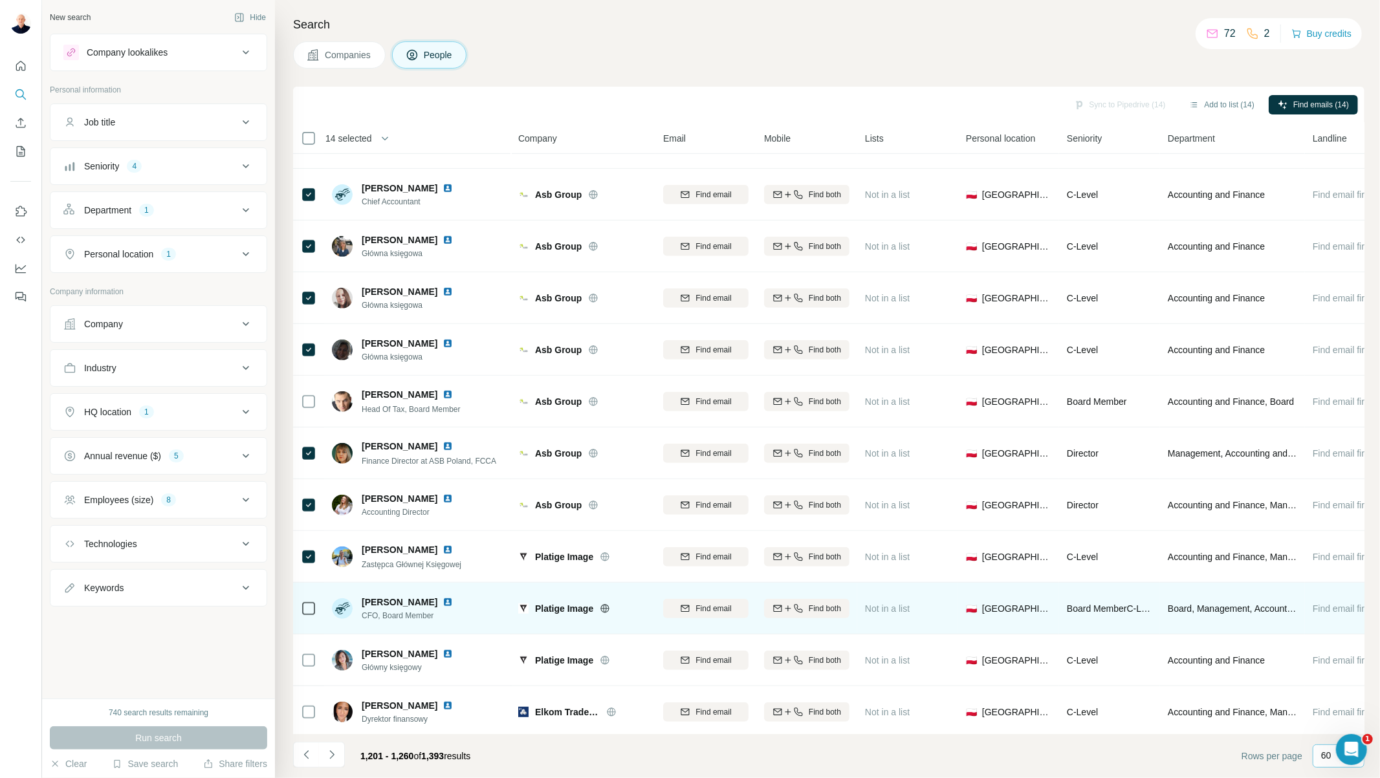
click at [307, 617] on div at bounding box center [309, 609] width 16 height 36
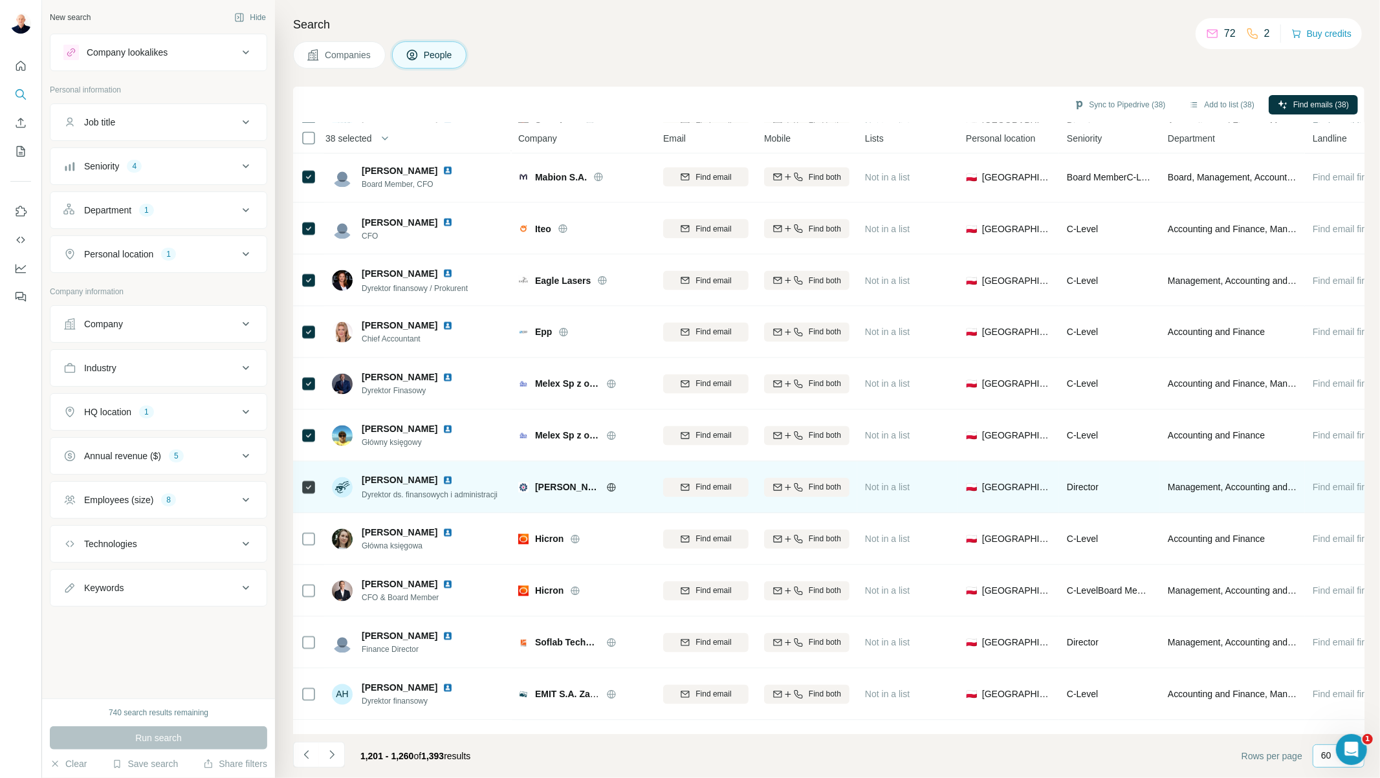
scroll to position [1869, 0]
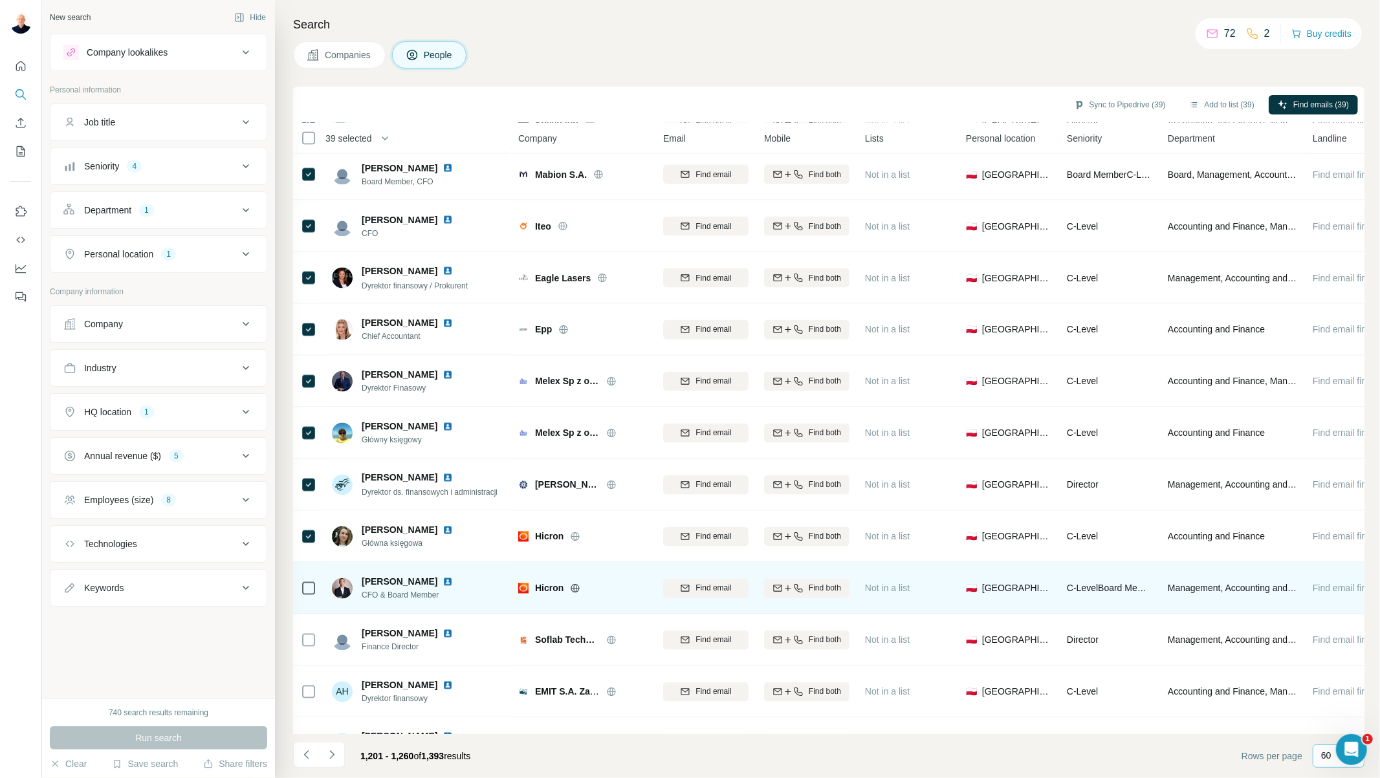
click at [316, 593] on icon at bounding box center [309, 589] width 16 height 16
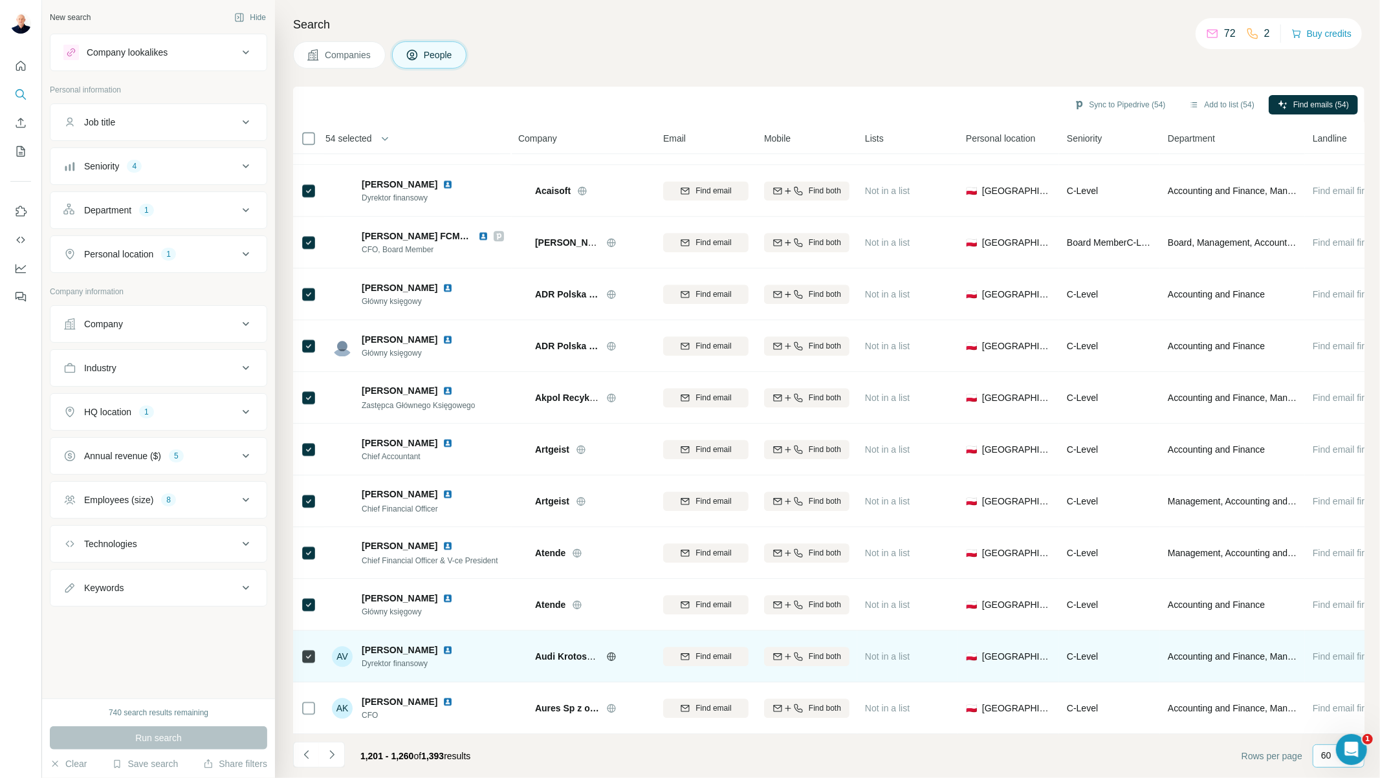
scroll to position [2532, 0]
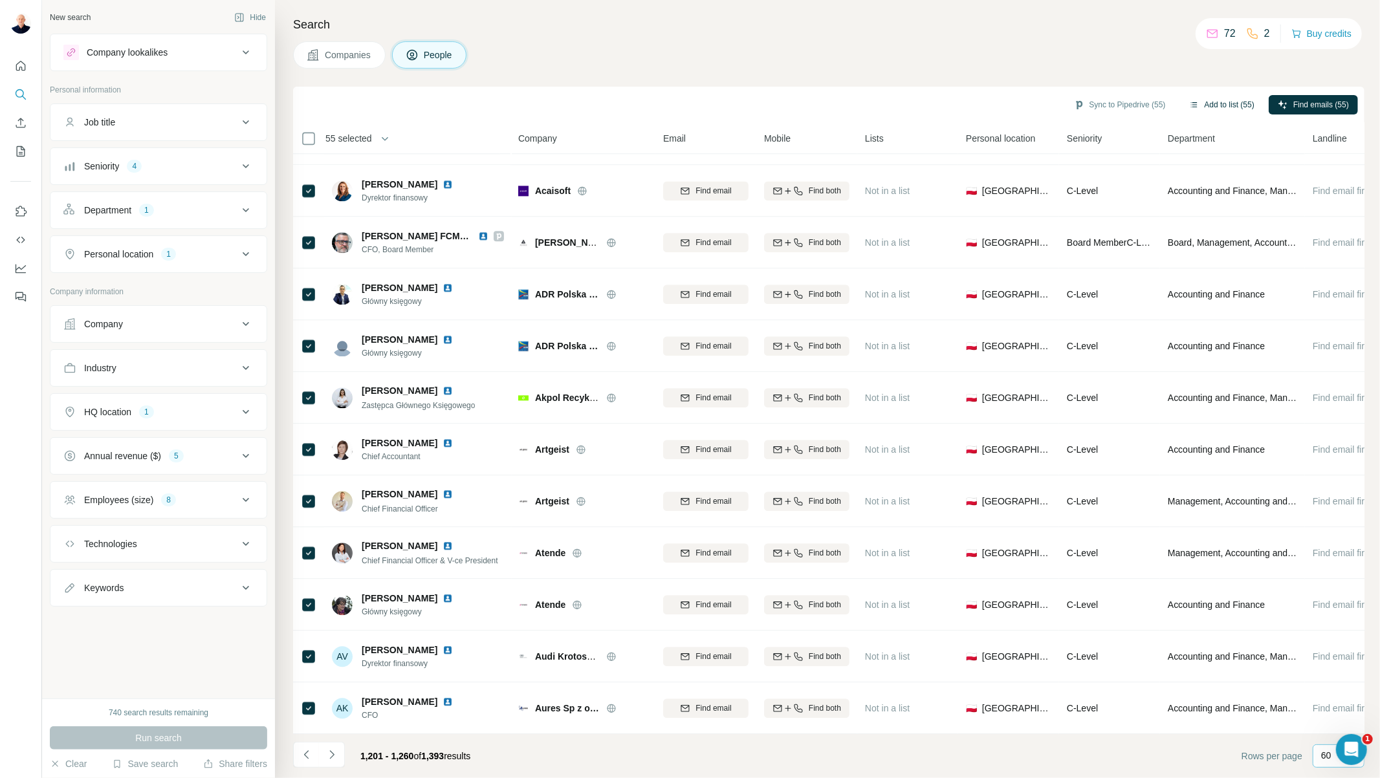
click at [1235, 101] on button "Add to list (55)" at bounding box center [1221, 104] width 83 height 19
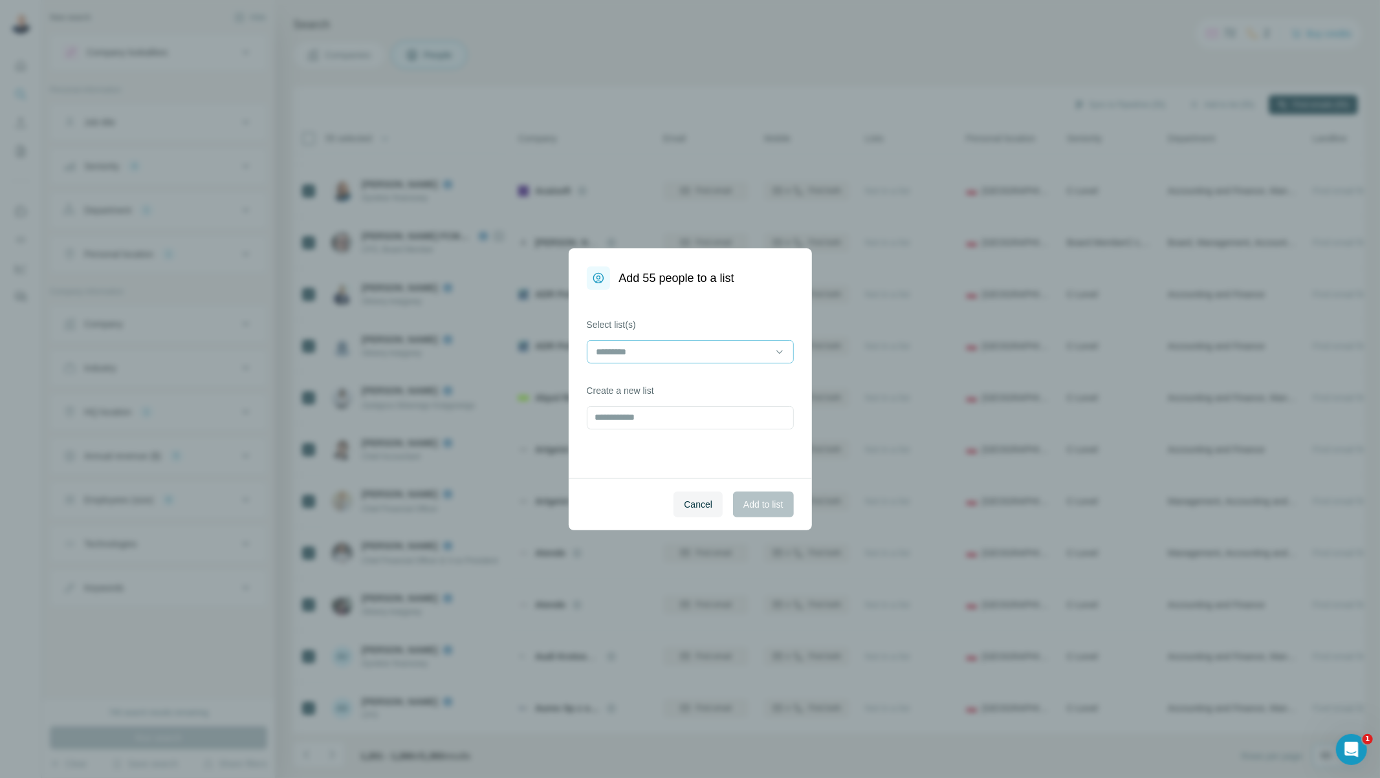
click at [720, 350] on input at bounding box center [682, 352] width 175 height 14
click at [702, 377] on div "[PERSON_NAME]" at bounding box center [690, 381] width 185 height 13
click at [760, 506] on span "Add to list" at bounding box center [762, 504] width 39 height 13
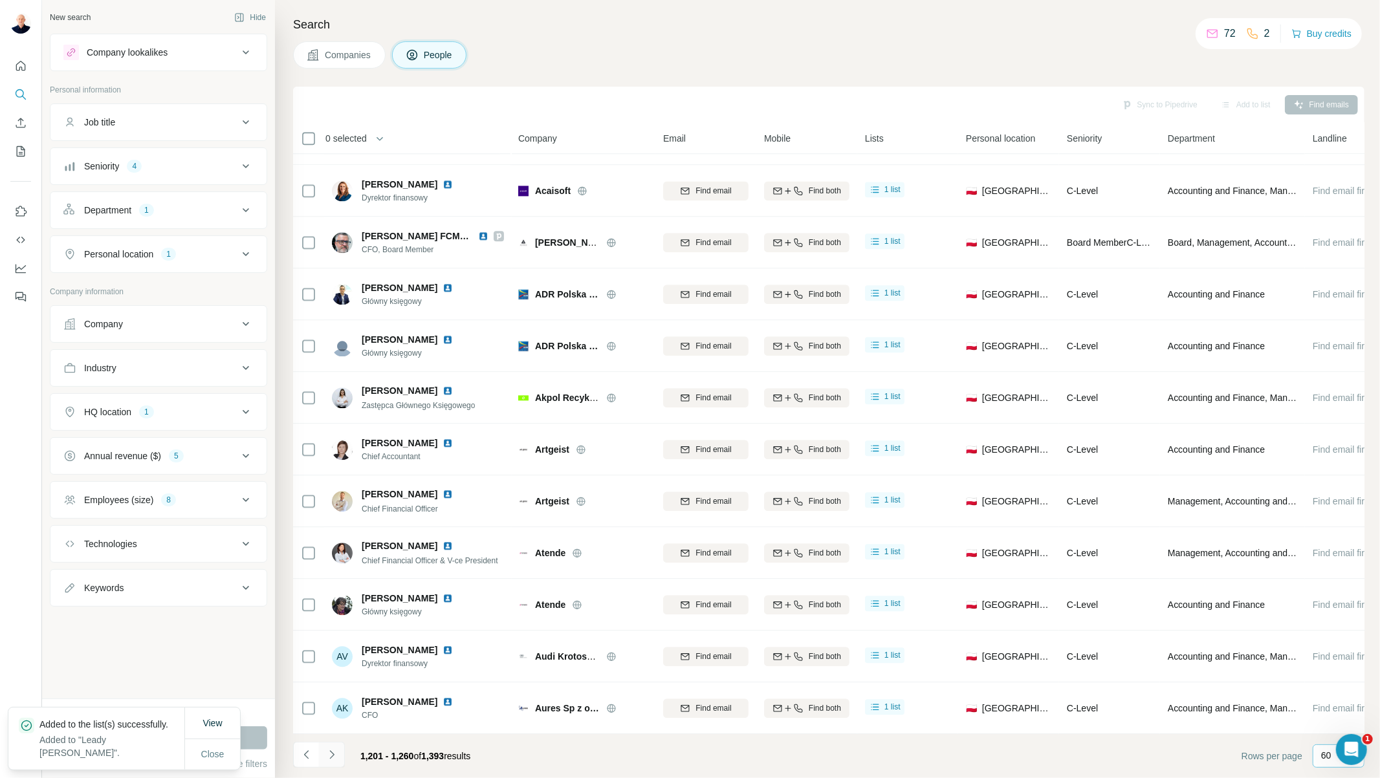
click at [326, 755] on icon "Navigate to next page" at bounding box center [331, 755] width 13 height 13
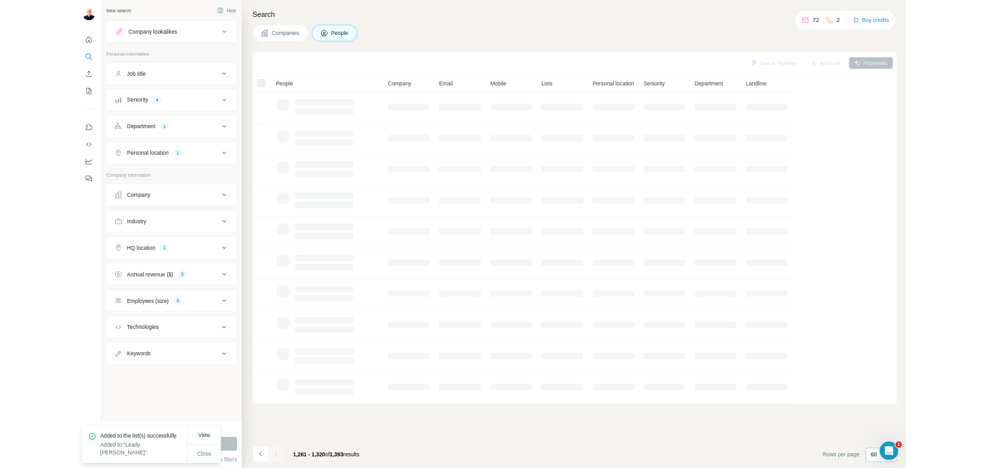
scroll to position [0, 0]
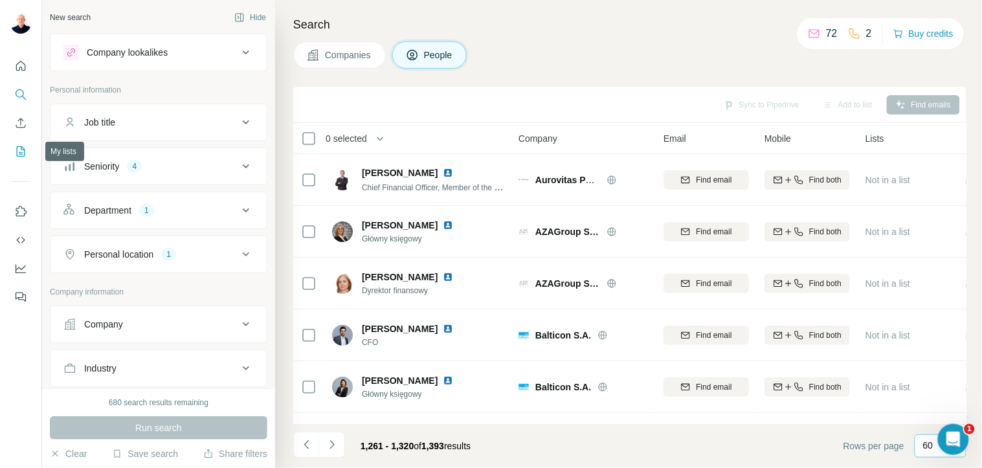
click at [20, 157] on icon "My lists" at bounding box center [20, 151] width 13 height 13
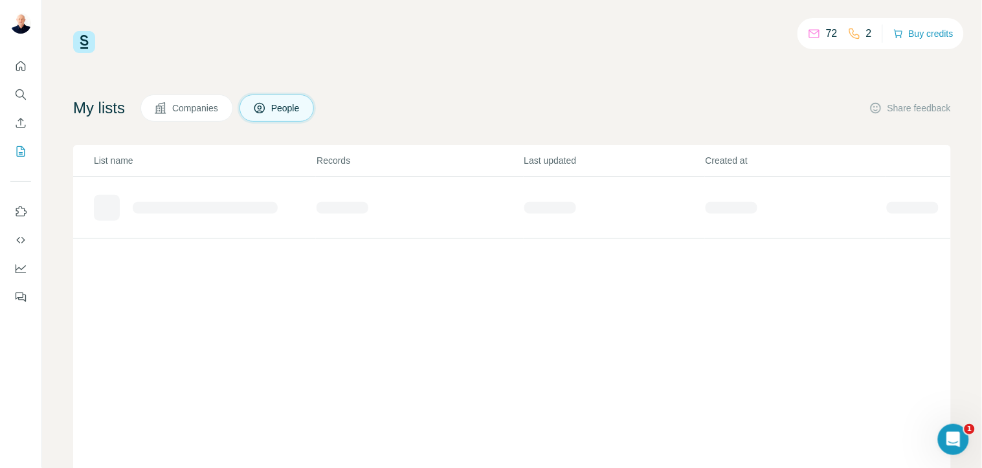
scroll to position [57, 0]
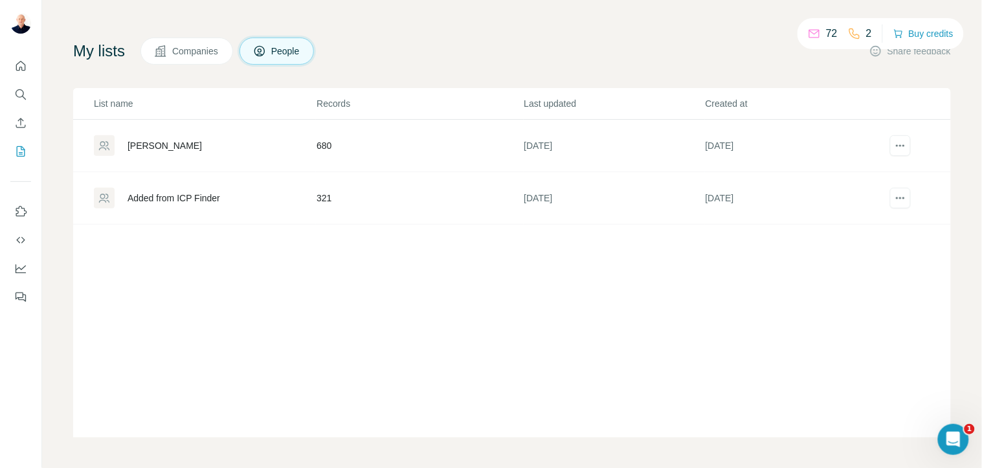
click at [247, 153] on div "[PERSON_NAME]" at bounding box center [204, 145] width 221 height 21
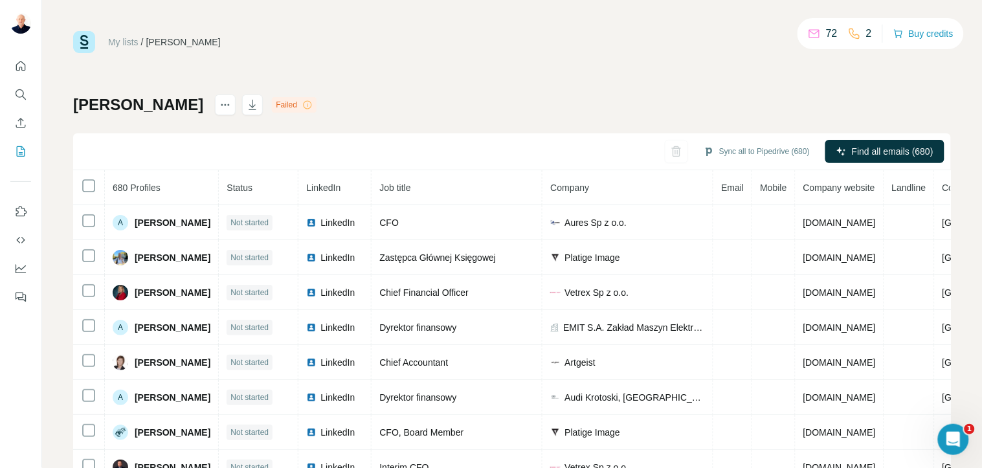
click at [743, 188] on span "Email" at bounding box center [732, 187] width 23 height 10
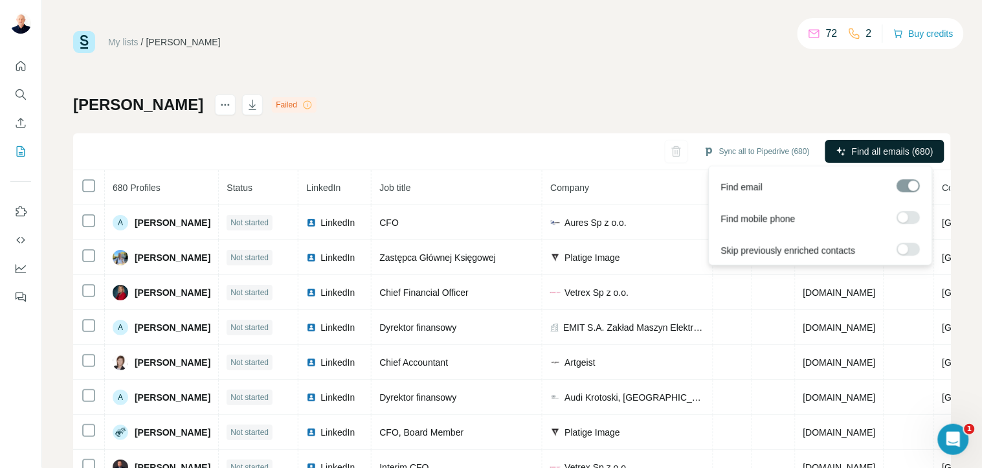
drag, startPoint x: 761, startPoint y: 153, endPoint x: 814, endPoint y: 149, distance: 53.2
click at [814, 149] on div "Sync all to Pipedrive (680) Find all emails (680)" at bounding box center [511, 151] width 877 height 37
click at [888, 151] on span "Find all emails (680)" at bounding box center [893, 151] width 82 height 13
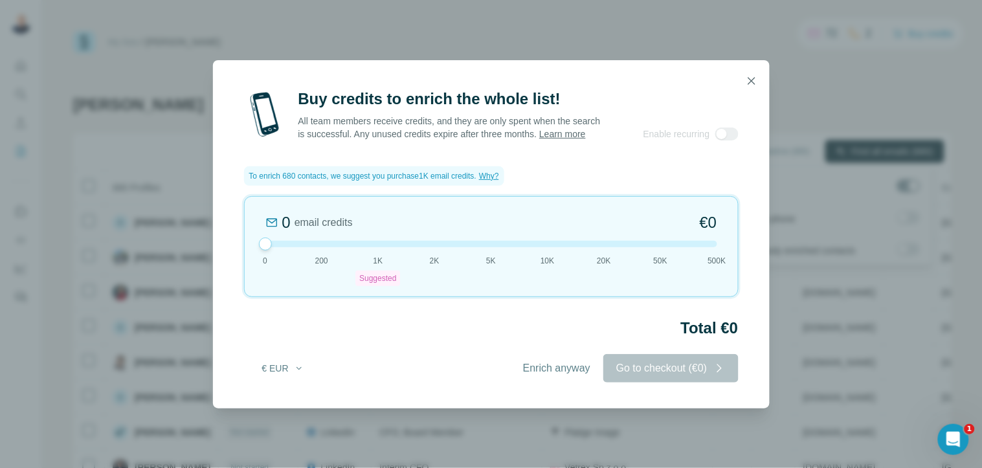
drag, startPoint x: 380, startPoint y: 242, endPoint x: 171, endPoint y: 260, distance: 209.1
click at [171, 260] on div "Buy credits to enrich the whole list! All team members receive credits, and the…" at bounding box center [491, 234] width 982 height 468
click at [566, 376] on span "Enrich anyway" at bounding box center [556, 368] width 67 height 16
